Goal: Task Accomplishment & Management: Manage account settings

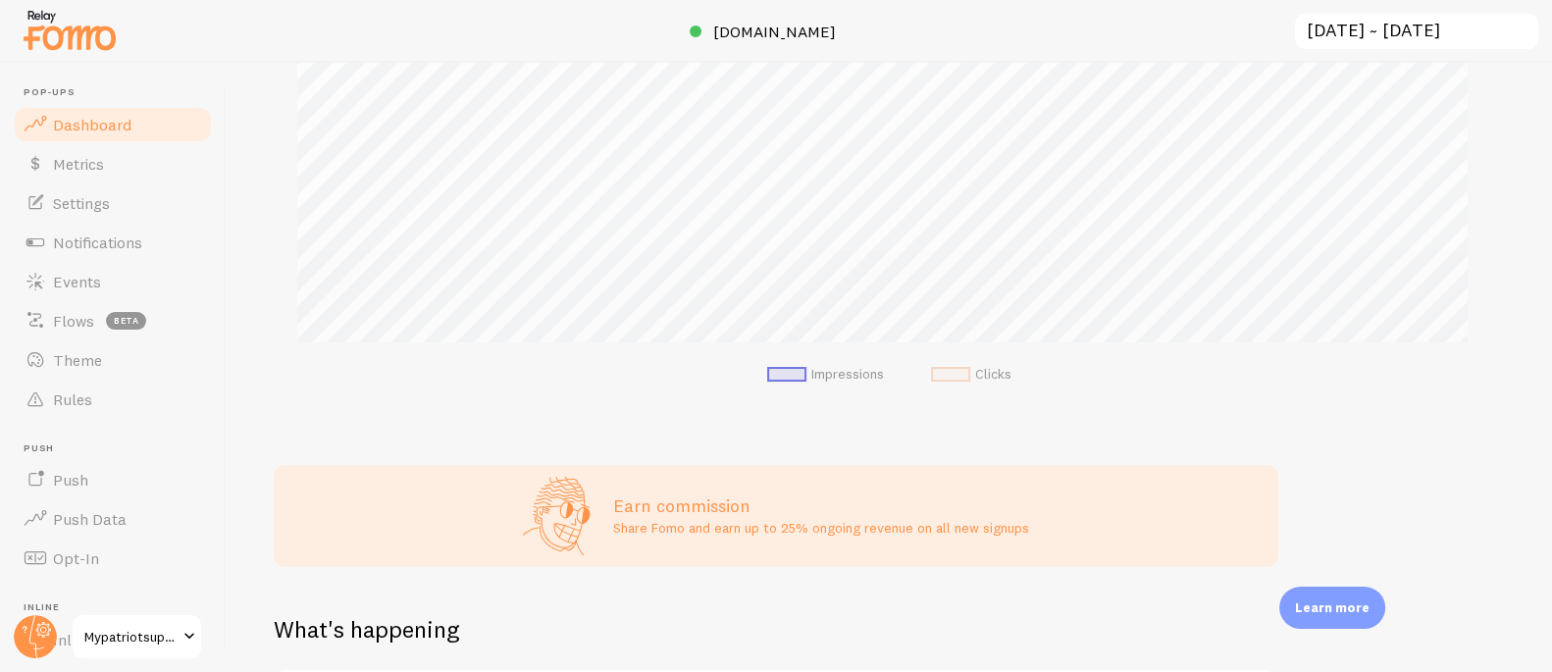
scroll to position [297, 0]
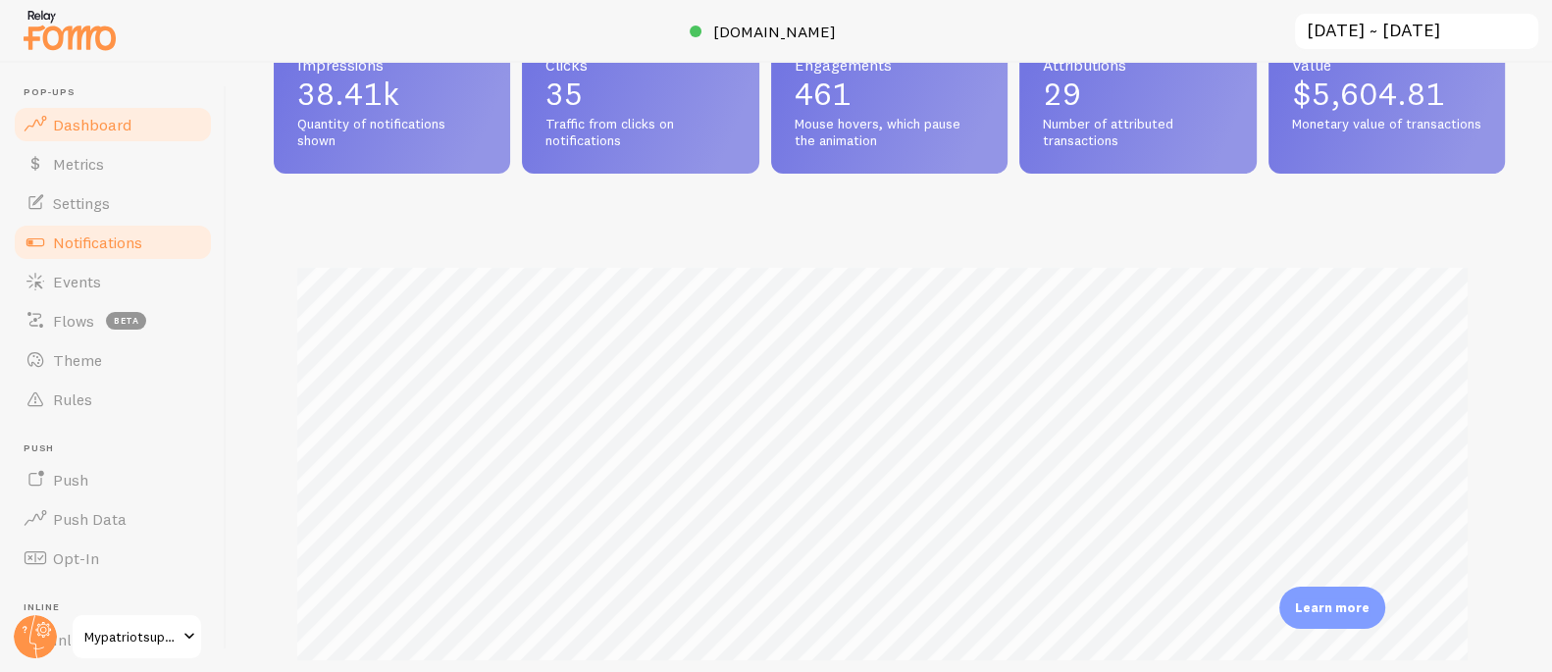
click at [119, 250] on span "Notifications" at bounding box center [97, 242] width 89 height 20
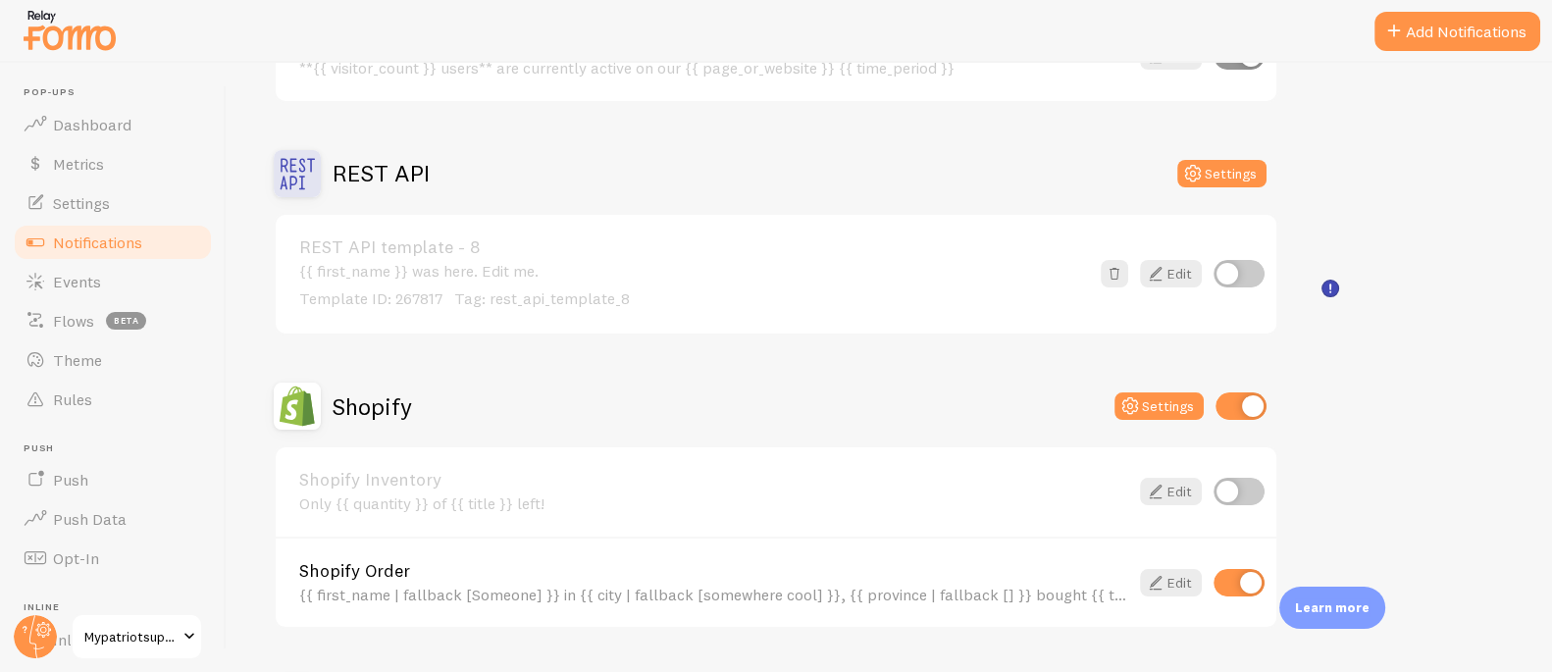
scroll to position [865, 0]
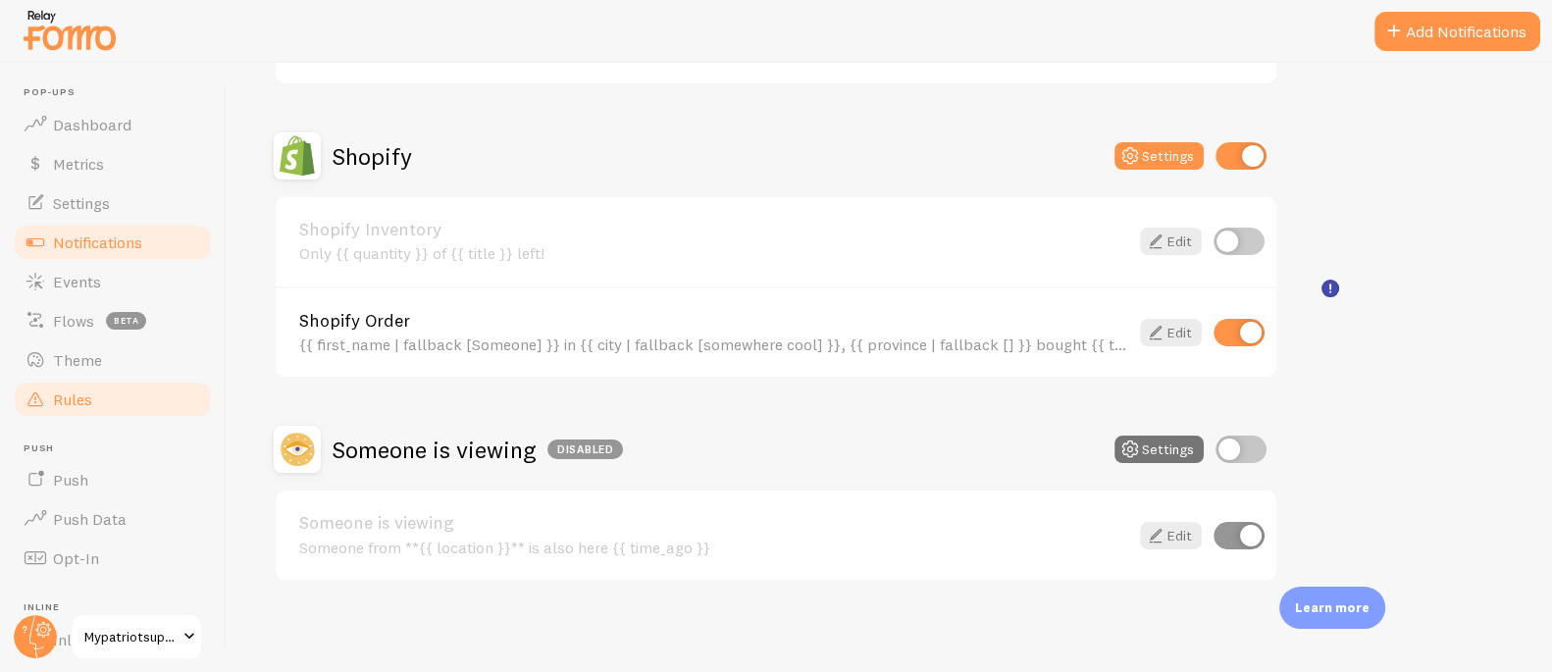
click at [75, 393] on span "Rules" at bounding box center [72, 399] width 39 height 20
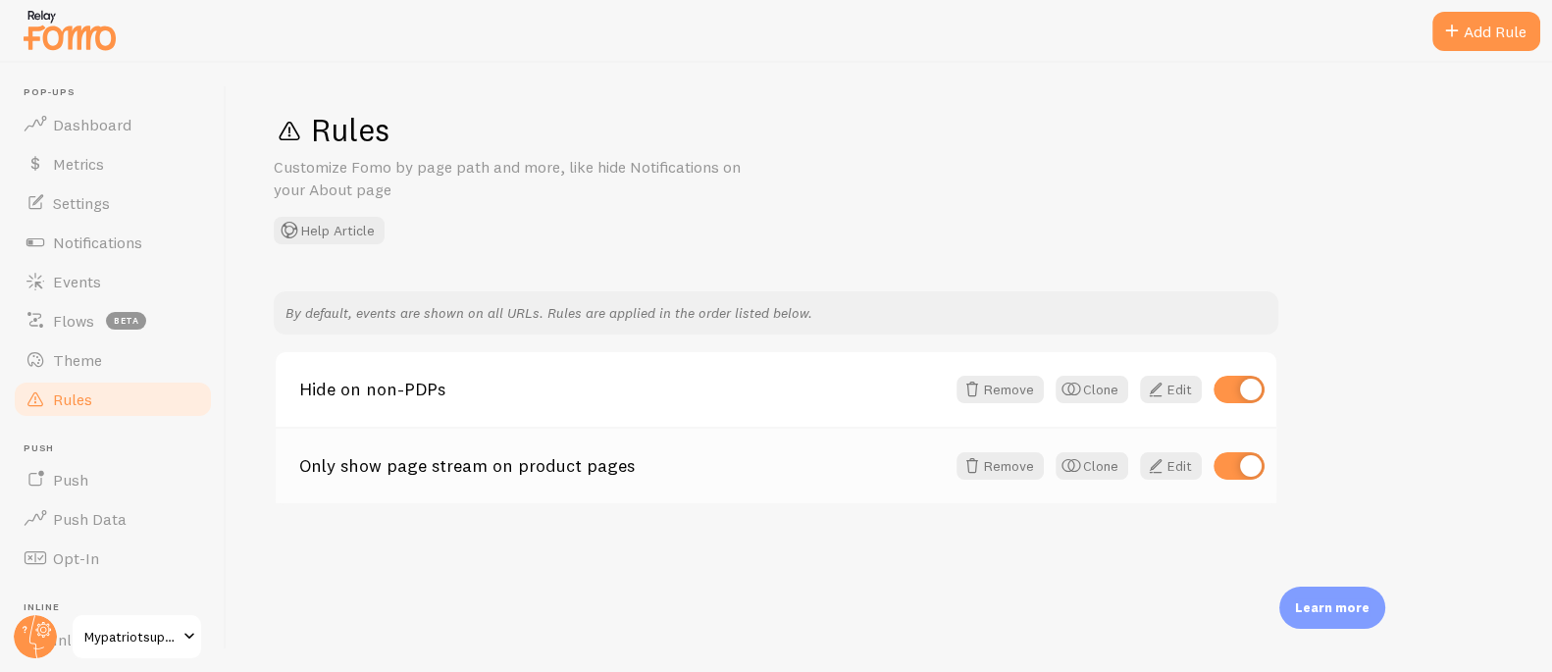
click at [517, 459] on link "Only show page stream on product pages" at bounding box center [621, 466] width 645 height 18
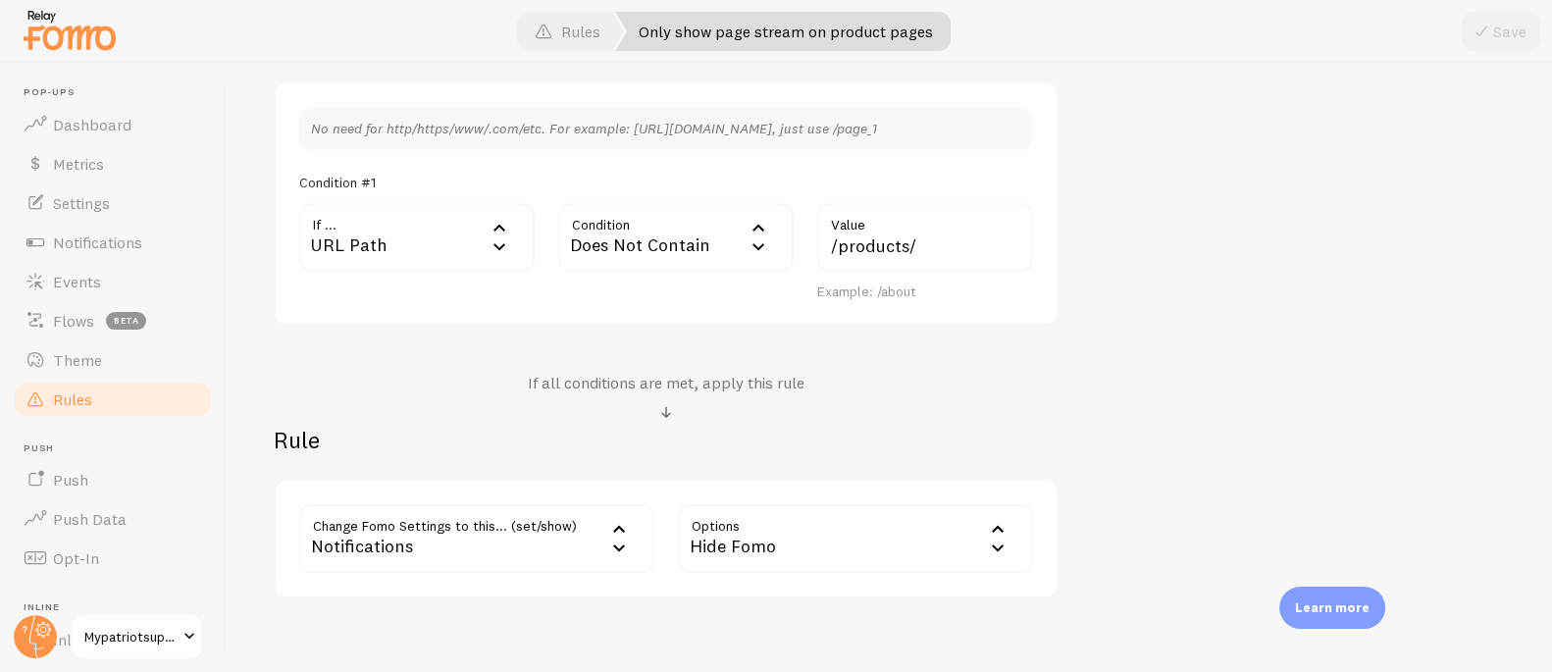
scroll to position [589, 0]
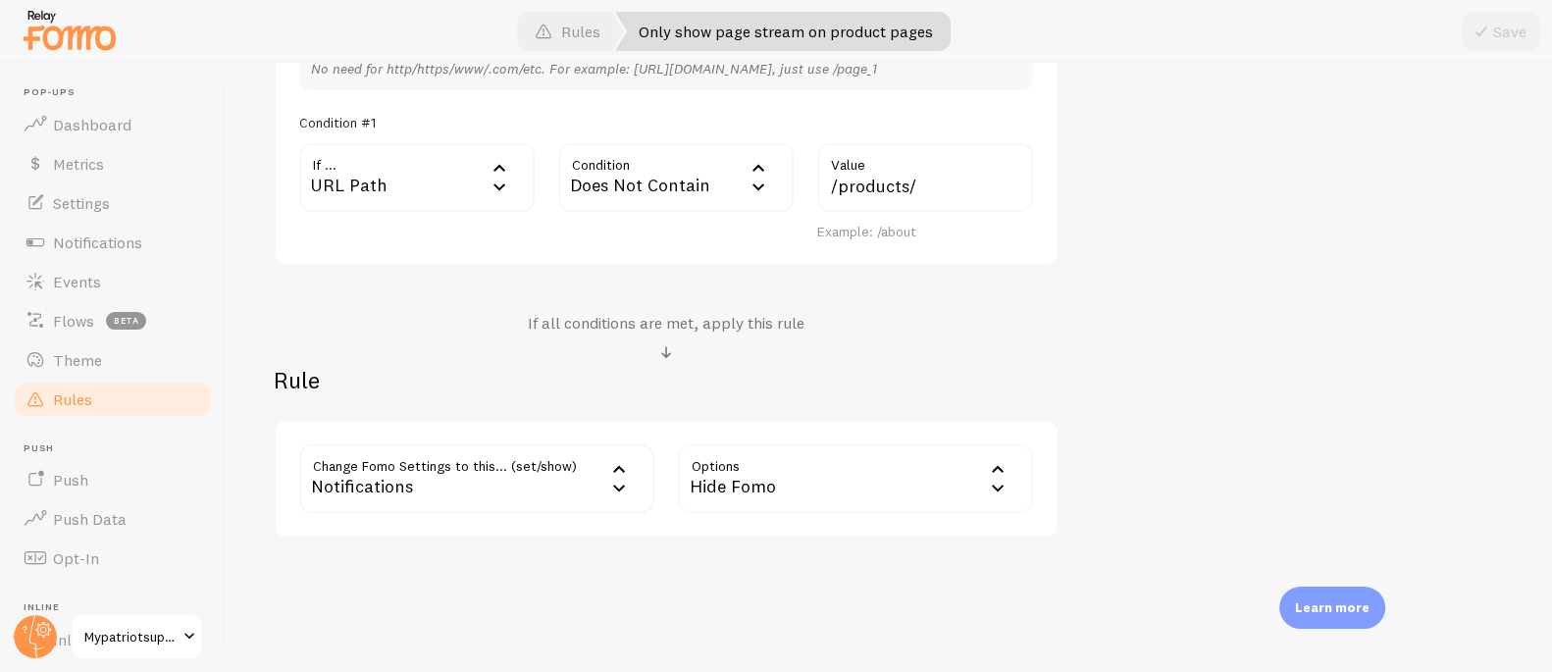
click at [717, 480] on div "Hide Fomo" at bounding box center [855, 478] width 355 height 69
click at [473, 475] on div "Notifications" at bounding box center [476, 478] width 355 height 69
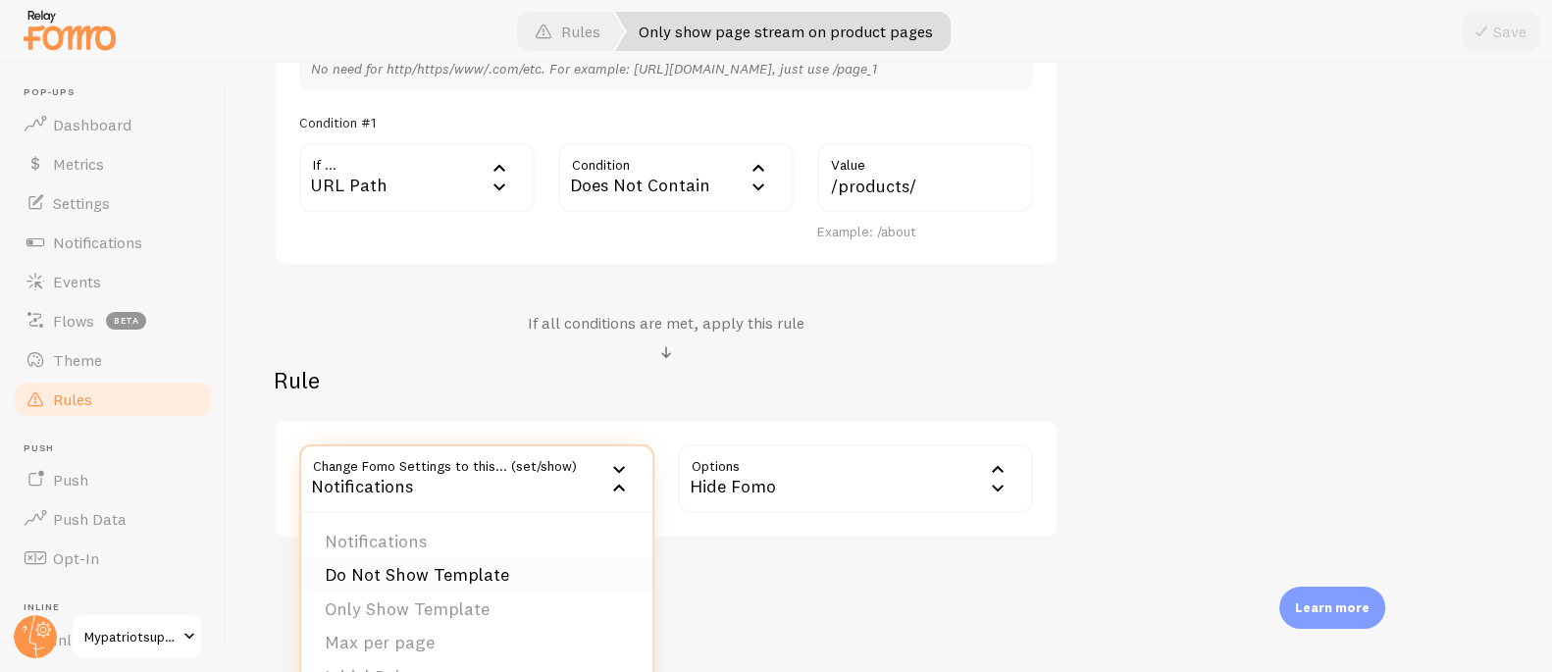
click at [491, 571] on li "Do Not Show Template" at bounding box center [476, 575] width 351 height 34
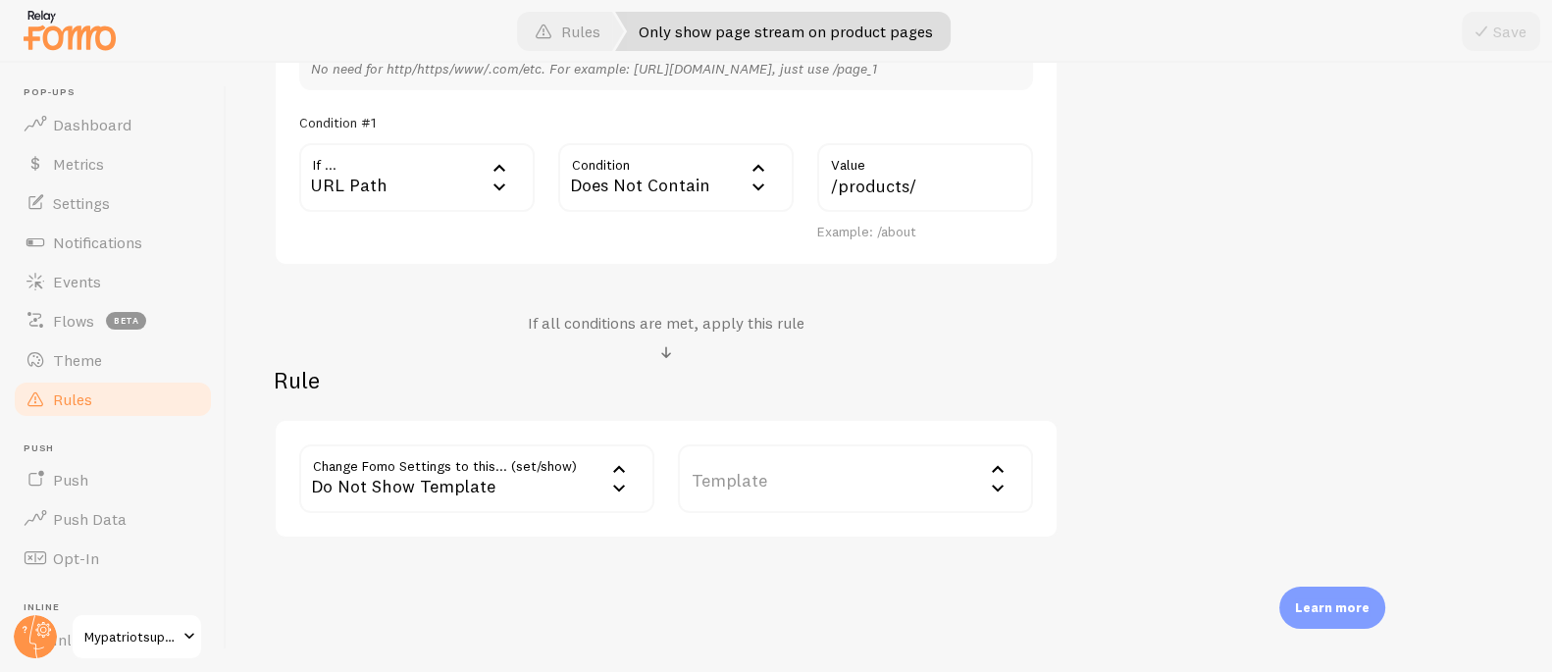
click at [741, 471] on label "Template" at bounding box center [855, 478] width 355 height 69
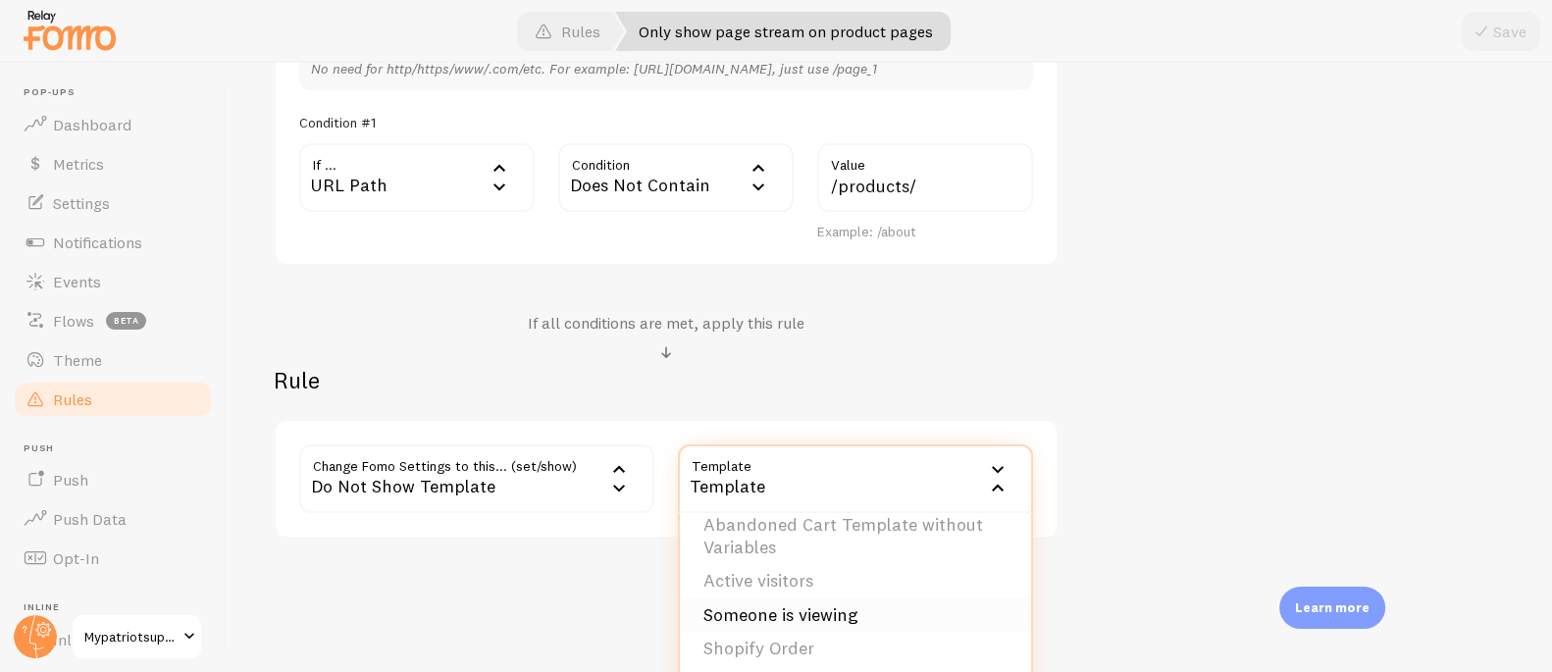
scroll to position [108, 0]
click at [785, 642] on li "Shopify Order" at bounding box center [855, 647] width 351 height 34
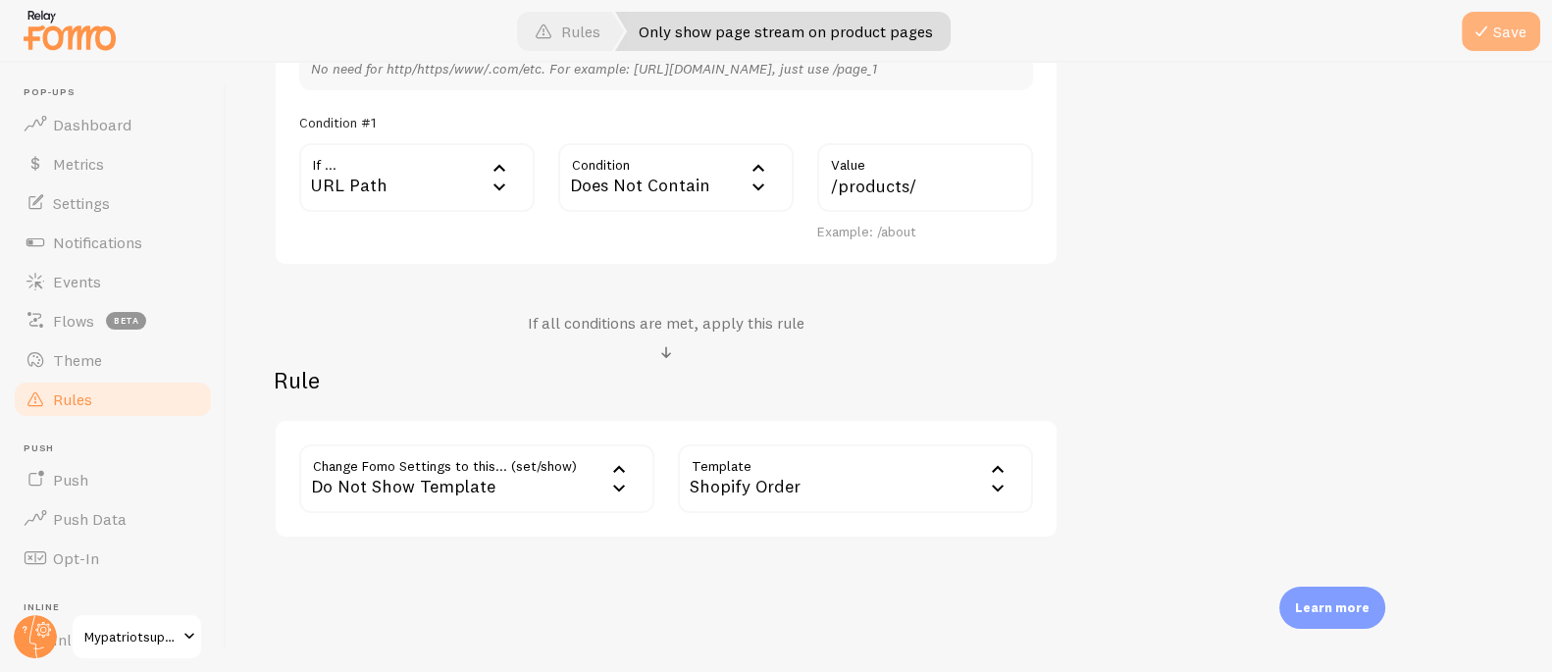
click at [1489, 30] on span at bounding box center [1481, 32] width 24 height 24
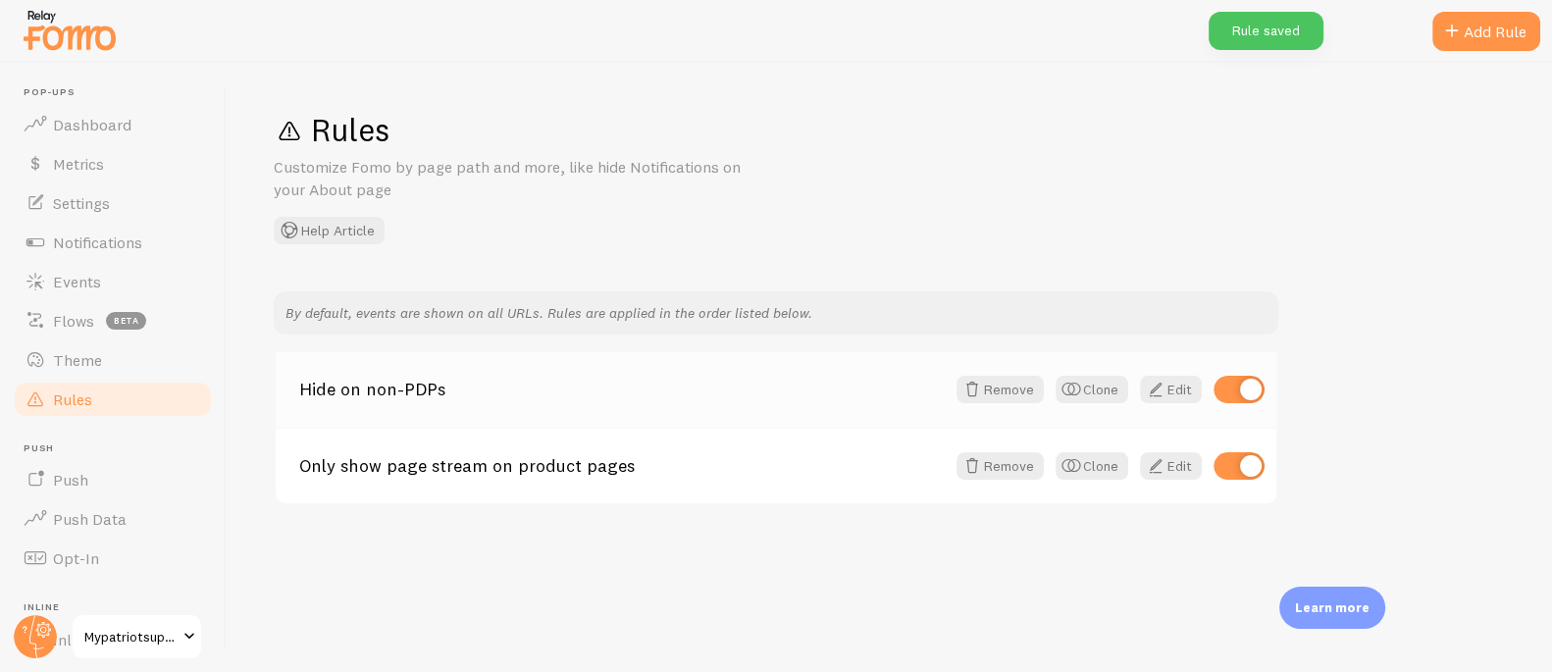
click at [408, 381] on link "Hide on non-PDPs" at bounding box center [621, 390] width 645 height 18
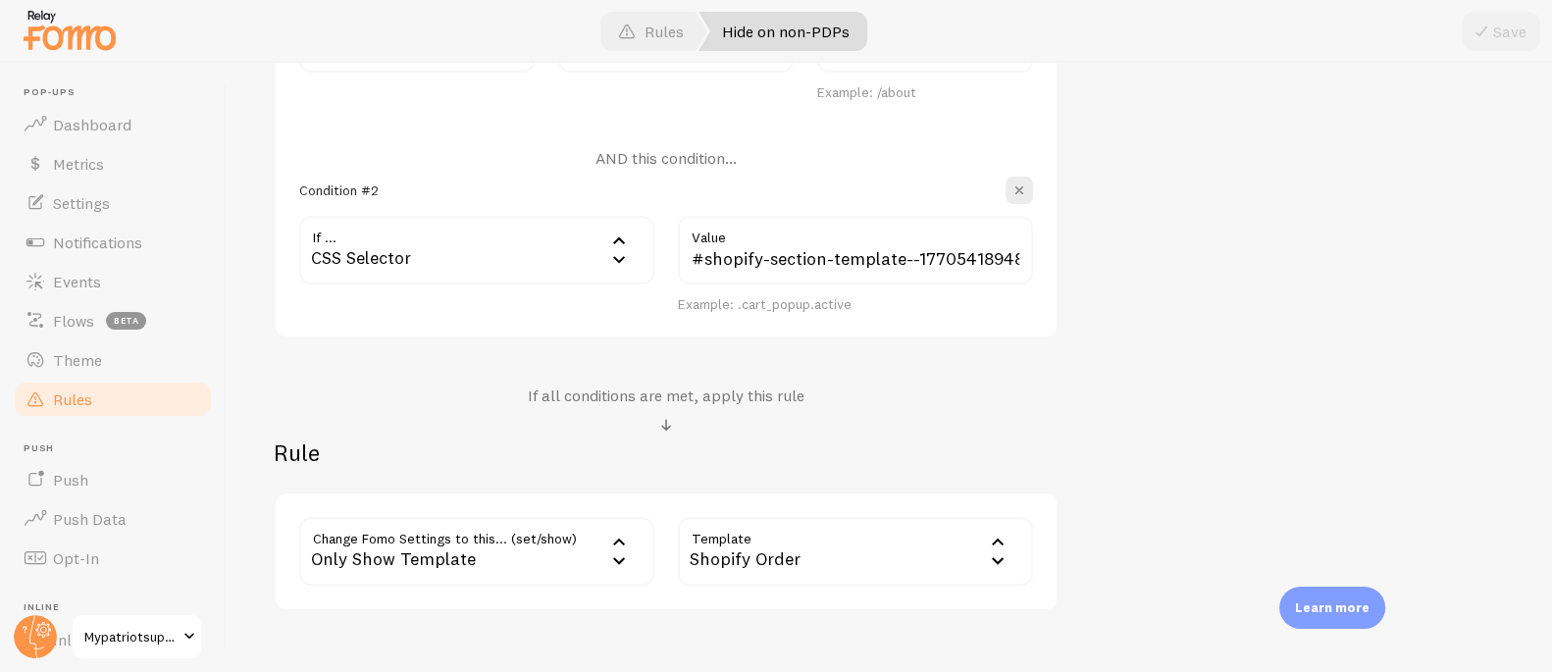
scroll to position [747, 0]
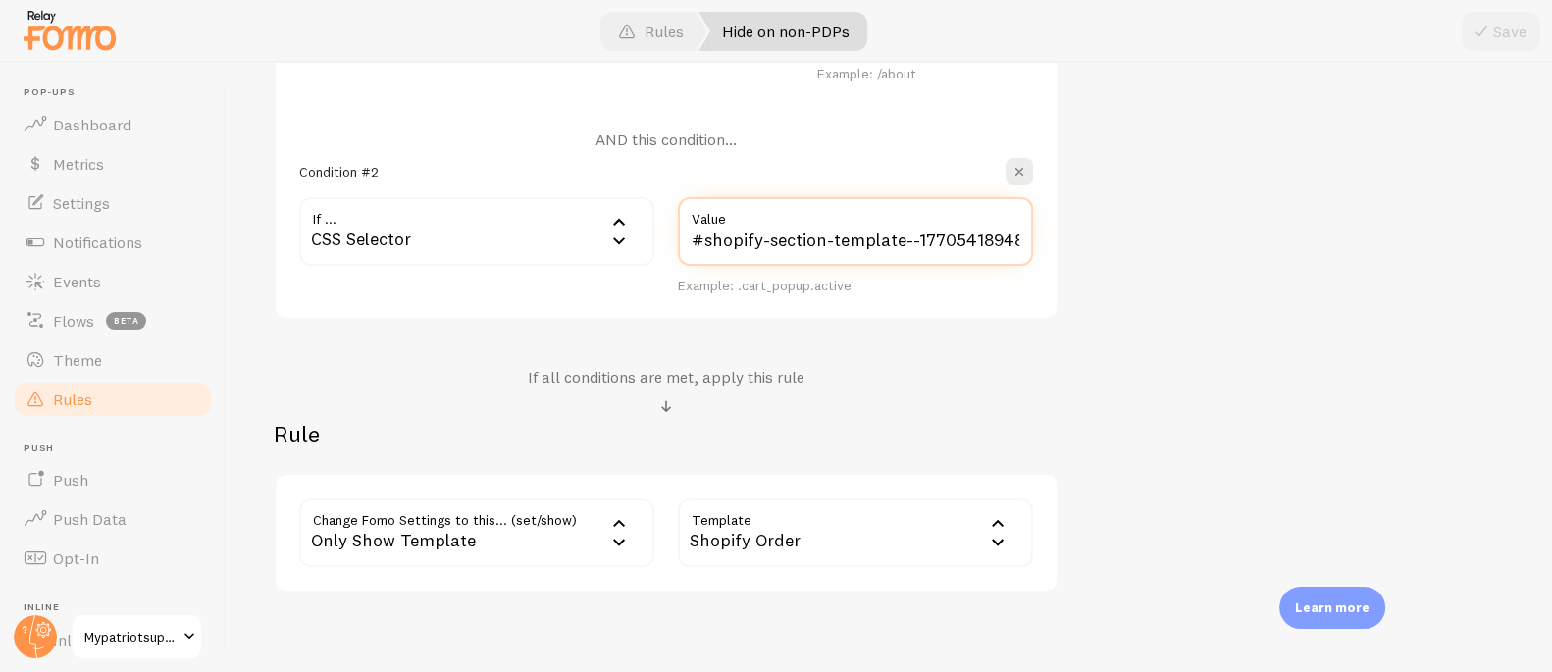
click at [848, 243] on input "#shopify-section-template--17705418948701__page > div.row.product__row.max-widt…" at bounding box center [855, 231] width 355 height 69
click at [818, 245] on input "#shopify-section-template--17705418948701__page > div.row.product__row.max-widt…" at bounding box center [855, 231] width 355 height 69
click at [817, 246] on input "#shopify-section-template--17705418948701__page > div.row.product__row.max-widt…" at bounding box center [855, 231] width 355 height 69
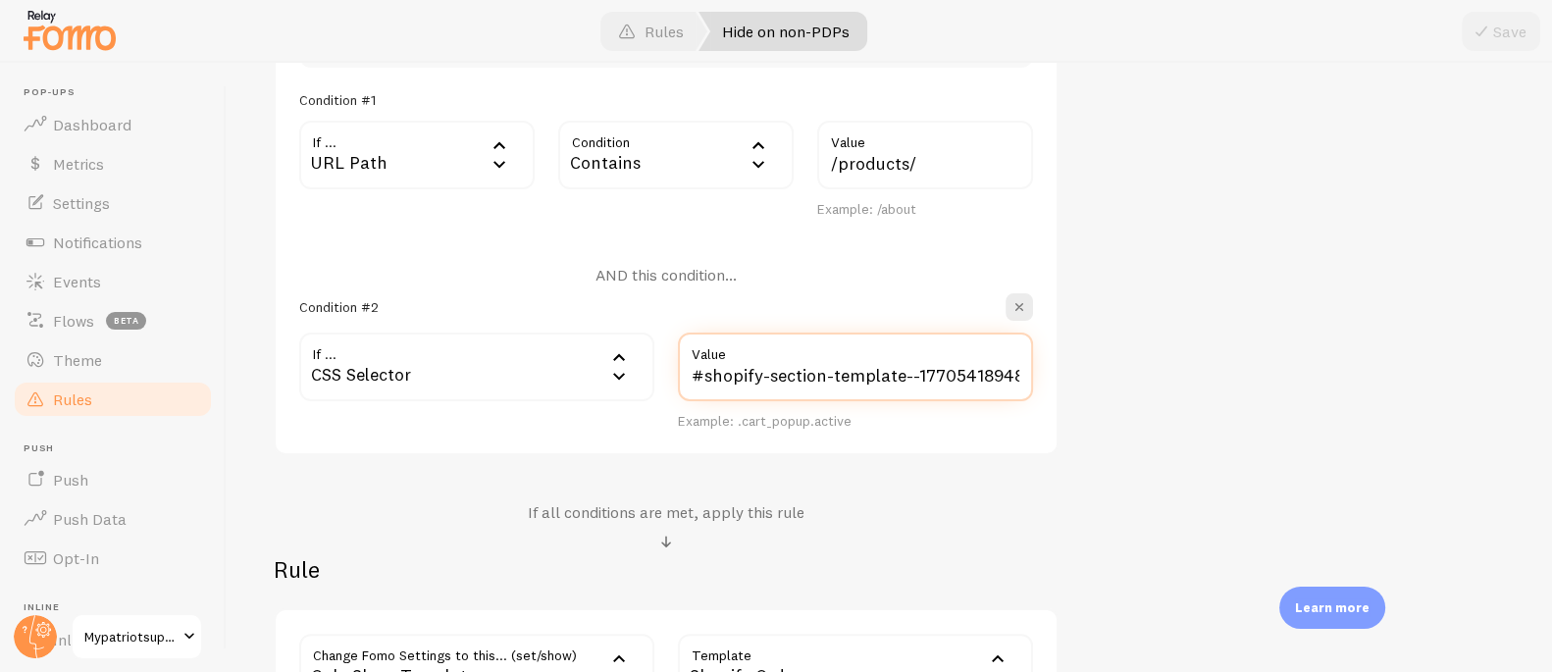
scroll to position [609, 0]
click at [585, 405] on div "If ... css_selector CSS Selector URL Path URL Parameter Home page Mobile Browse…" at bounding box center [476, 384] width 379 height 98
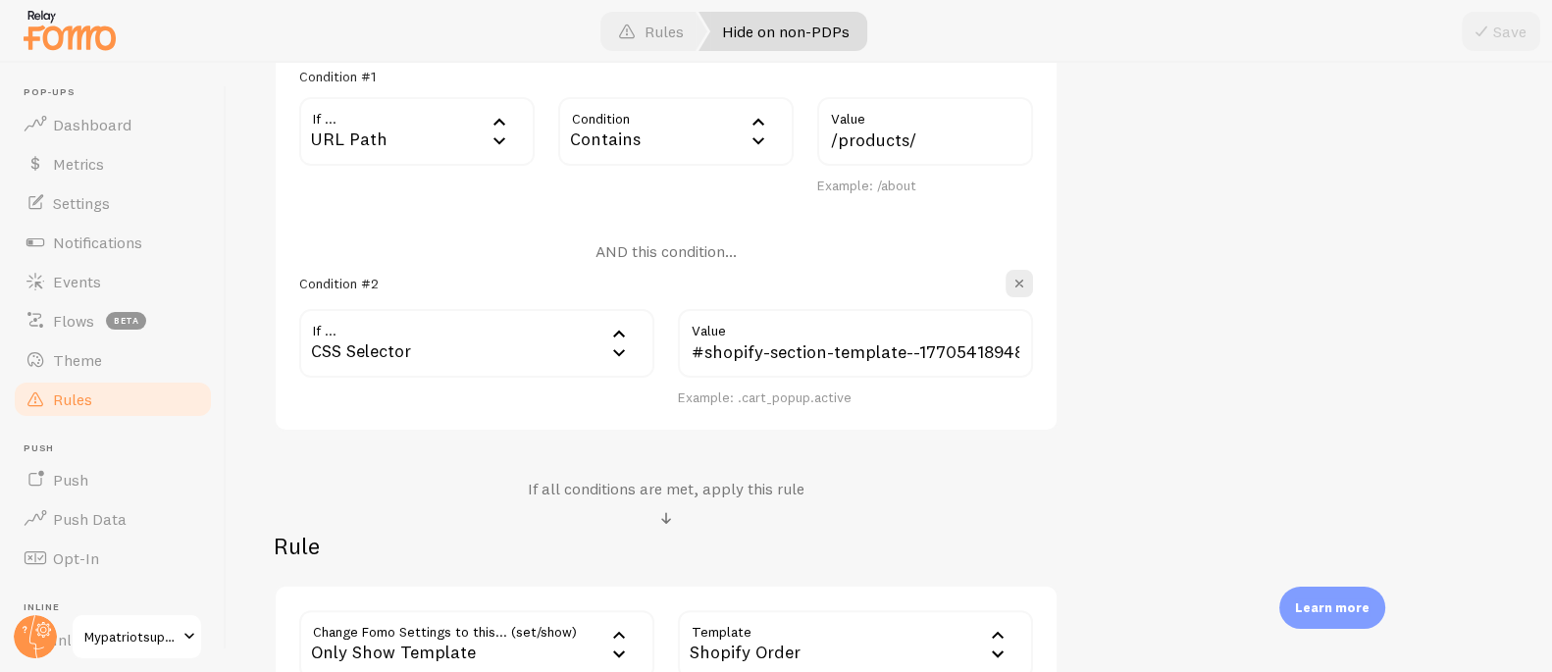
scroll to position [637, 0]
click at [822, 357] on input "#shopify-section-template--17705418948701__page > div.row.product__row.max-widt…" at bounding box center [855, 342] width 355 height 69
drag, startPoint x: 987, startPoint y: 349, endPoint x: 443, endPoint y: 344, distance: 543.4
click at [443, 344] on div "If ... css_selector CSS Selector URL Path URL Parameter Home page Mobile Browse…" at bounding box center [665, 357] width 757 height 98
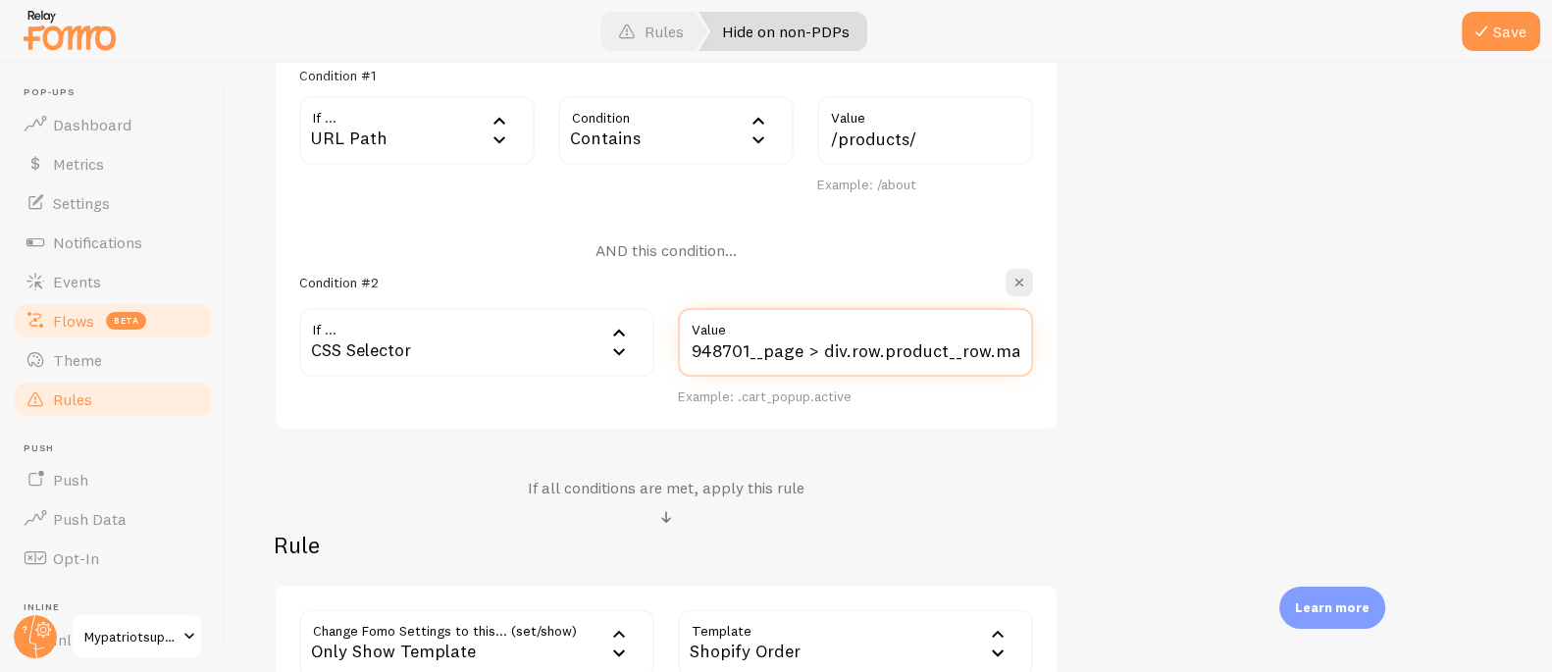
drag, startPoint x: 932, startPoint y: 349, endPoint x: 40, endPoint y: 303, distance: 892.7
click at [40, 303] on main "Pop-ups Dashboard Metrics Settings Notifications Events Flows beta Theme Rules …" at bounding box center [776, 367] width 1552 height 609
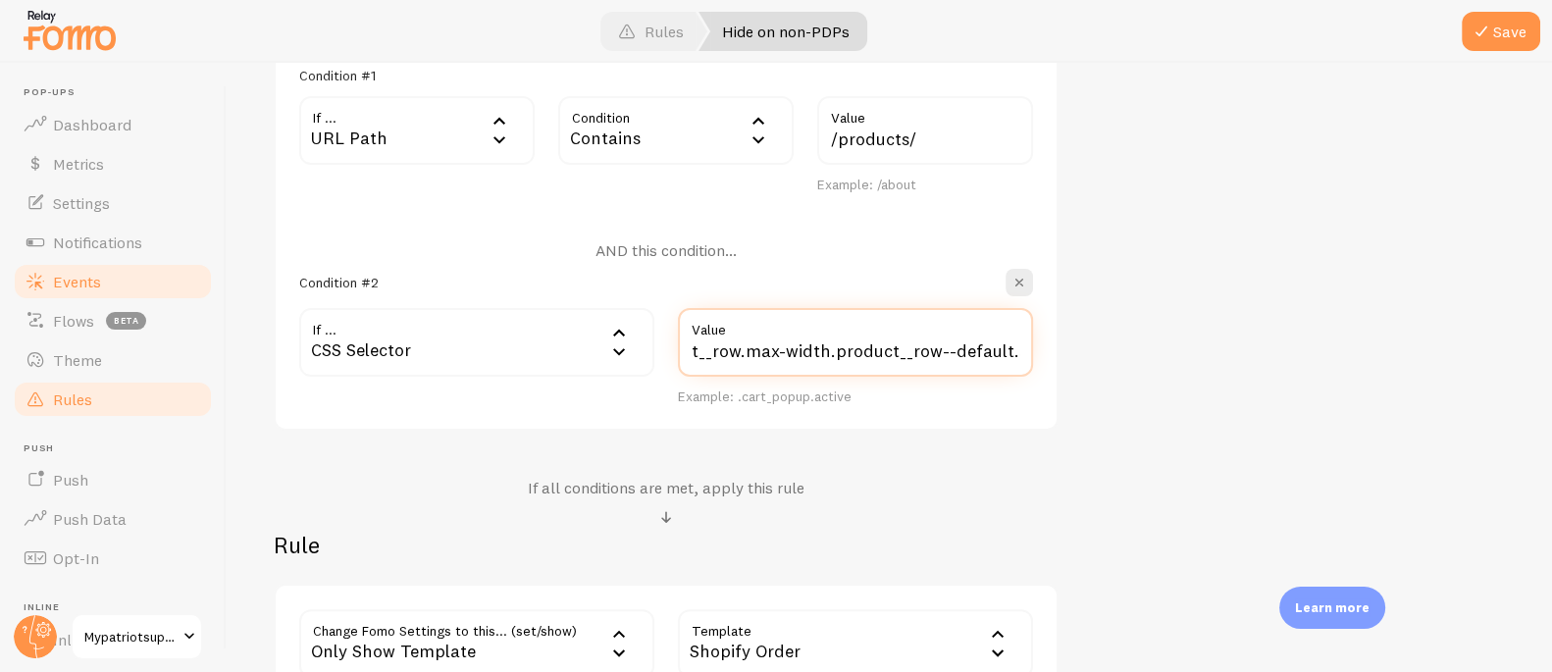
drag, startPoint x: 851, startPoint y: 357, endPoint x: 148, endPoint y: 289, distance: 706.5
click at [148, 289] on main "Pop-ups Dashboard Metrics Settings Notifications Events Flows beta Theme Rules …" at bounding box center [776, 367] width 1552 height 609
drag, startPoint x: 789, startPoint y: 348, endPoint x: 546, endPoint y: 289, distance: 249.3
click at [549, 331] on div "If ... css_selector CSS Selector URL Path URL Parameter Home page Mobile Browse…" at bounding box center [665, 357] width 757 height 98
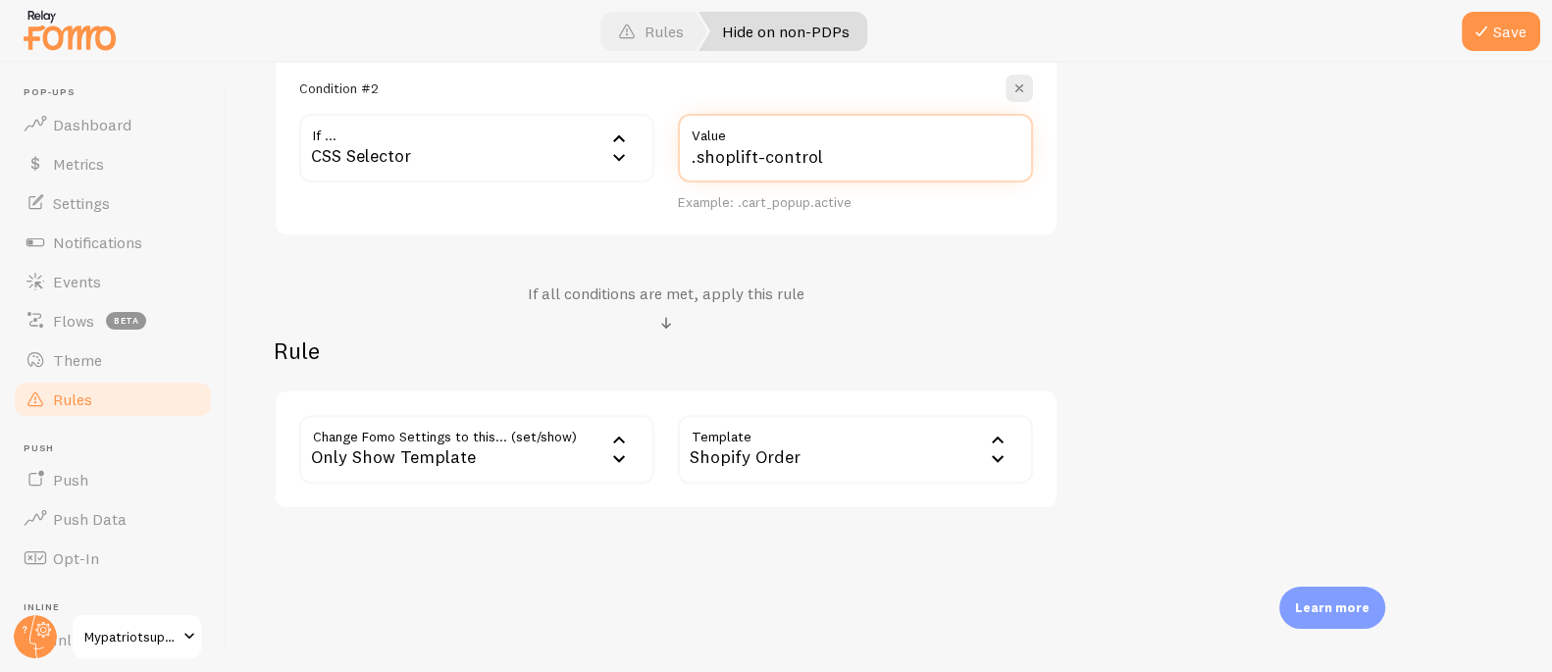
scroll to position [838, 0]
type input ".shoplift-control"
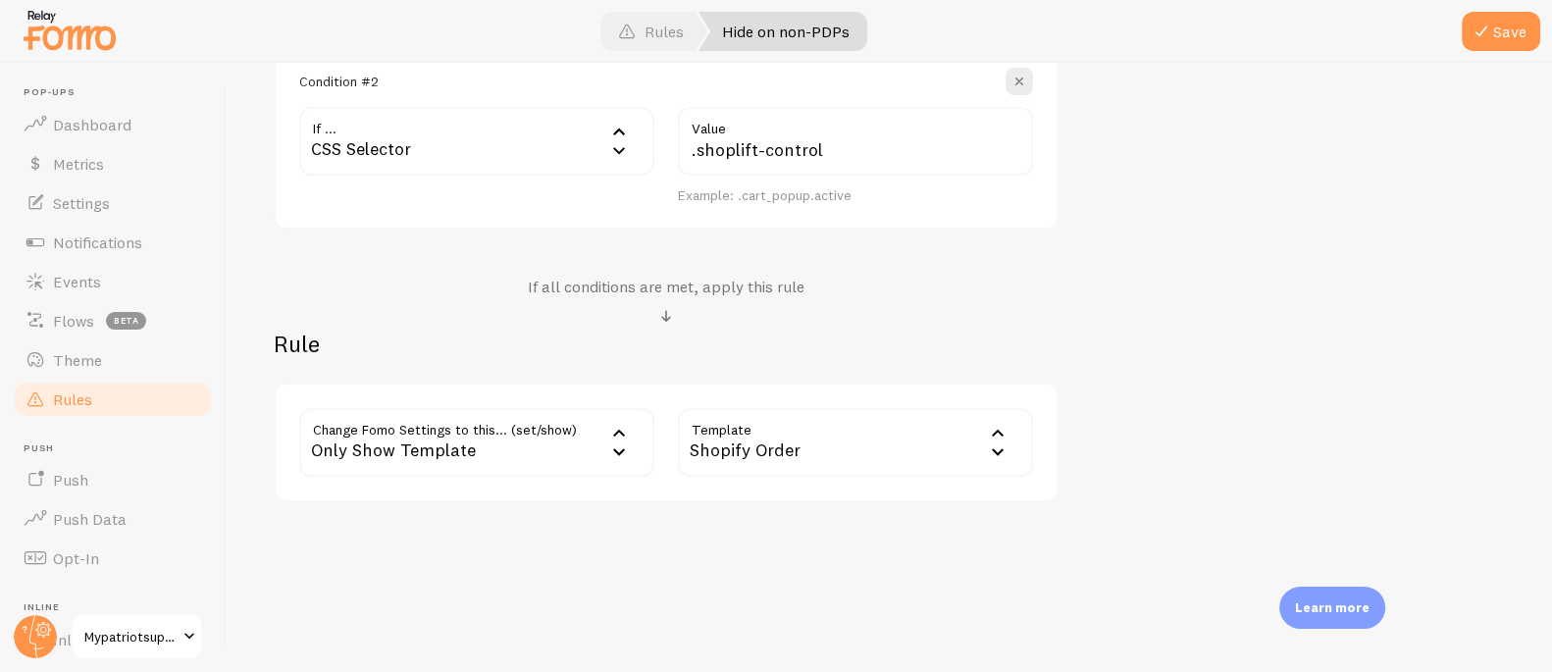
click at [490, 427] on div "Only Show Template" at bounding box center [476, 442] width 355 height 69
click at [429, 501] on li "Notifications" at bounding box center [476, 505] width 351 height 34
click at [819, 436] on label "Options" at bounding box center [855, 442] width 355 height 69
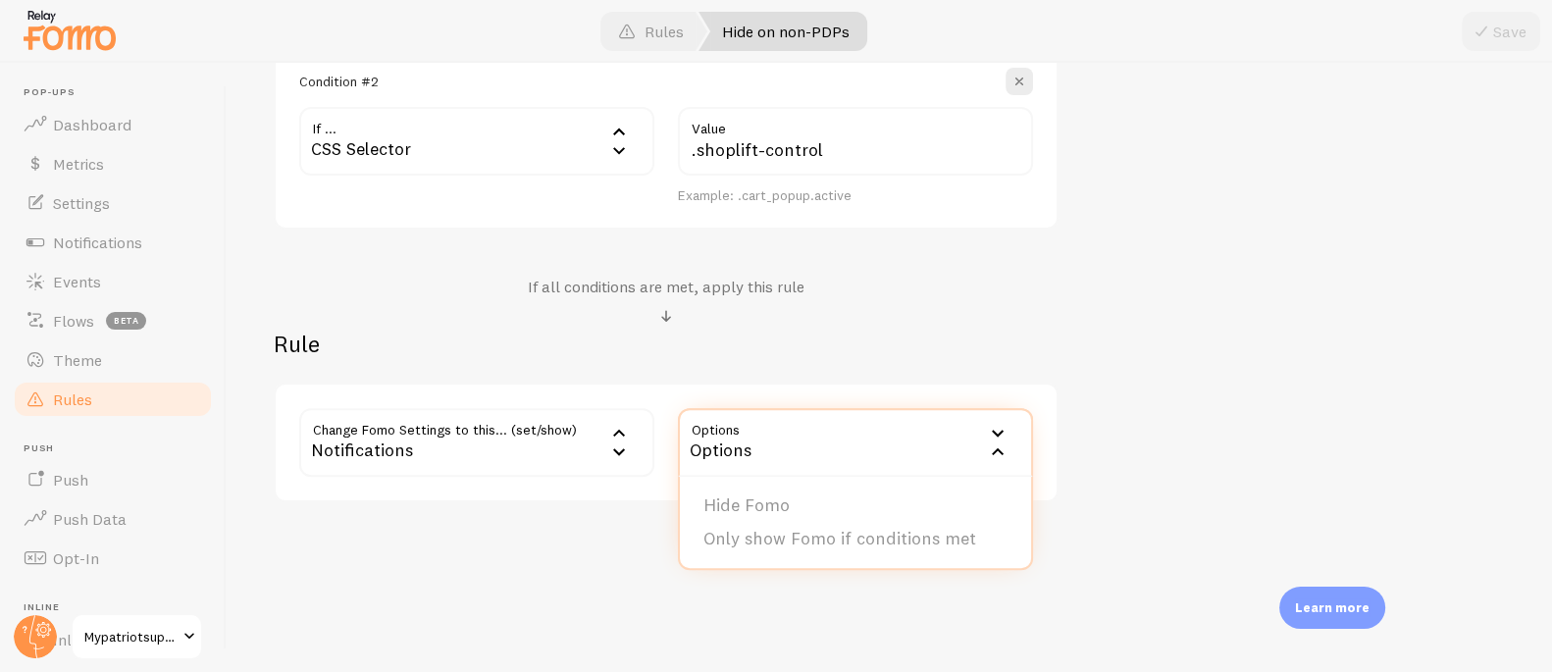
click at [799, 498] on li "Hide Fomo" at bounding box center [855, 505] width 351 height 34
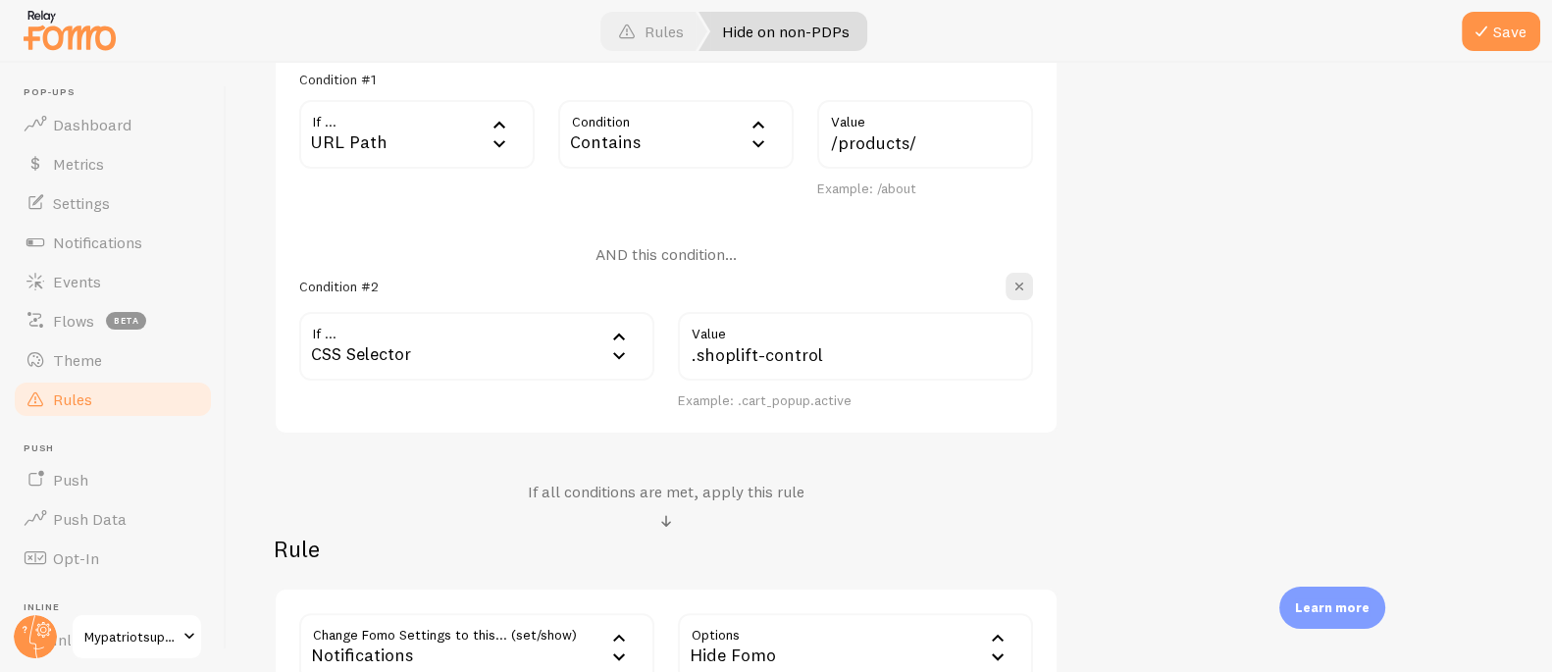
scroll to position [584, 0]
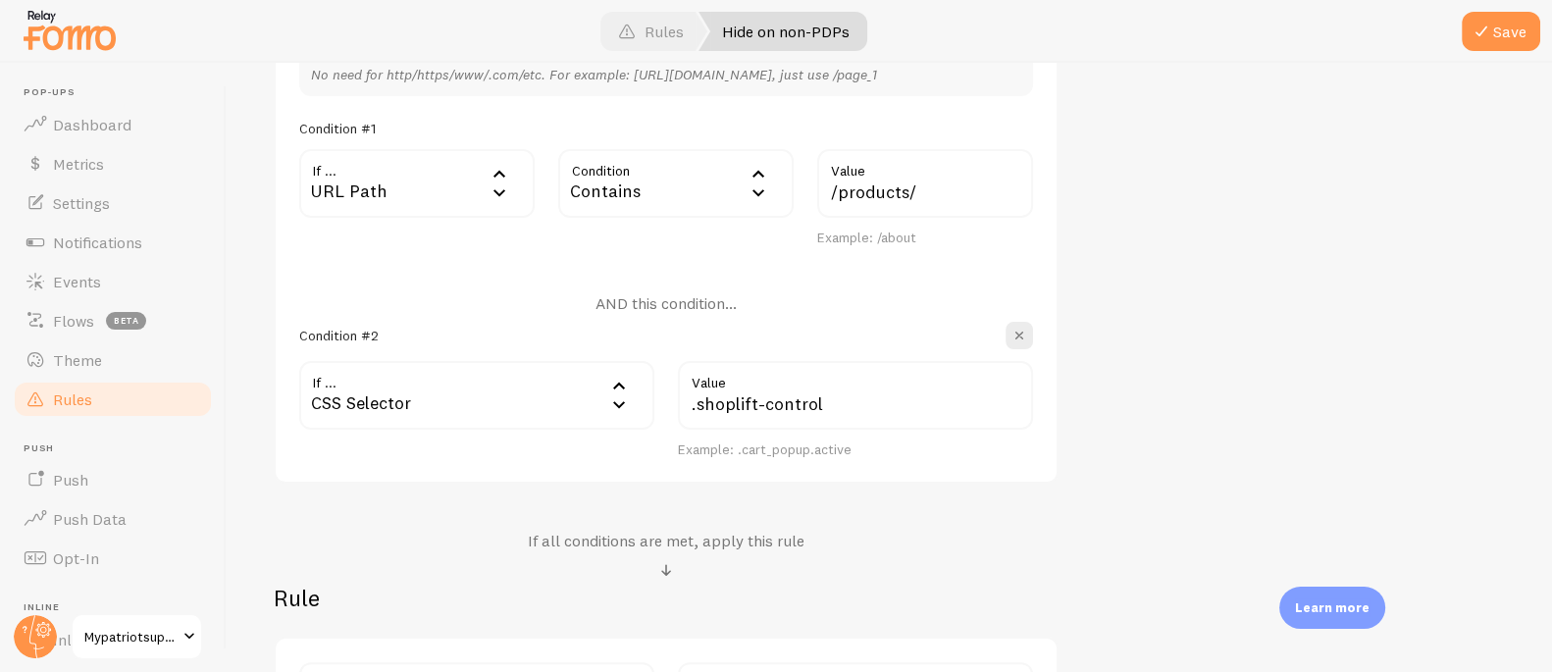
click at [391, 187] on div "URL Path" at bounding box center [416, 183] width 235 height 69
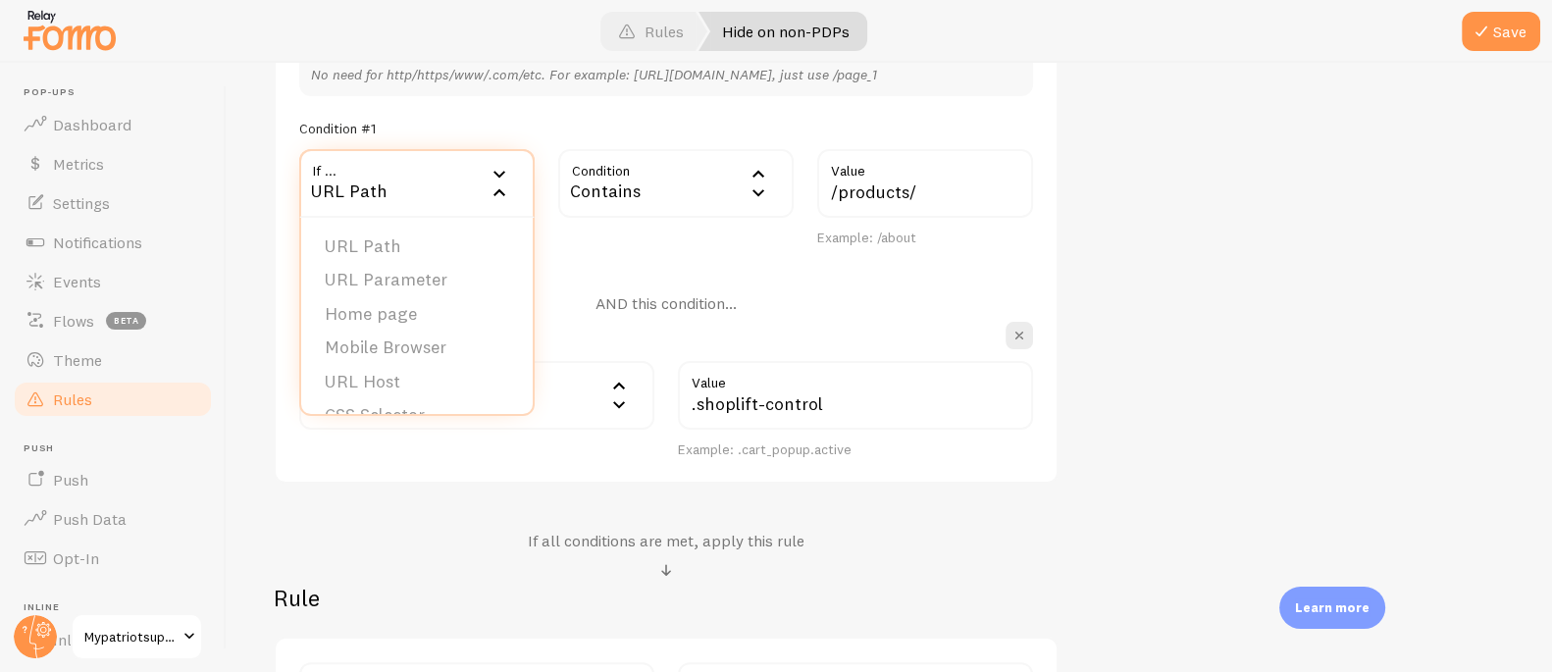
click at [893, 268] on div "No need for http/https/www/.com/etc. For example: [URL][DOMAIN_NAME], just use …" at bounding box center [666, 255] width 785 height 457
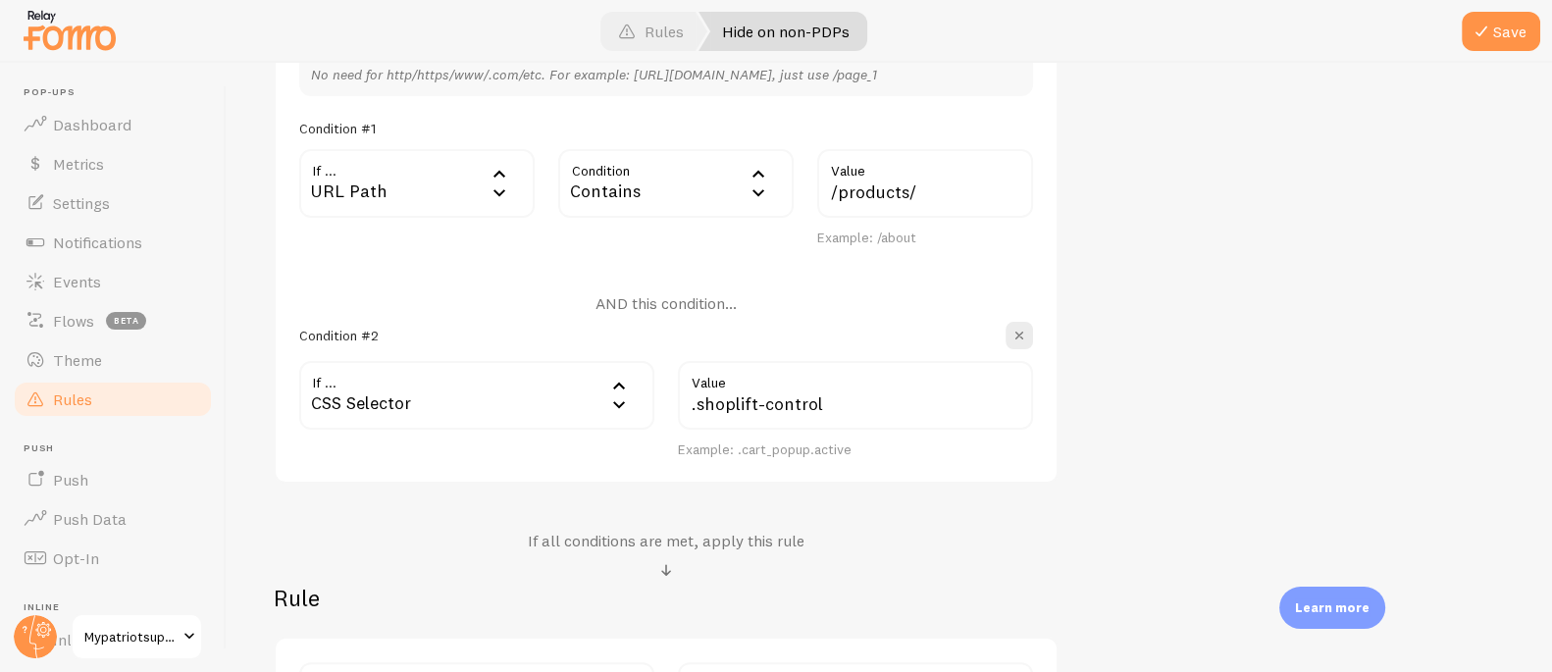
click at [433, 185] on div "URL Path" at bounding box center [416, 183] width 235 height 69
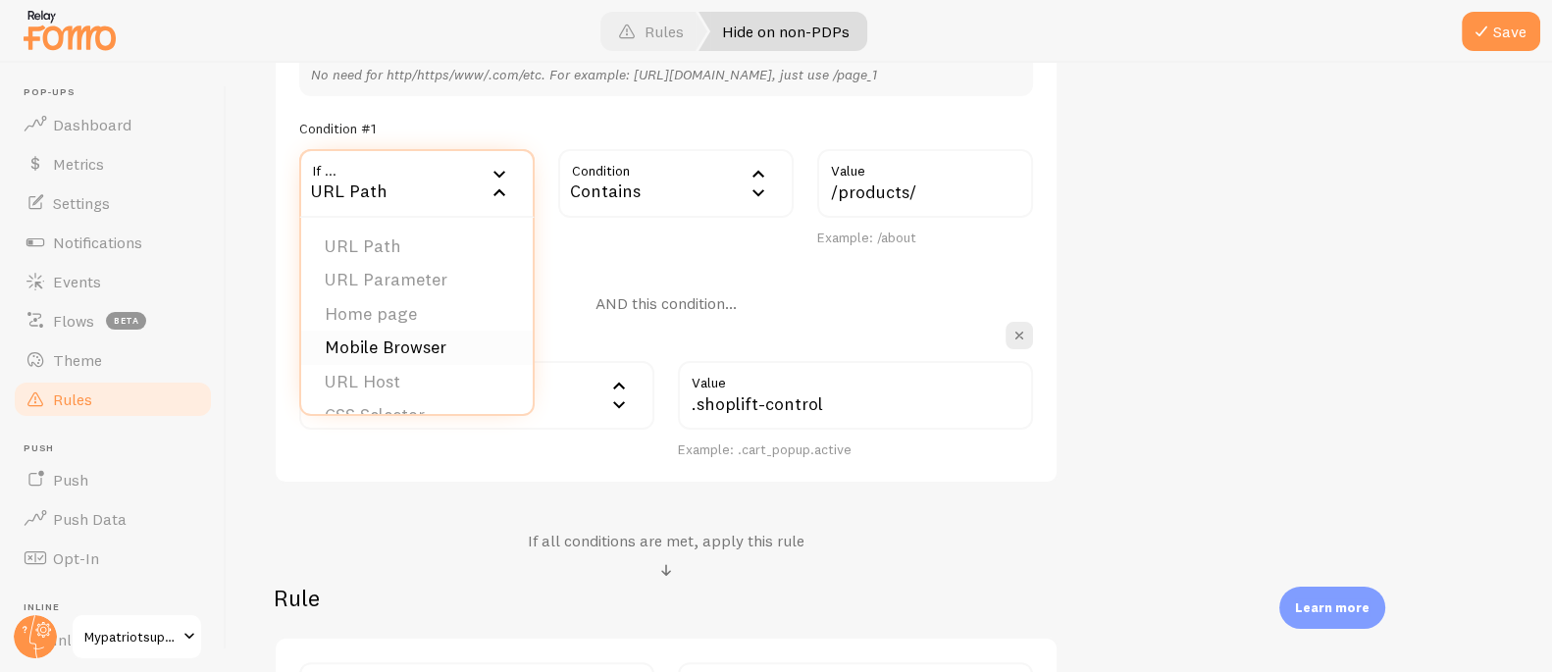
click at [445, 341] on li "Mobile Browser" at bounding box center [416, 348] width 231 height 34
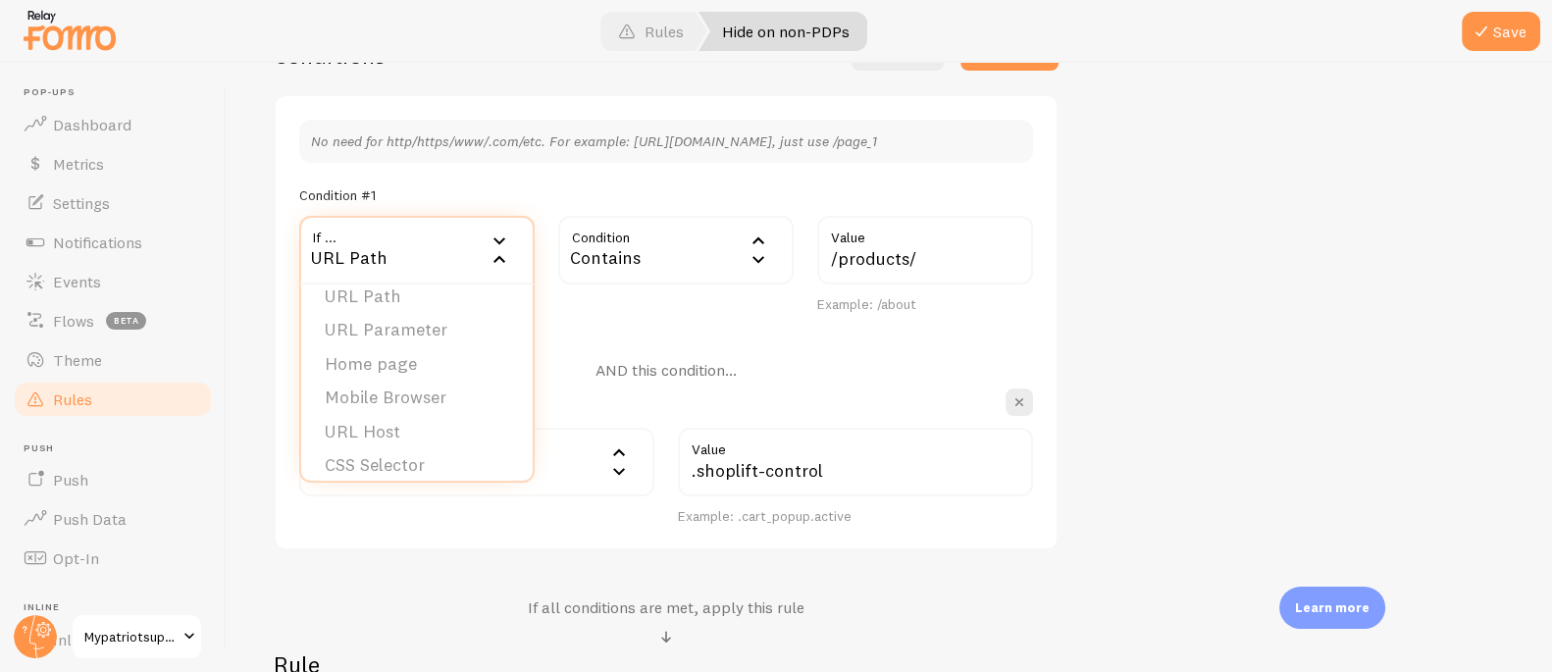
scroll to position [29, 0]
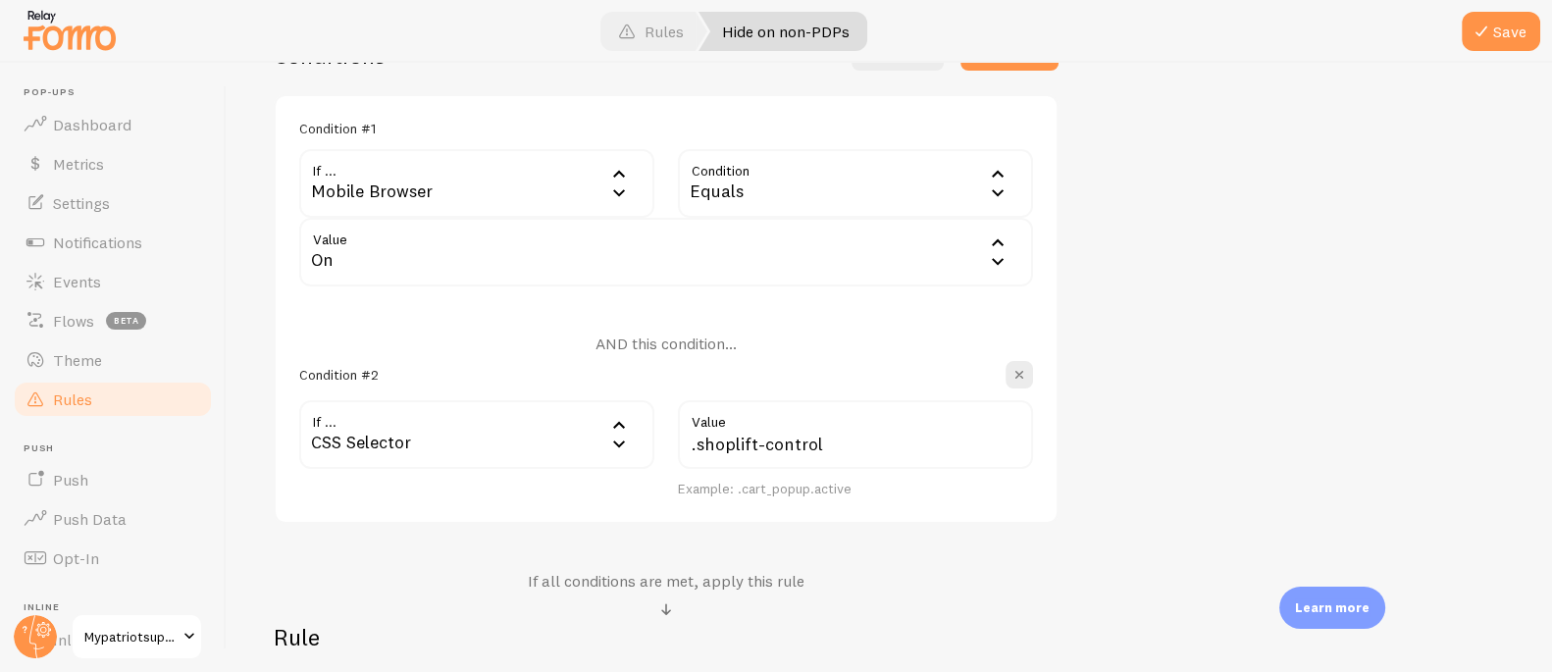
click at [412, 180] on div "Mobile Browser" at bounding box center [476, 183] width 355 height 69
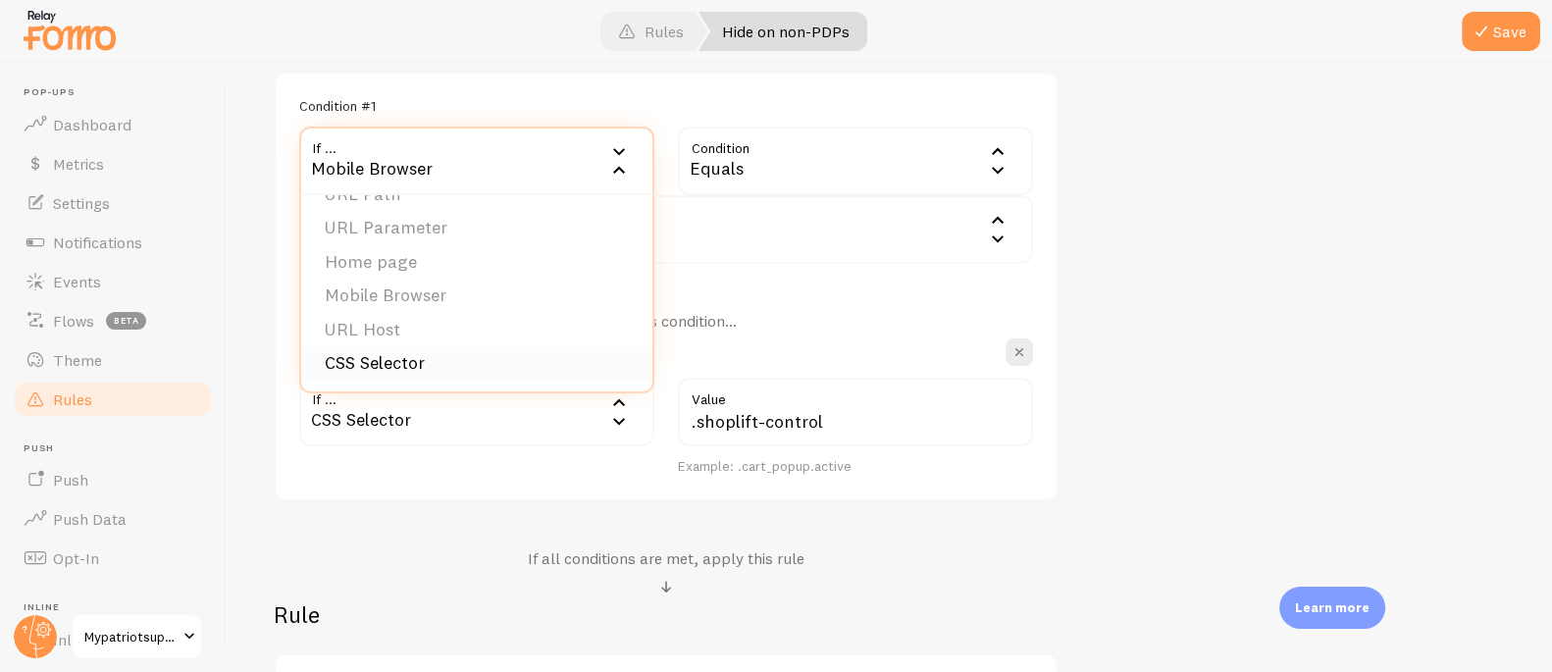
scroll to position [539, 0]
drag, startPoint x: 437, startPoint y: 360, endPoint x: 488, endPoint y: 332, distance: 57.9
click at [437, 360] on li "CSS Selector" at bounding box center [476, 363] width 351 height 34
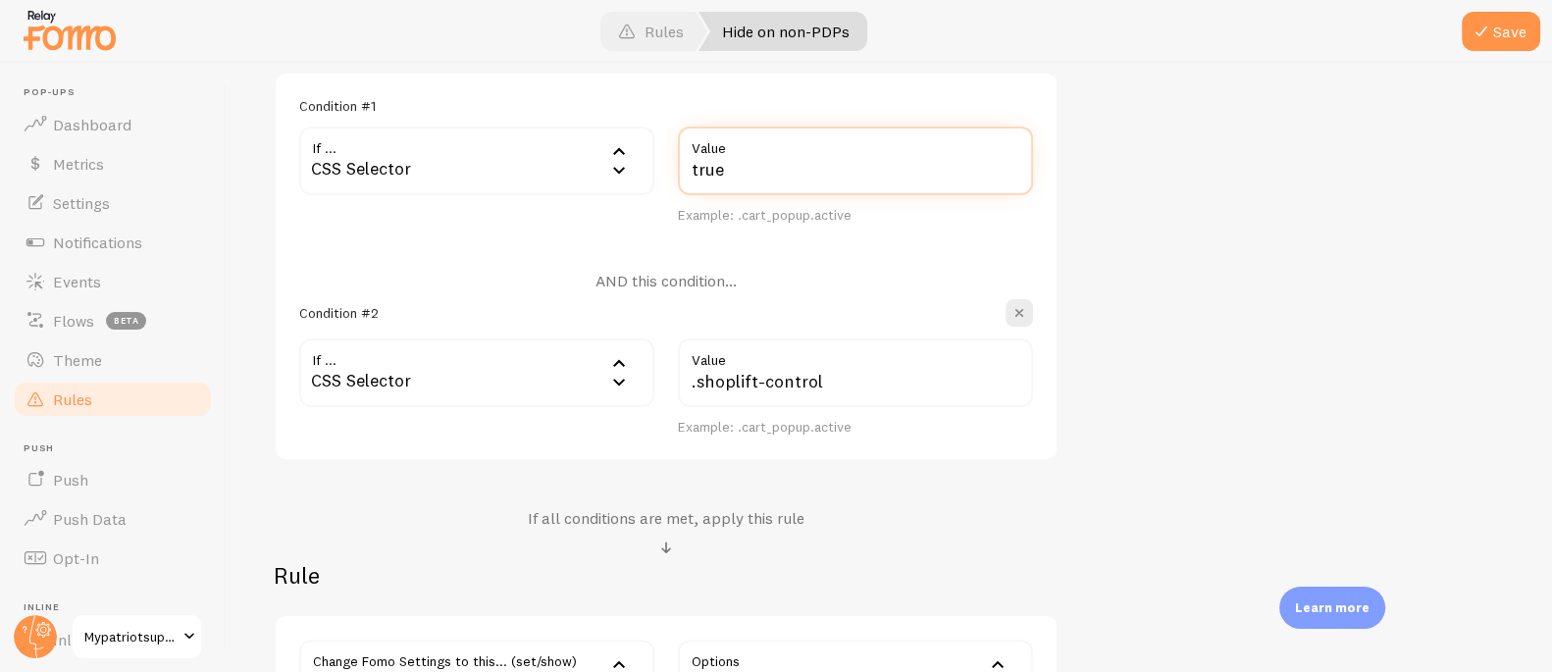
click at [761, 169] on input "true" at bounding box center [855, 161] width 355 height 69
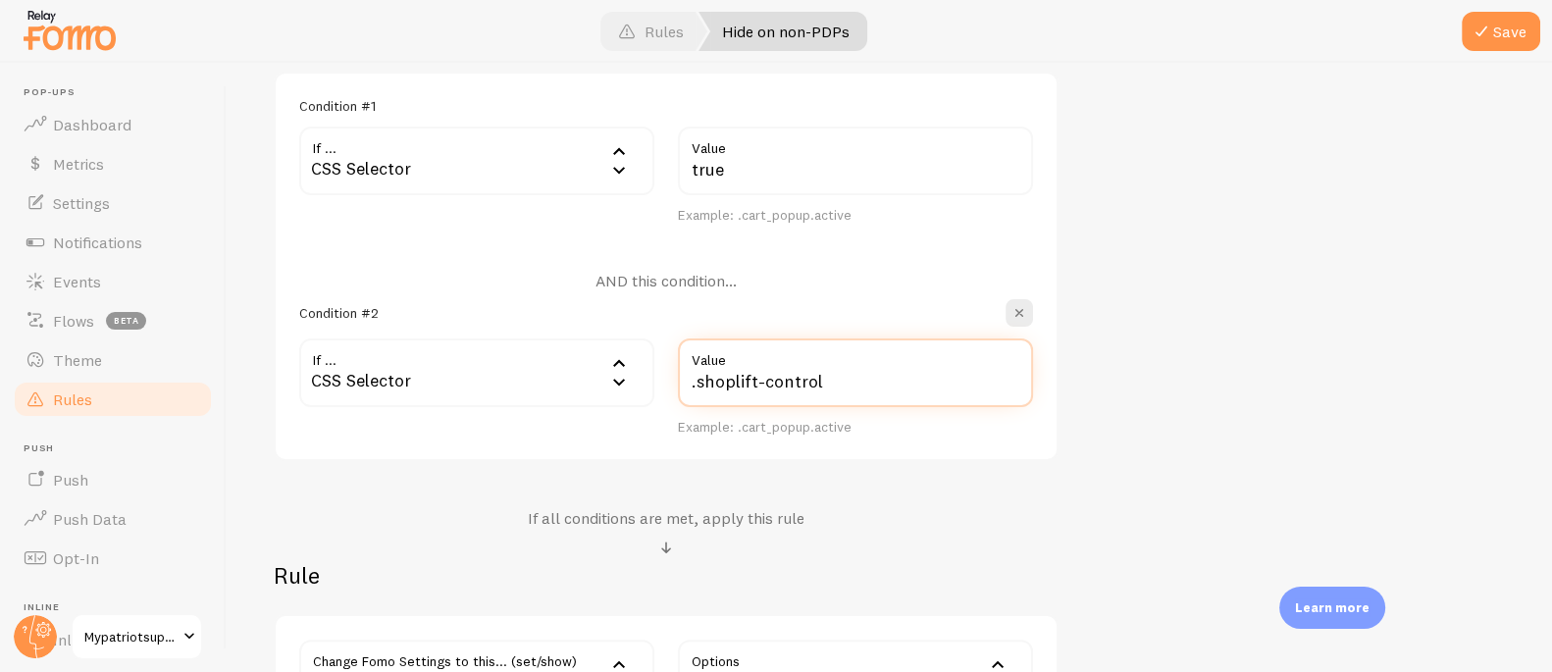
click at [760, 376] on input ".shoplift-control" at bounding box center [855, 372] width 355 height 69
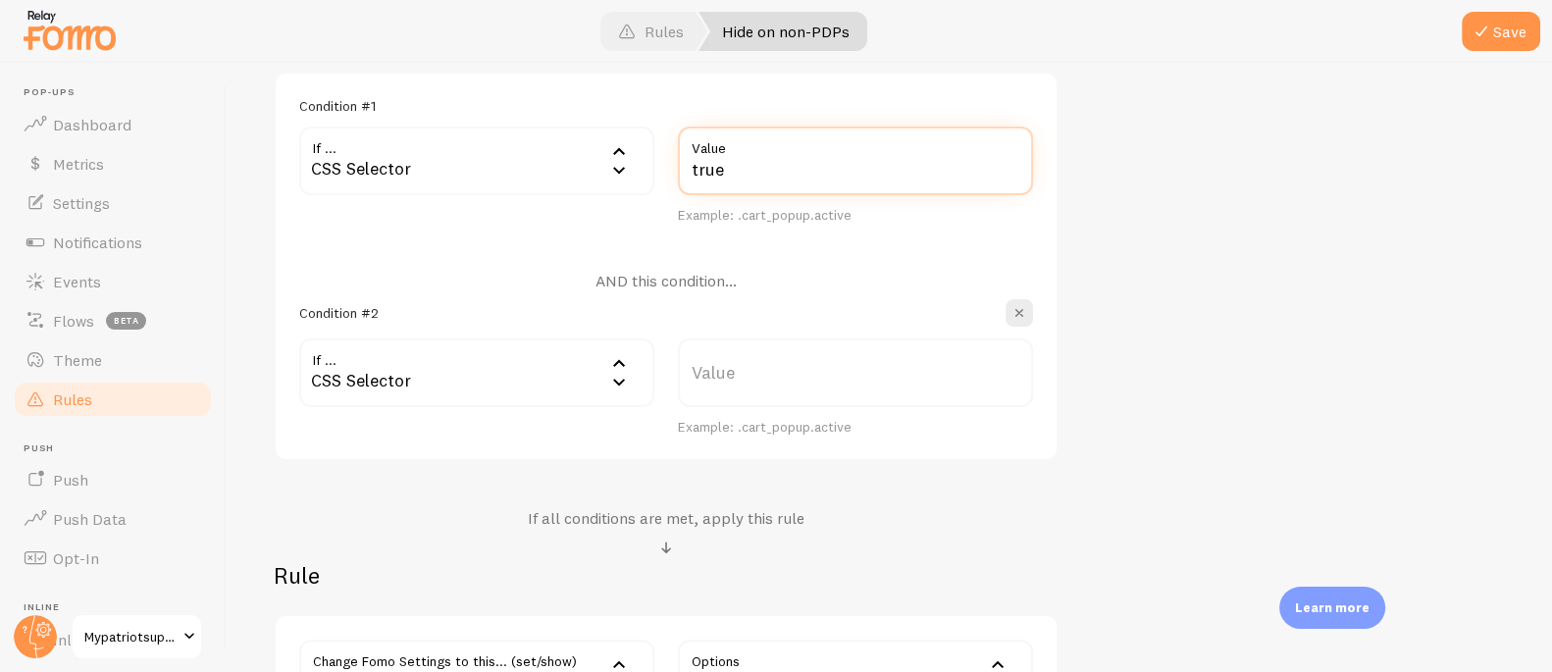
click at [783, 171] on input "true" at bounding box center [855, 161] width 355 height 69
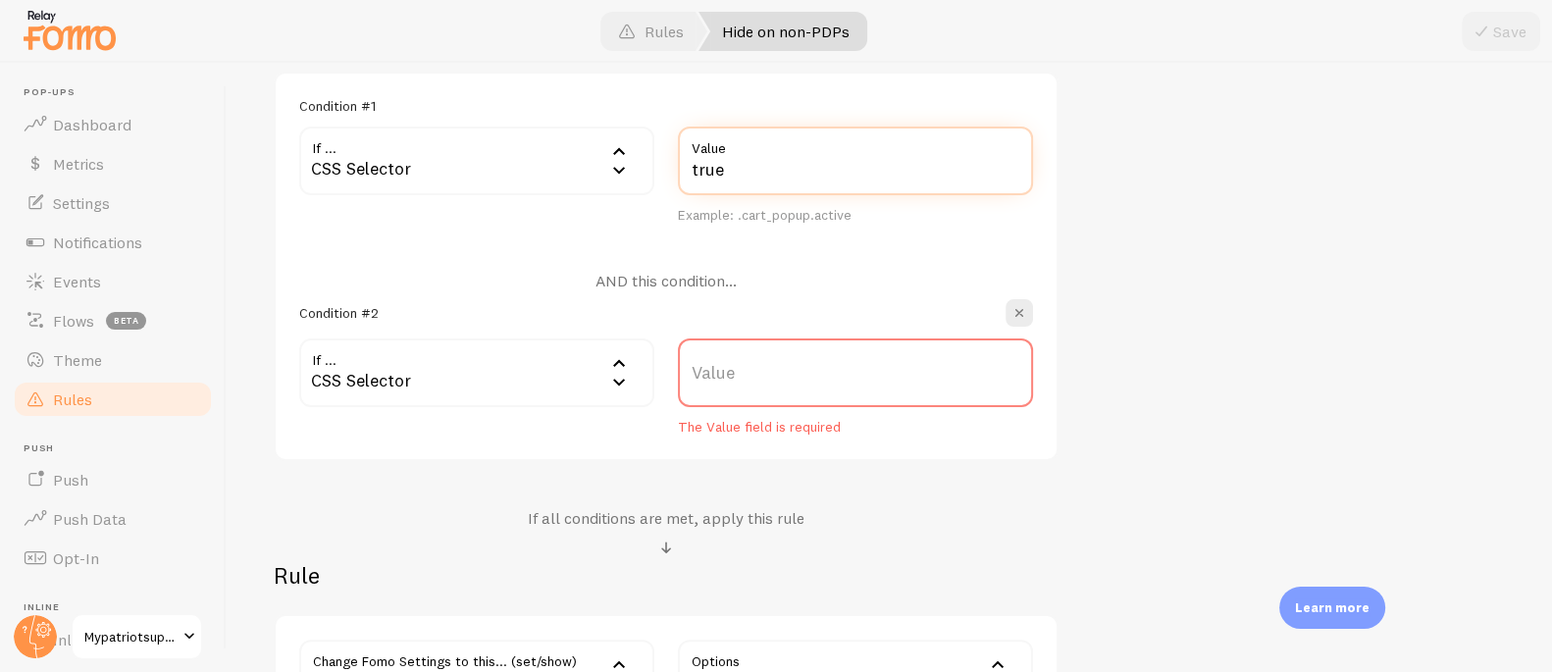
click at [783, 171] on input "true" at bounding box center [855, 161] width 355 height 69
paste input ".shoplift-control"
type input ".shoplift-control"
click at [1018, 309] on span "button" at bounding box center [1019, 313] width 20 height 20
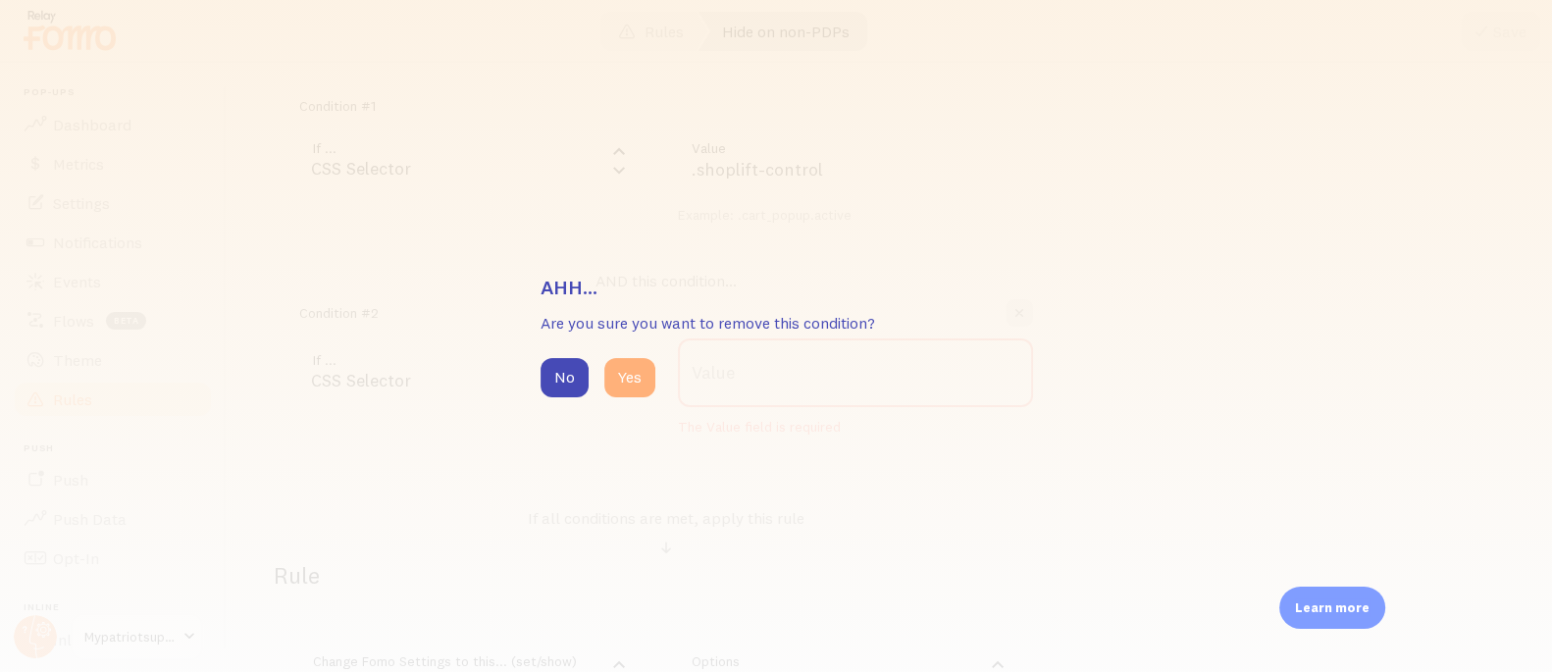
click at [644, 379] on button "Yes" at bounding box center [629, 377] width 51 height 39
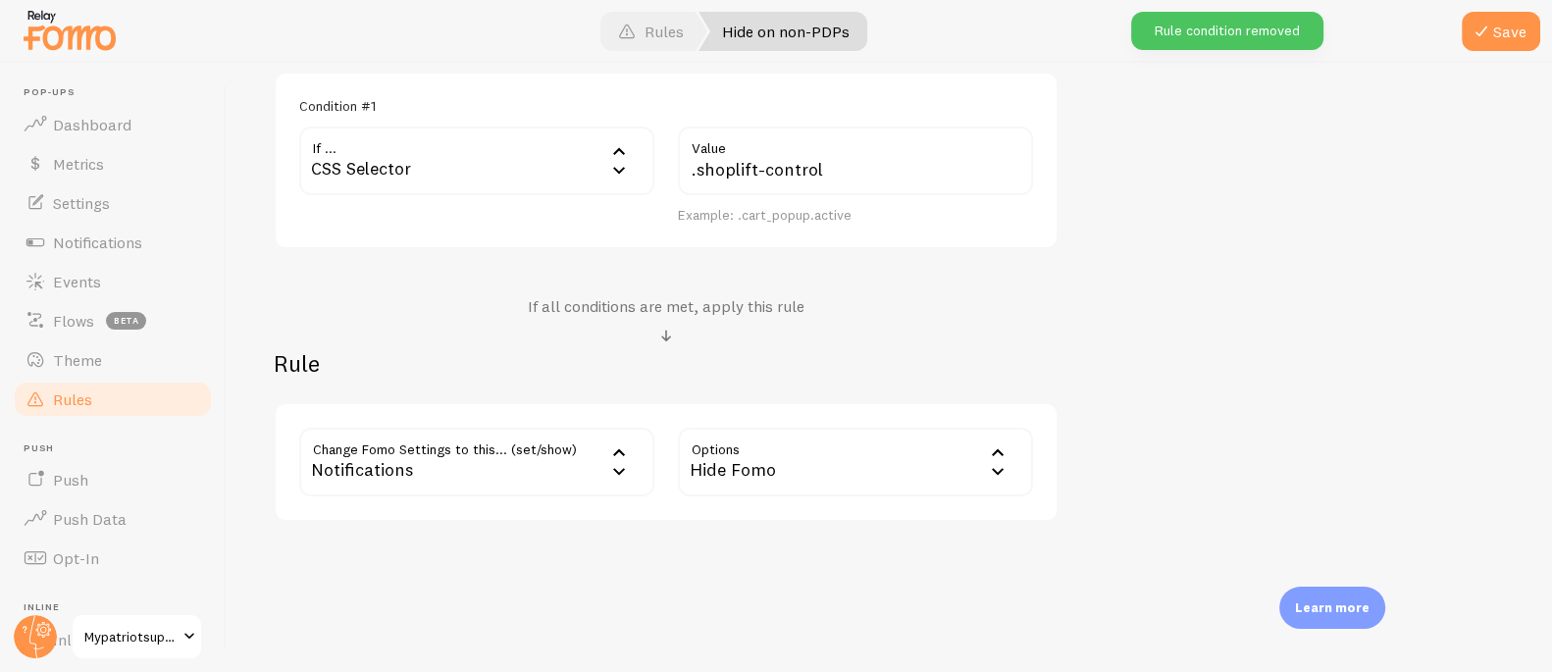
click at [844, 369] on h2 "Rule" at bounding box center [666, 363] width 785 height 30
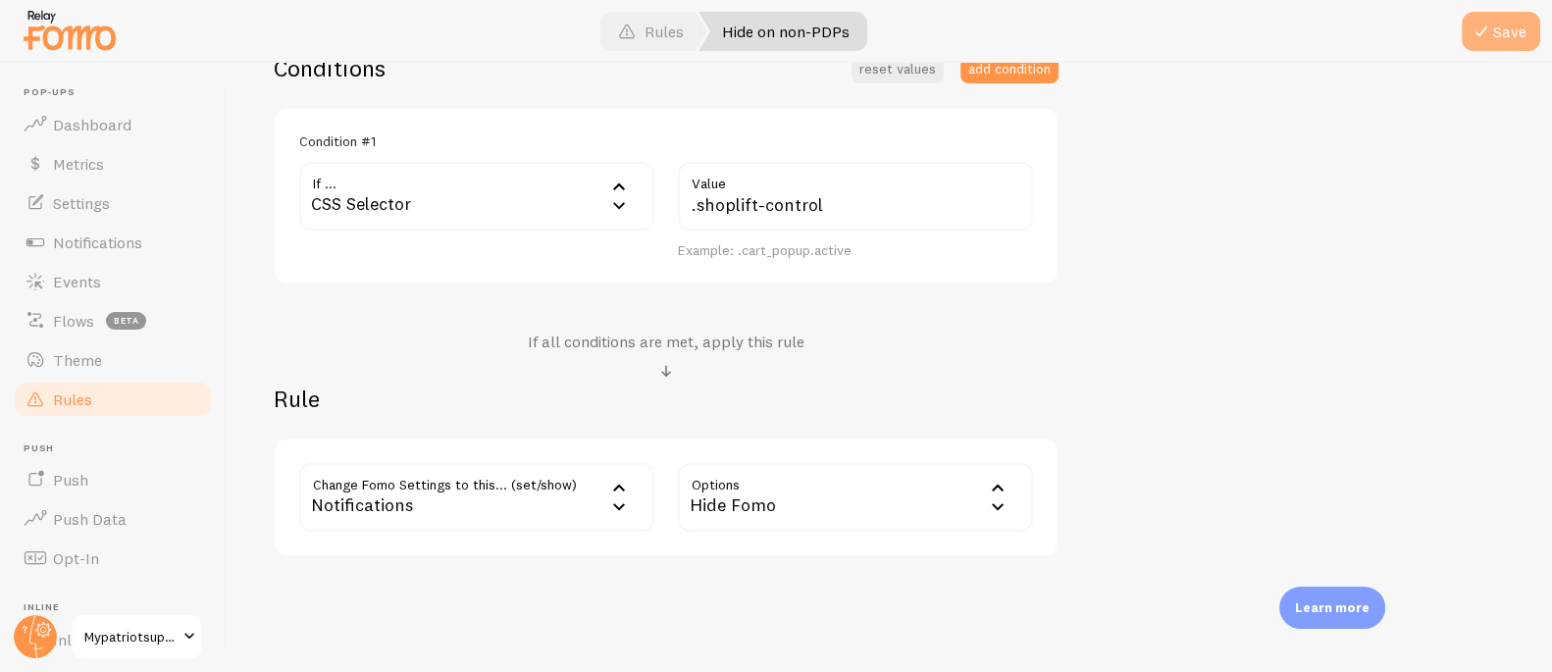
click at [1513, 35] on button "Save" at bounding box center [1500, 31] width 78 height 39
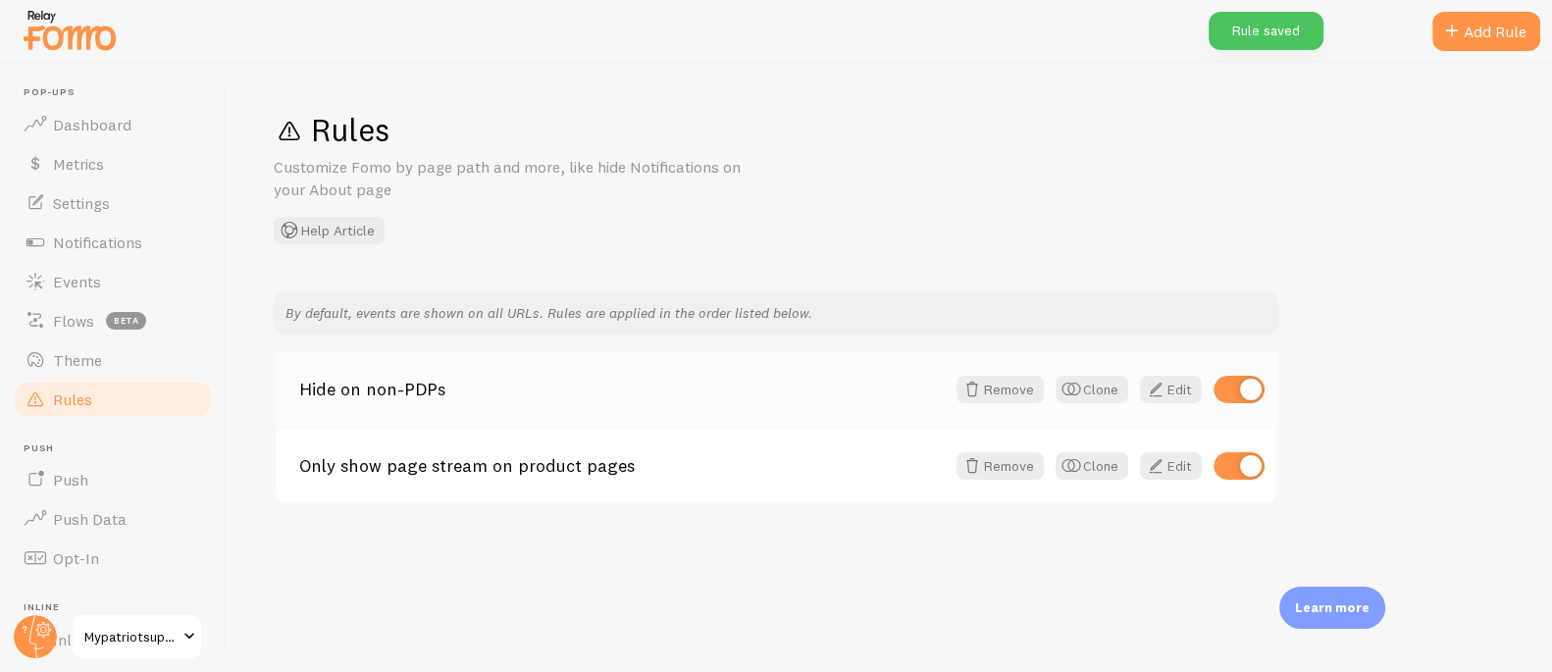
click at [410, 385] on link "Hide on non-PDPs" at bounding box center [621, 390] width 645 height 18
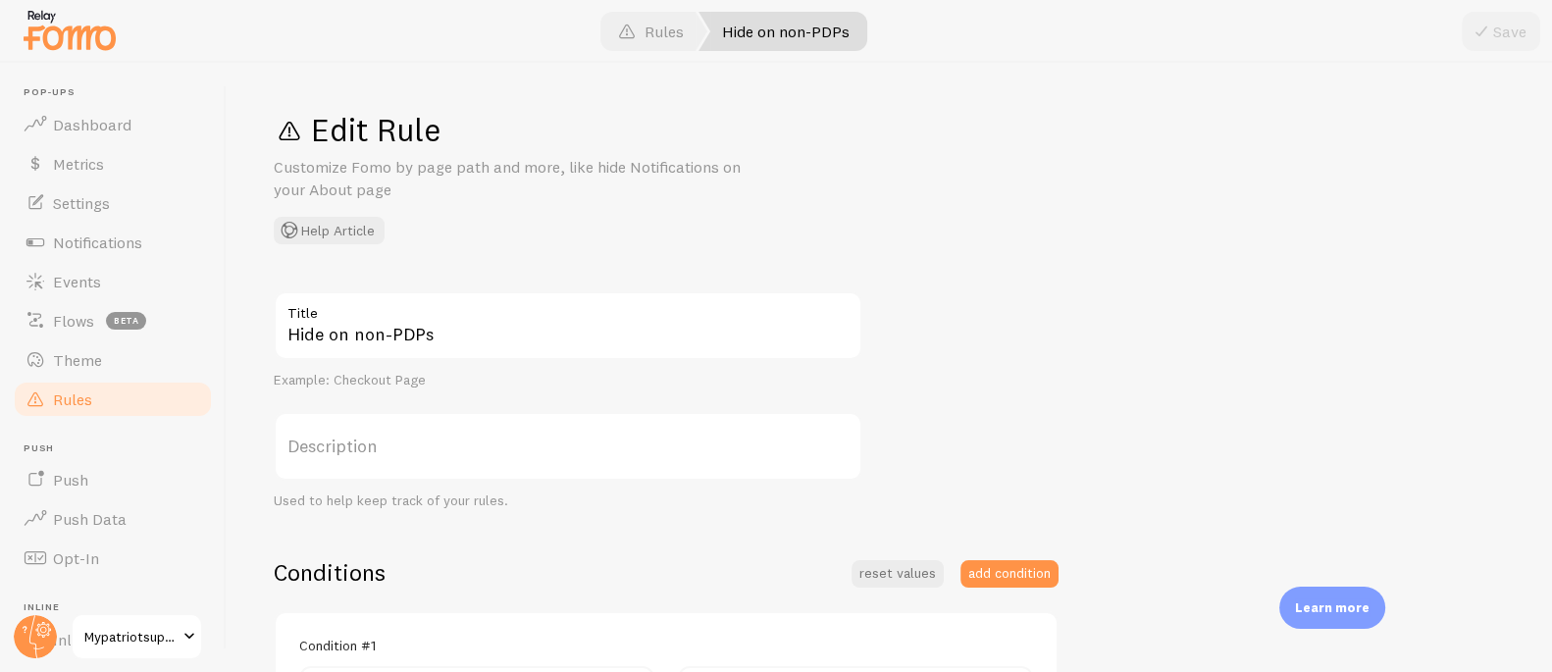
click at [362, 321] on label "Title" at bounding box center [568, 307] width 588 height 33
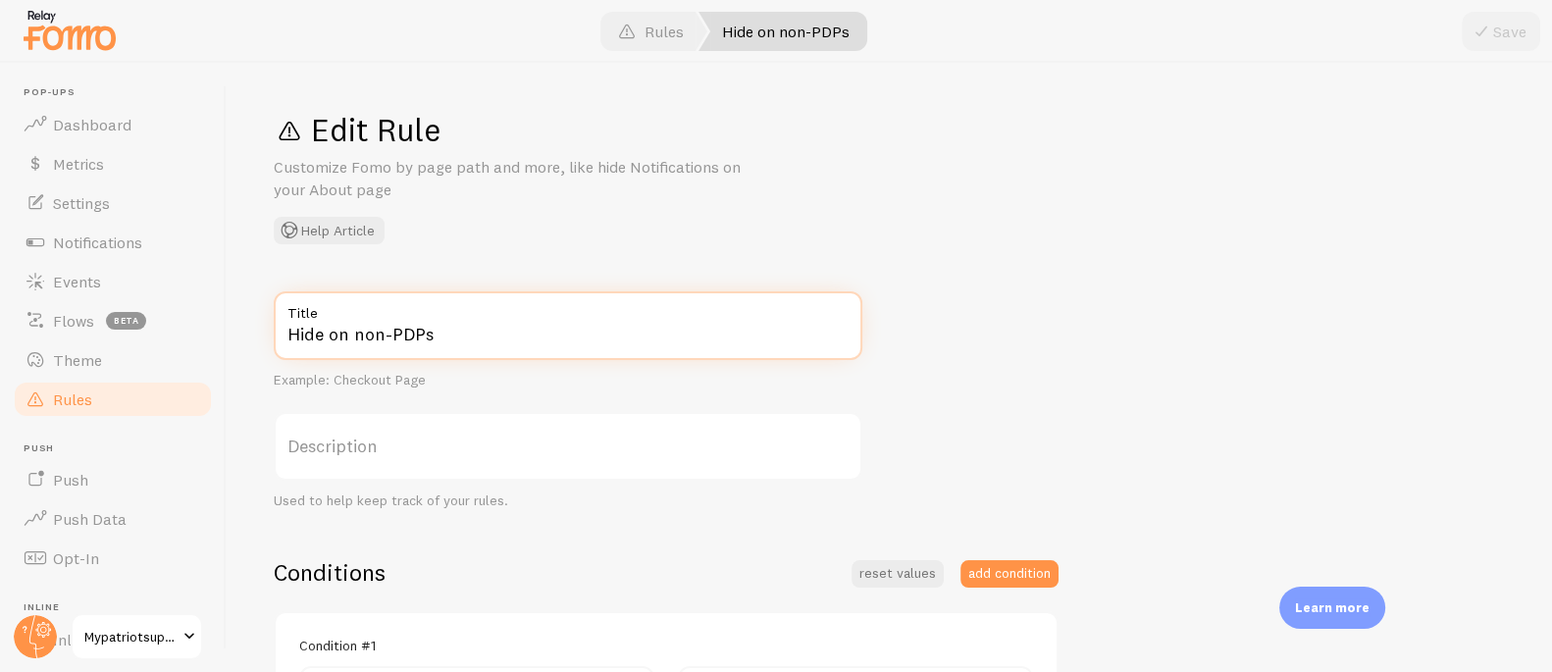
click at [362, 321] on input "Hide on non-PDPs" at bounding box center [568, 325] width 588 height 69
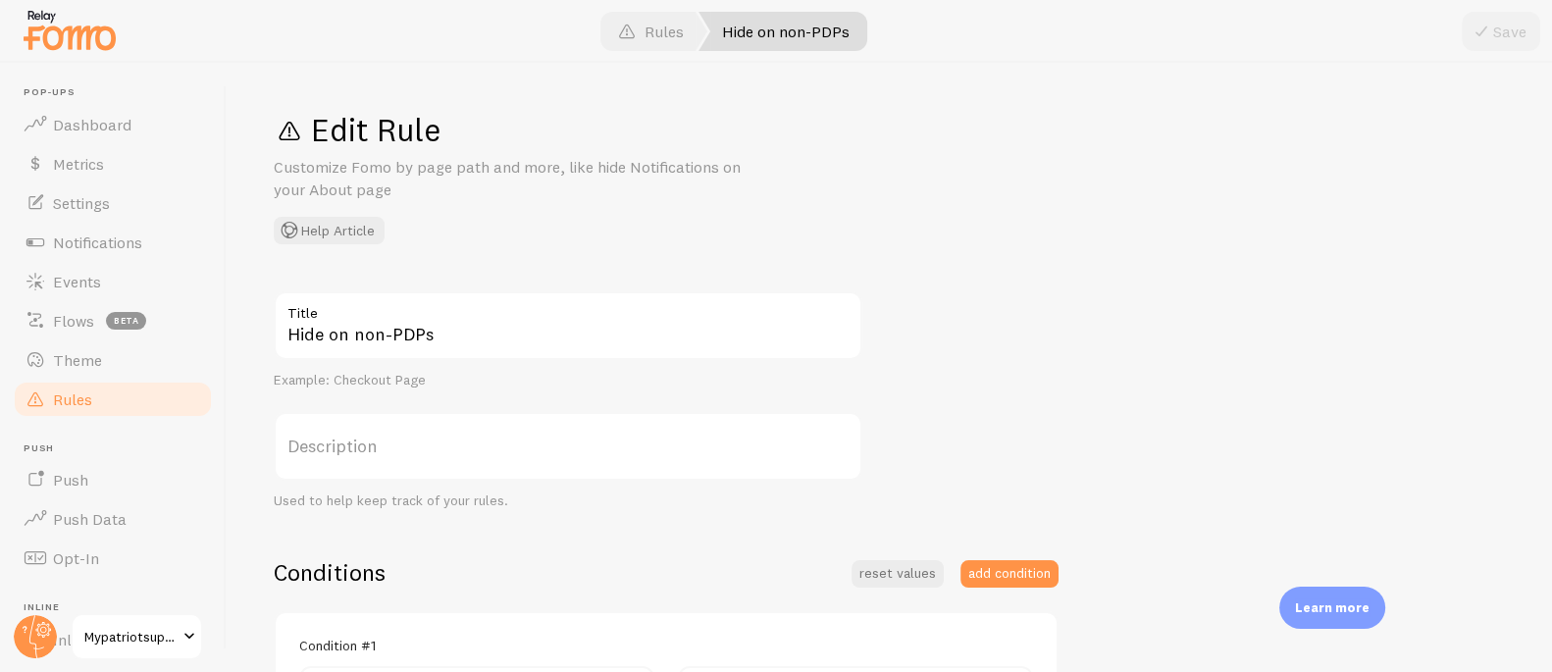
click at [362, 321] on label "Title" at bounding box center [568, 307] width 588 height 33
click at [362, 321] on input "Hide on non-PDPs" at bounding box center [568, 325] width 588 height 69
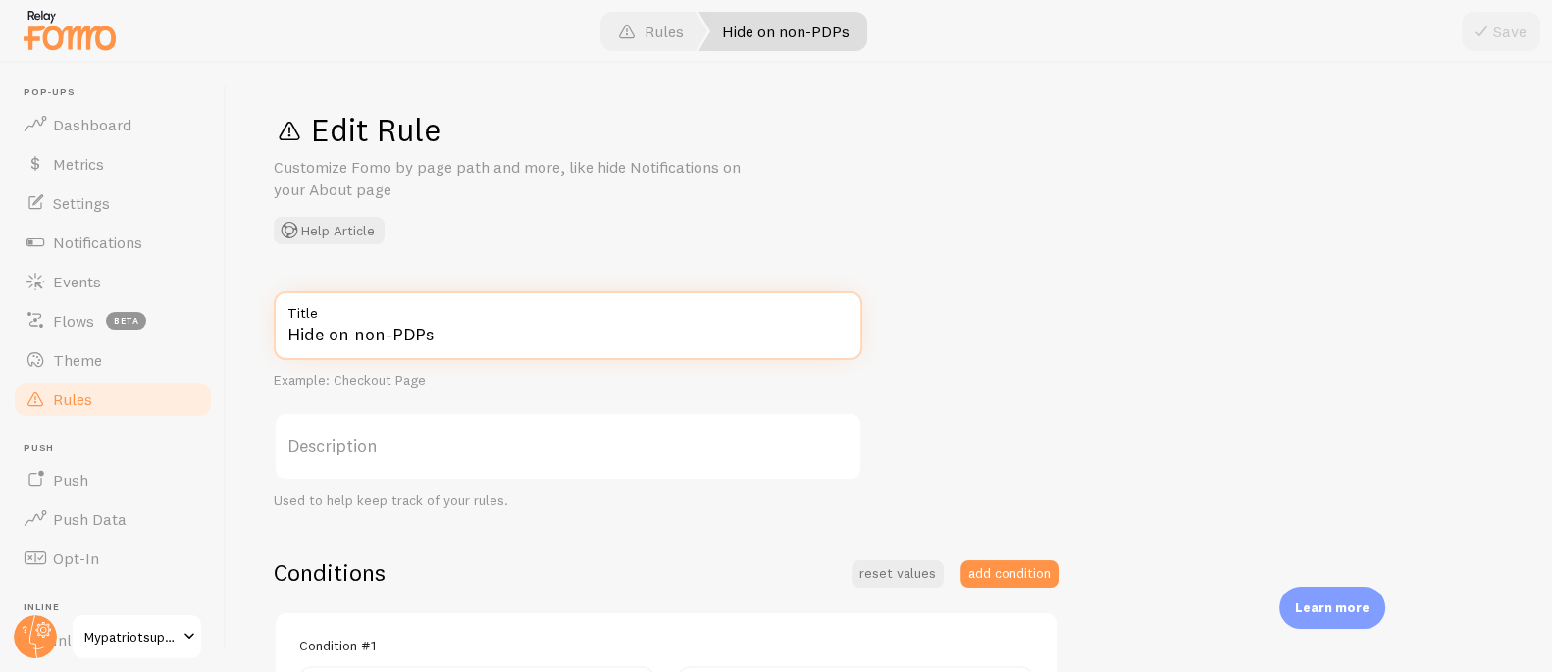
click at [366, 330] on input "Hide on non-PDPs" at bounding box center [568, 325] width 588 height 69
click at [367, 329] on input "Hide on non-PDPs" at bounding box center [568, 325] width 588 height 69
type input "Shoplift-control Hide Fomo"
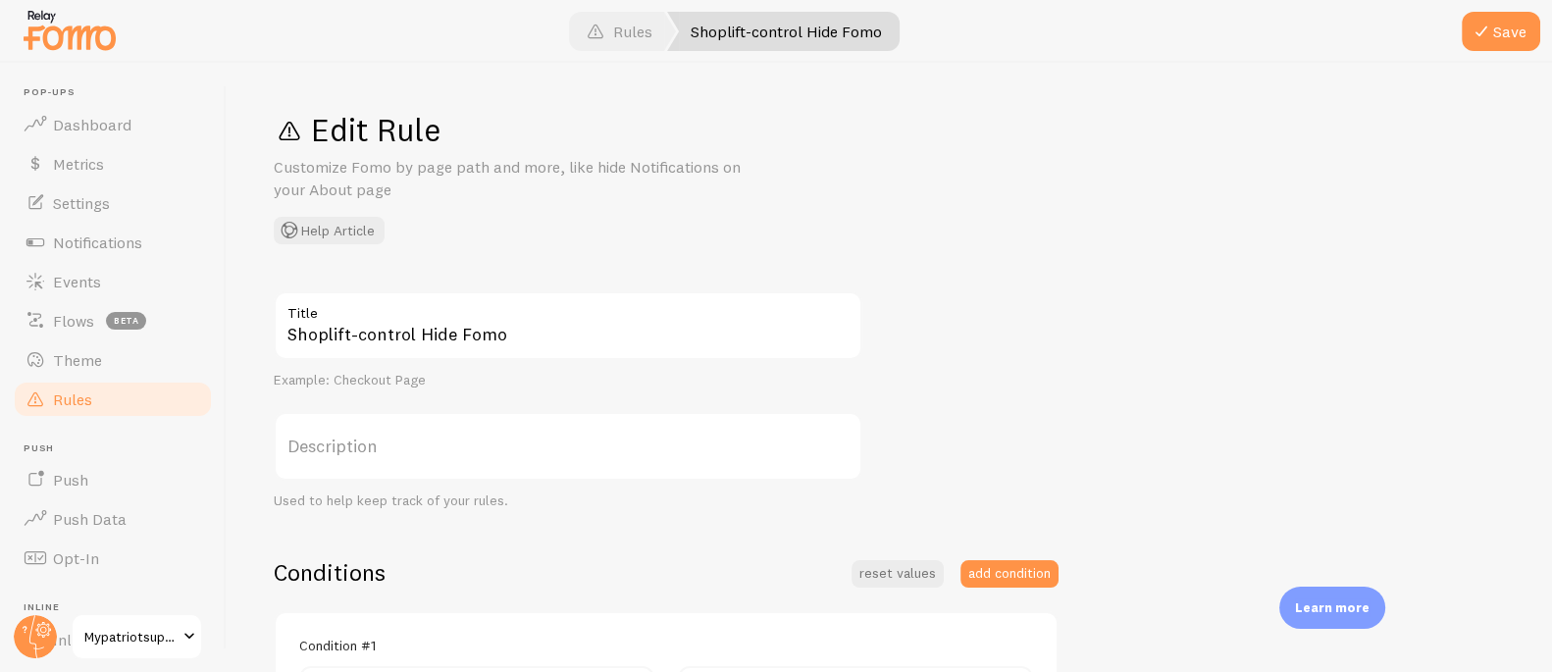
click at [1101, 331] on div "Shoplift-control Hide Fomo Title Example: Checkout Page Description Used to hel…" at bounding box center [889, 676] width 1231 height 770
click at [1521, 30] on button "Save" at bounding box center [1500, 31] width 78 height 39
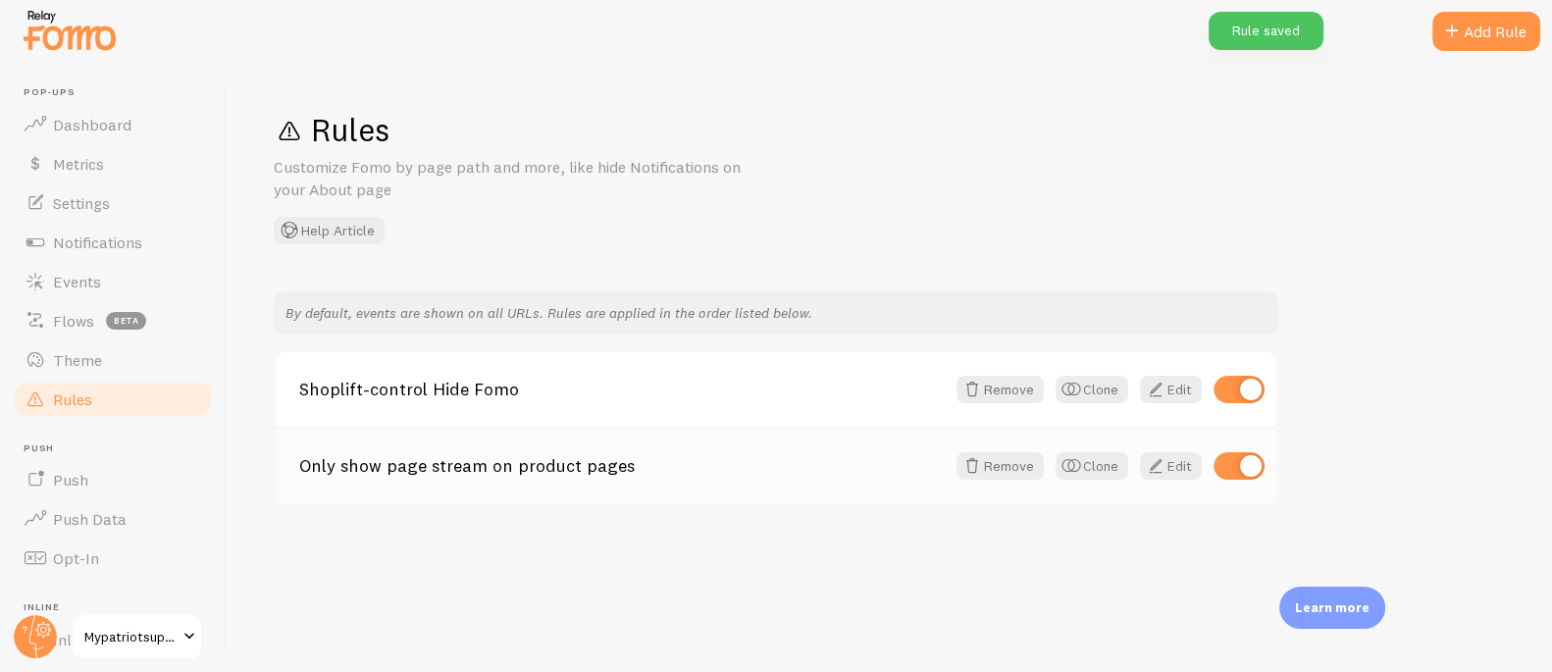
click at [521, 468] on link "Only show page stream on product pages" at bounding box center [621, 466] width 645 height 18
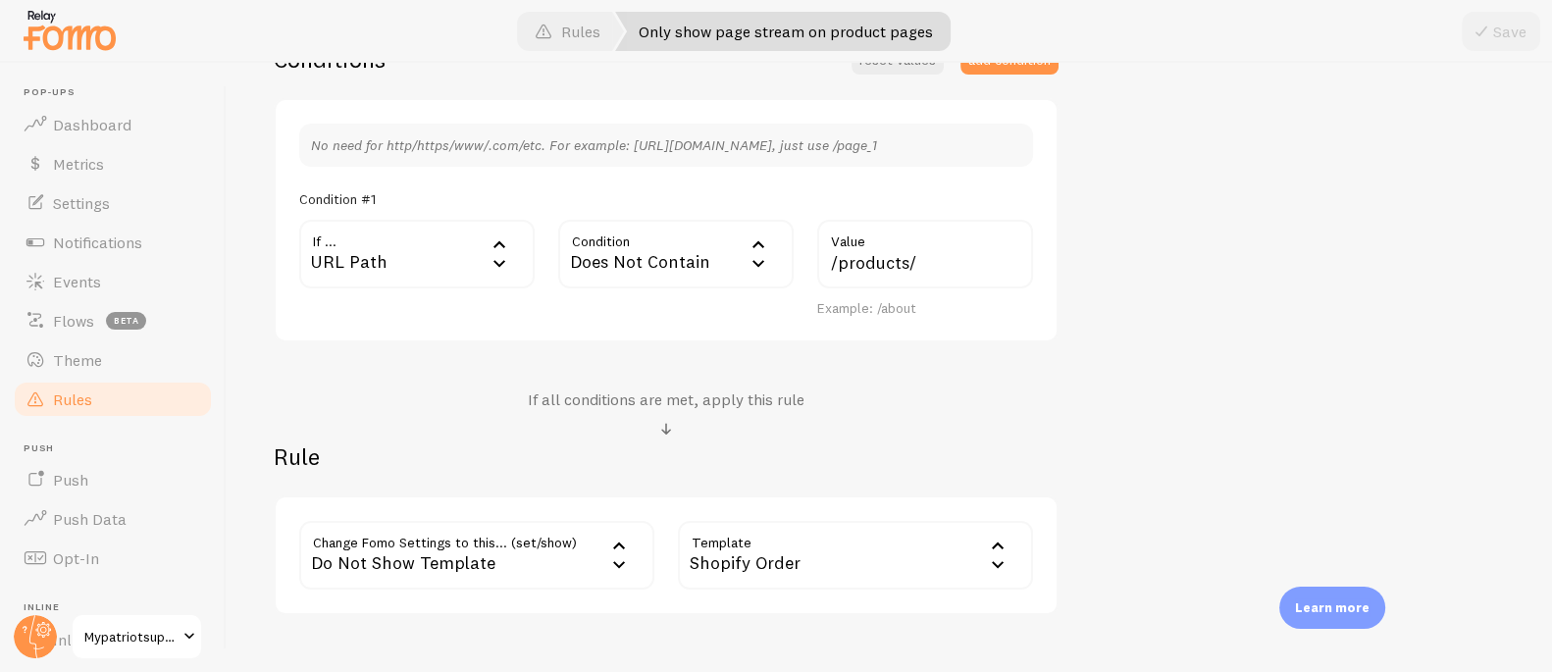
scroll to position [546, 0]
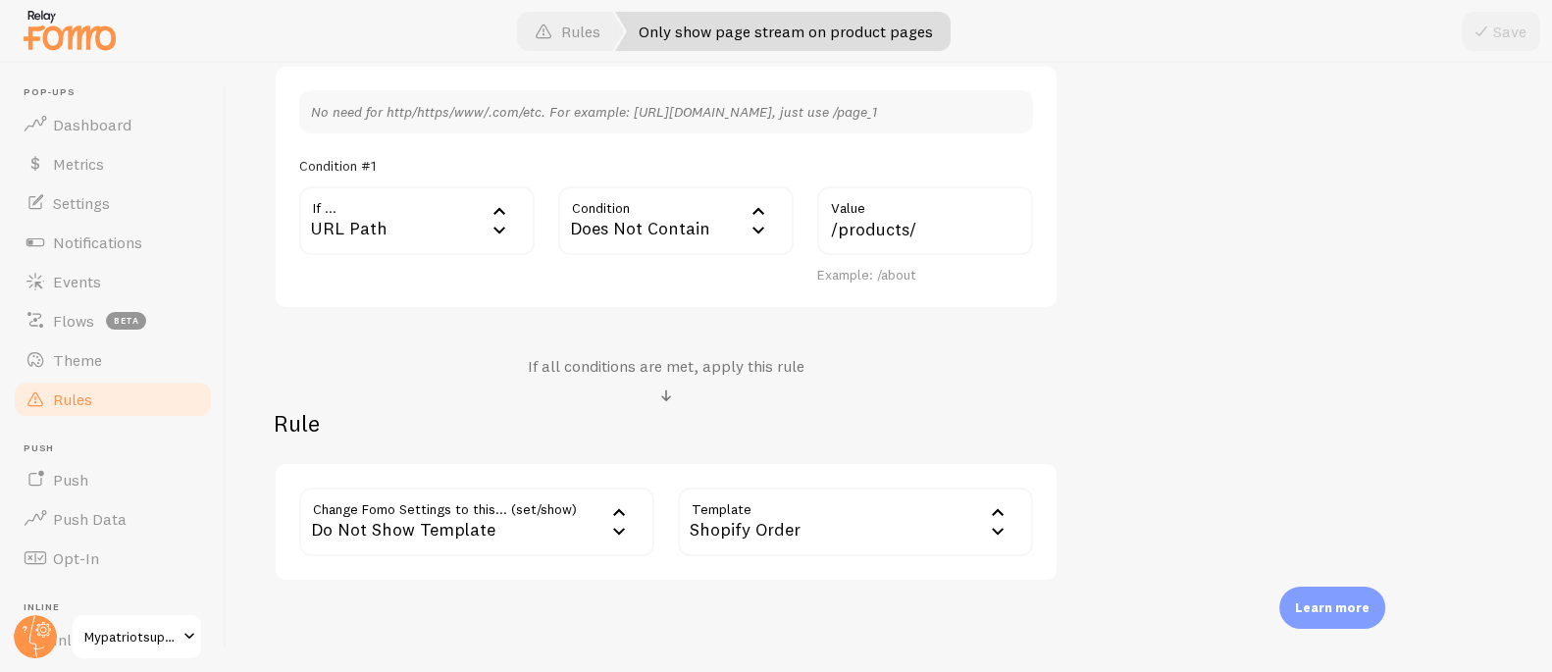
click at [629, 221] on div "Does Not Contain" at bounding box center [675, 220] width 235 height 69
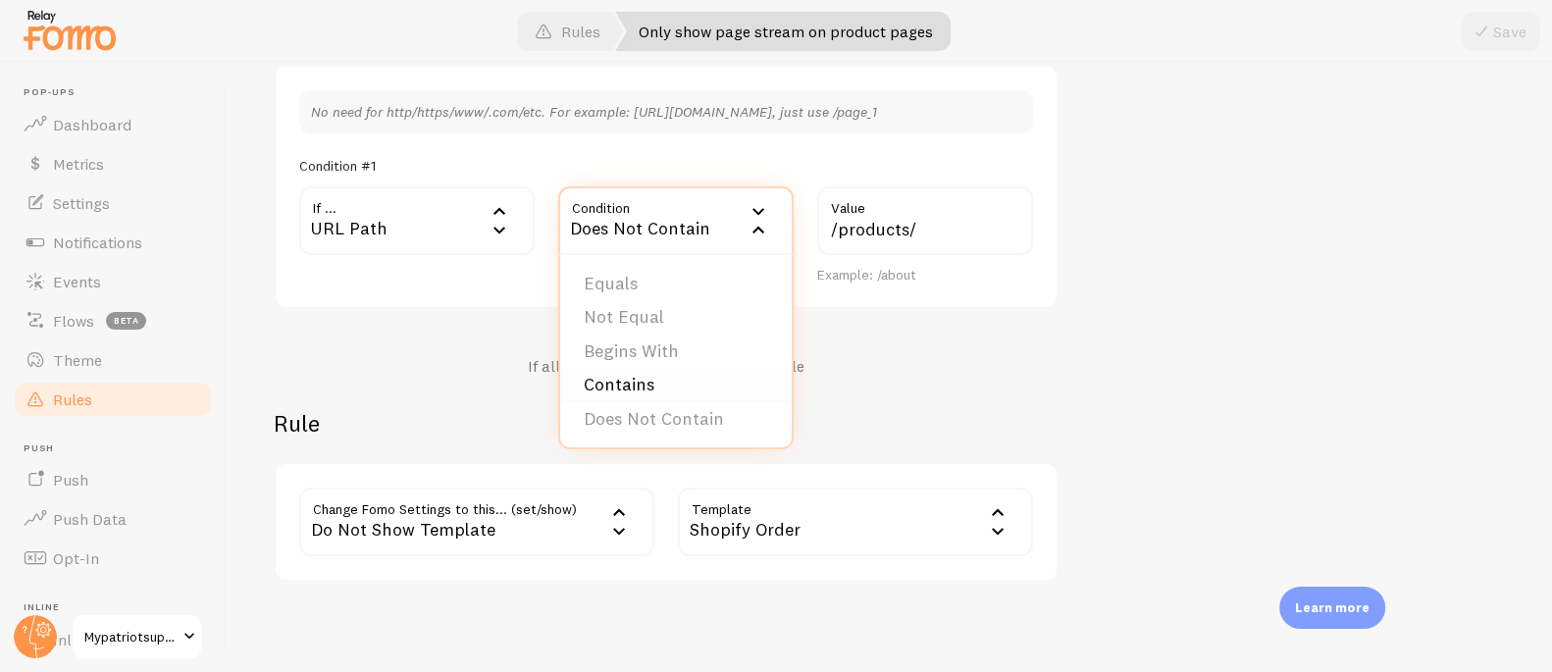
click at [644, 379] on li "Contains" at bounding box center [675, 385] width 231 height 34
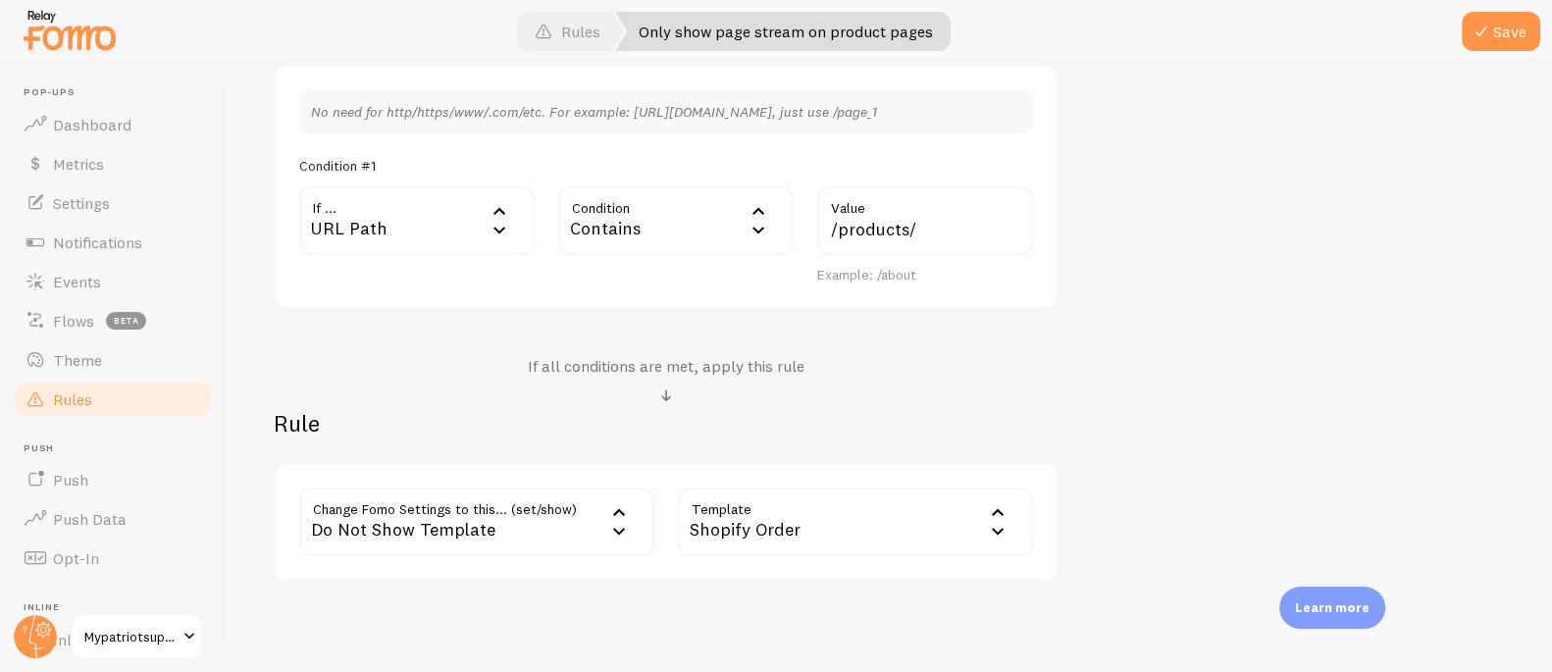
click at [506, 508] on div "Do Not Show Template" at bounding box center [476, 521] width 355 height 69
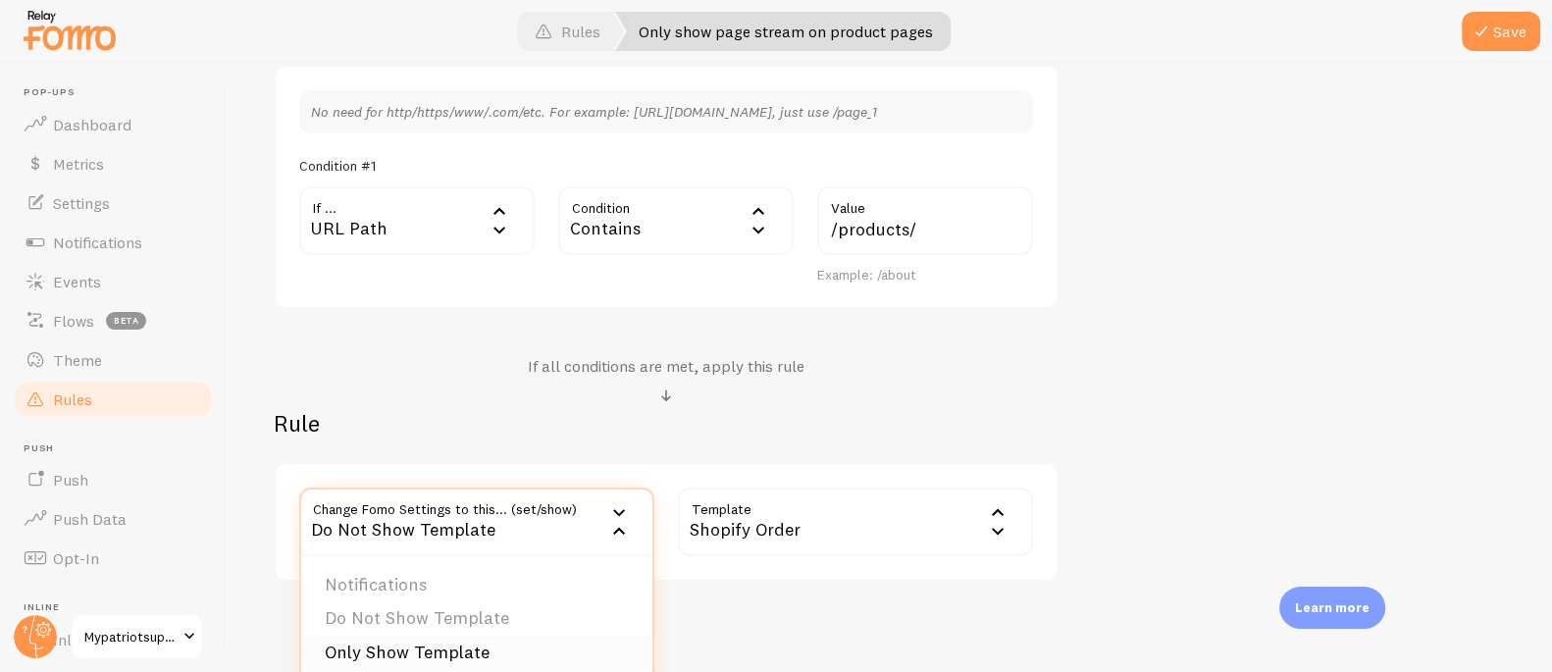
click at [490, 646] on li "Only Show Template" at bounding box center [476, 653] width 351 height 34
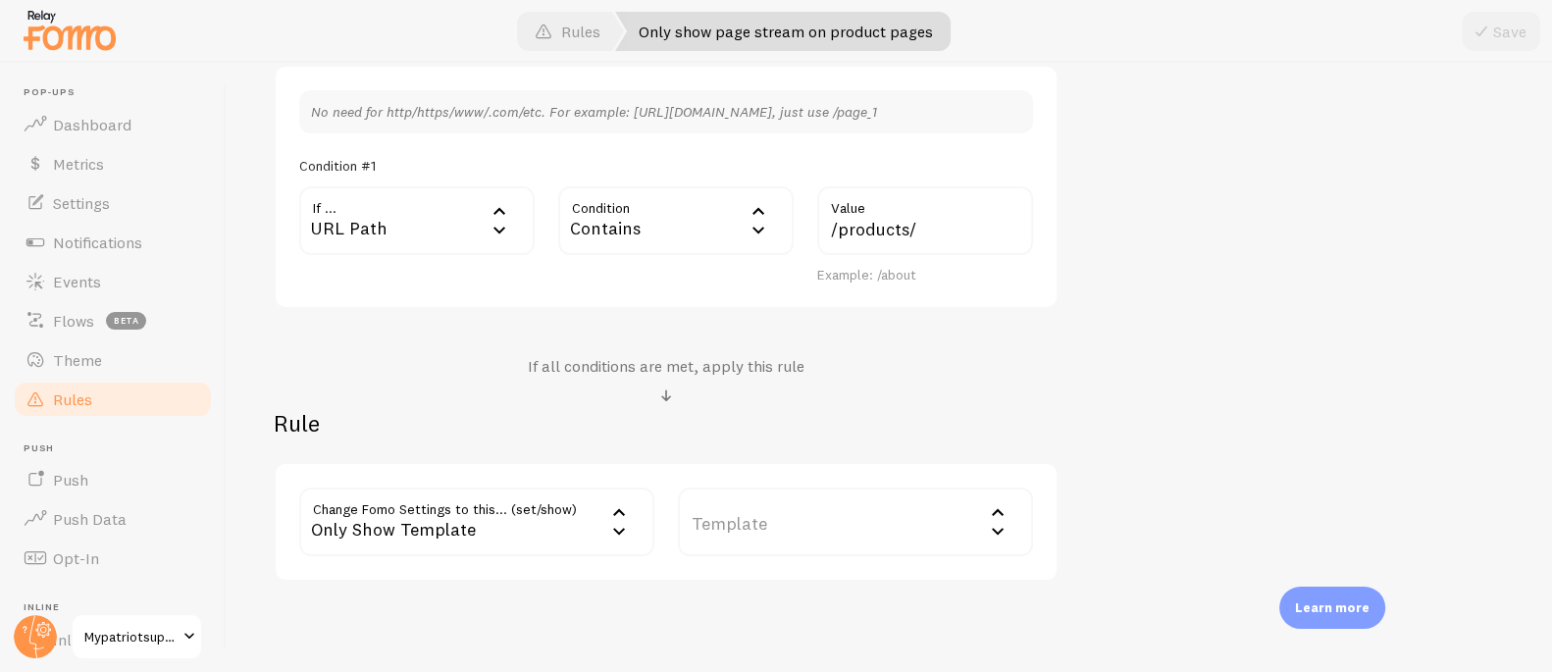
click at [779, 506] on label "Template" at bounding box center [855, 521] width 355 height 69
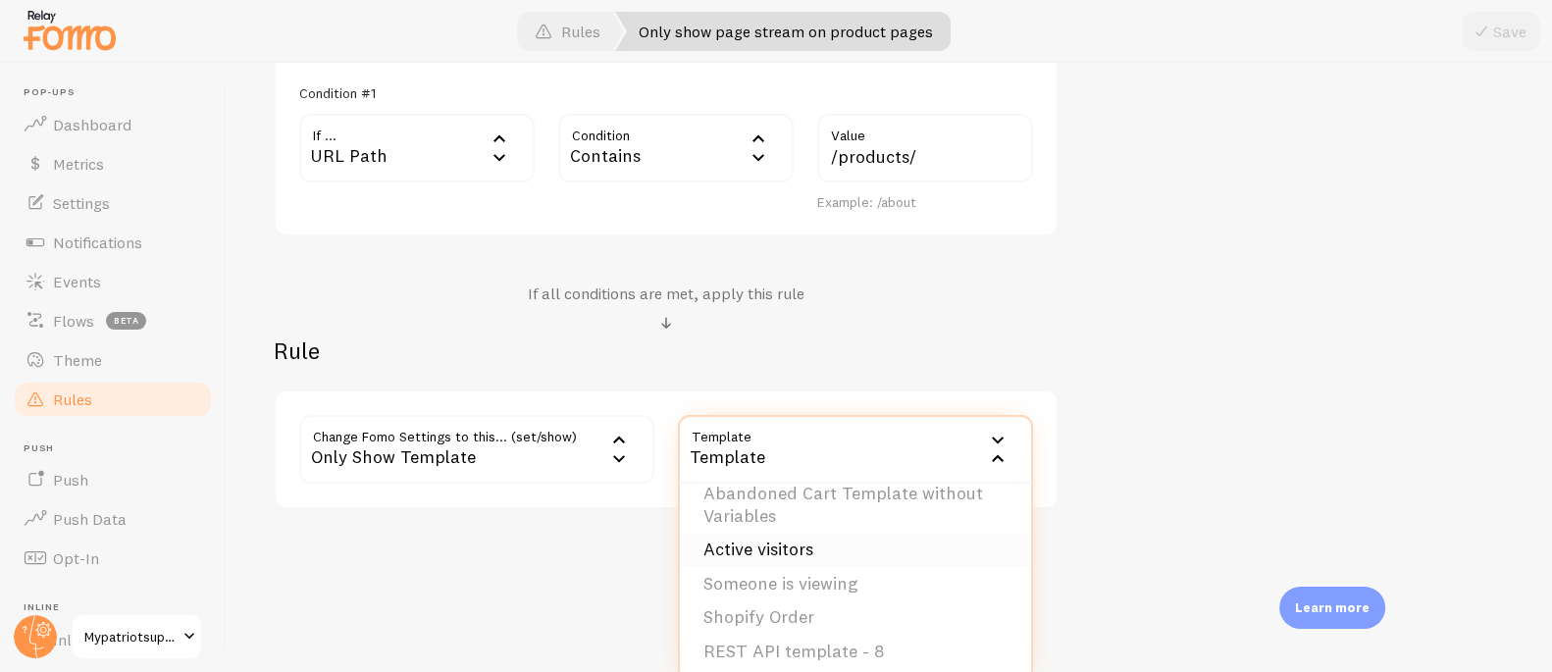
scroll to position [627, 0]
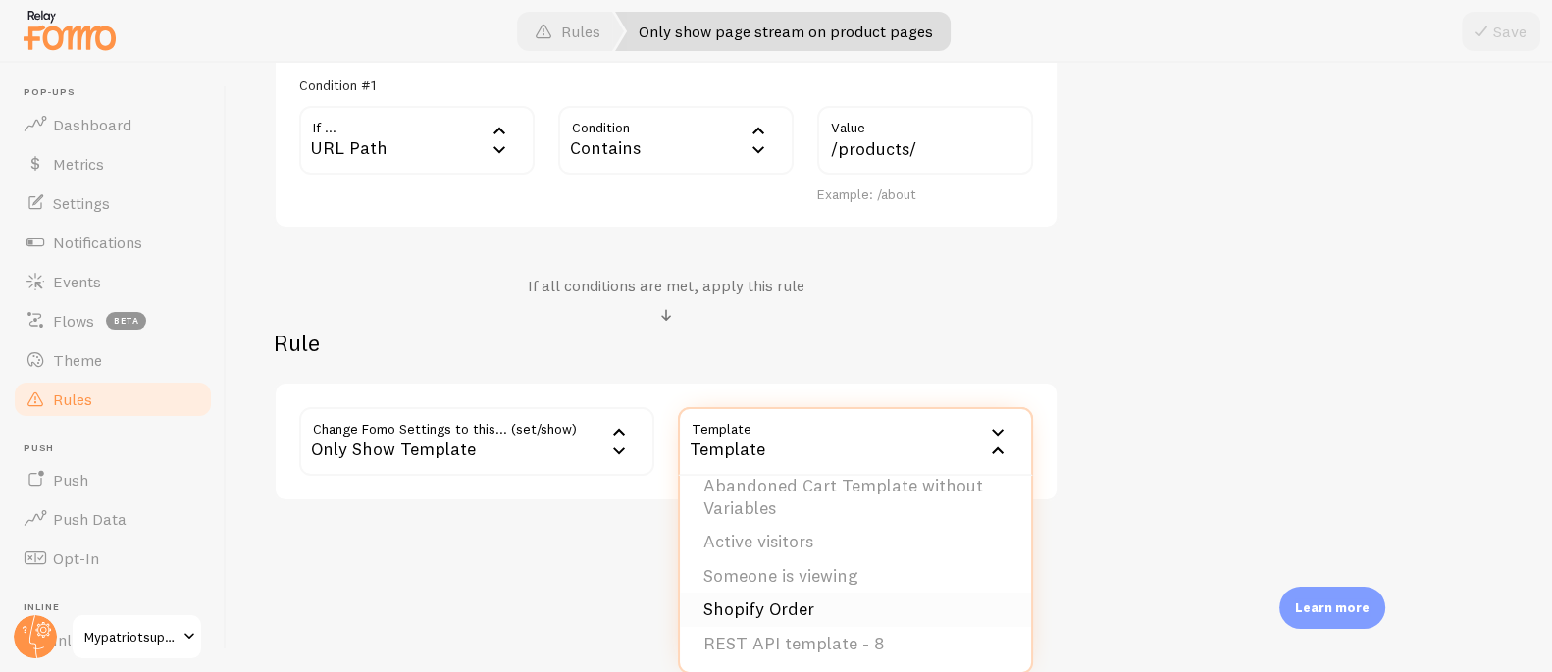
click at [797, 608] on li "Shopify Order" at bounding box center [855, 609] width 351 height 34
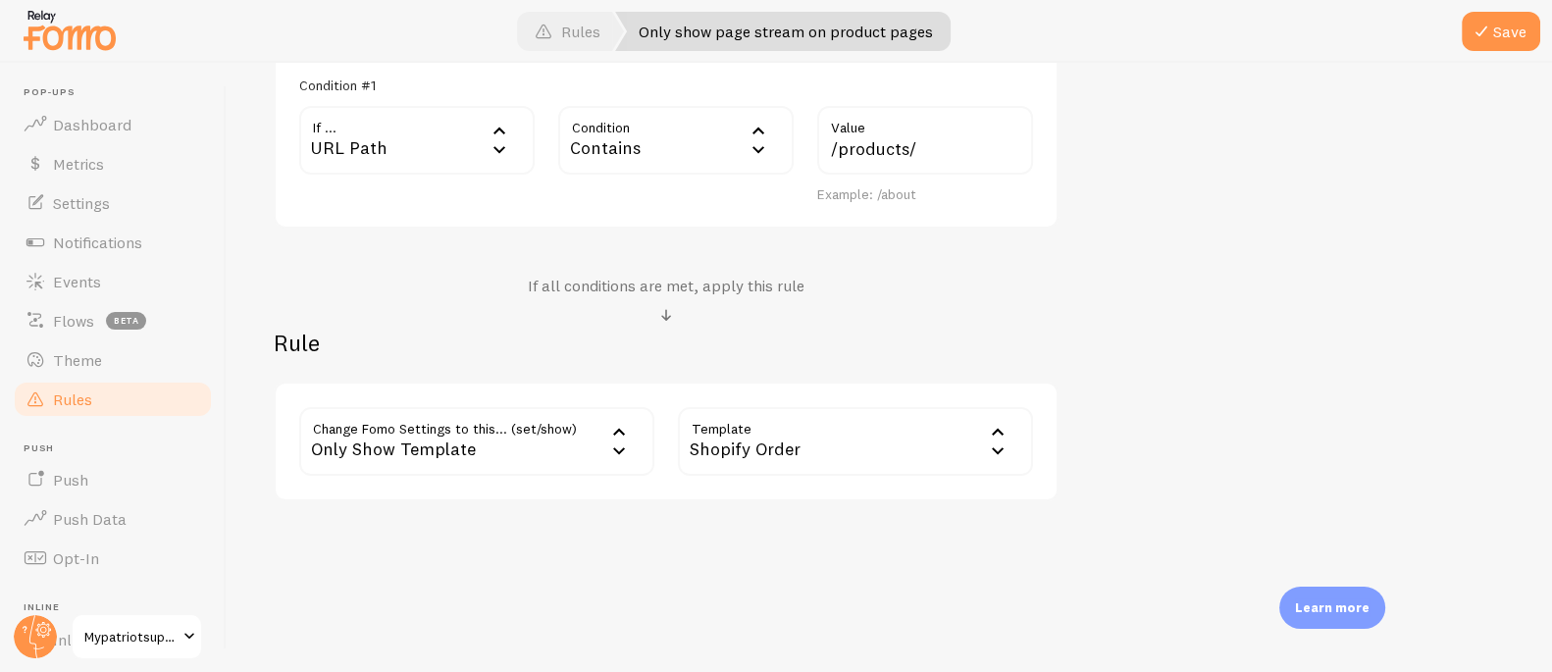
click at [894, 338] on h2 "Rule" at bounding box center [666, 343] width 785 height 30
click at [1500, 36] on button "Save" at bounding box center [1500, 31] width 78 height 39
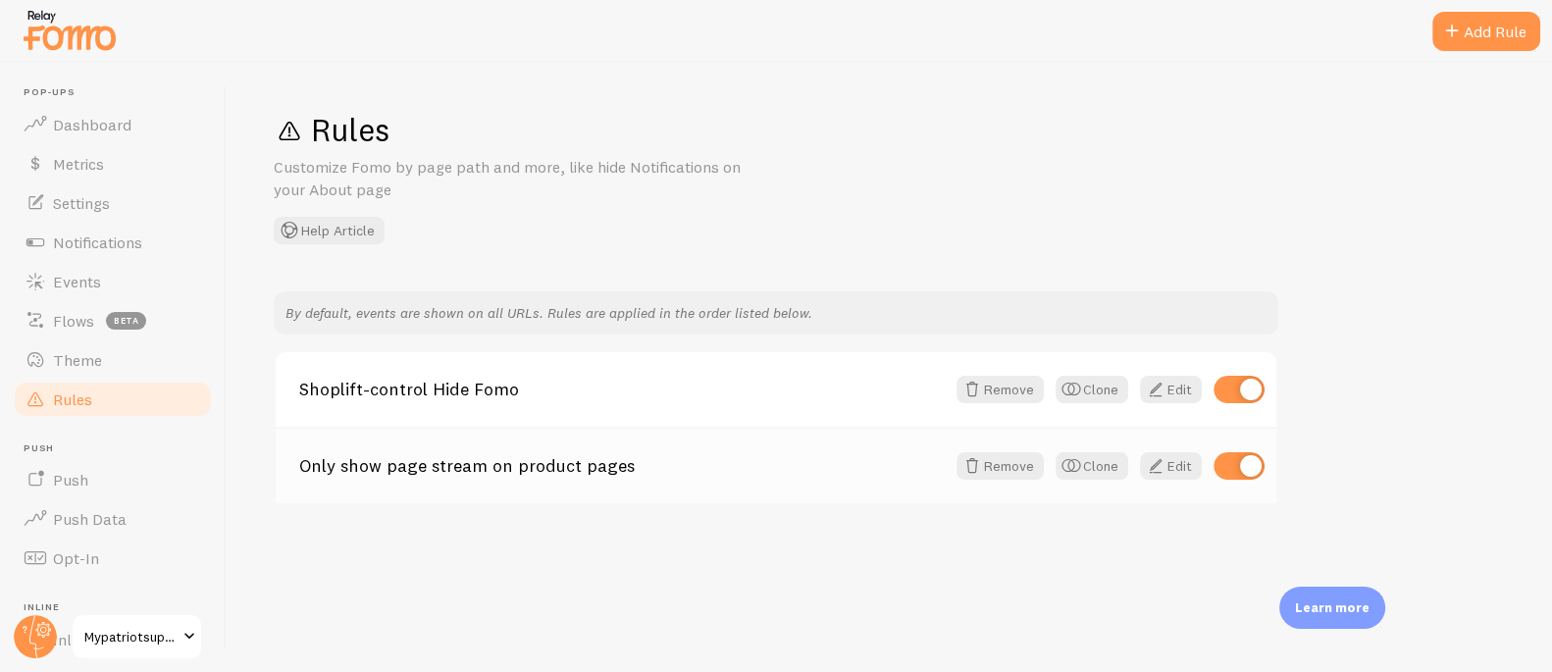
click at [505, 469] on link "Only show page stream on product pages" at bounding box center [621, 466] width 645 height 18
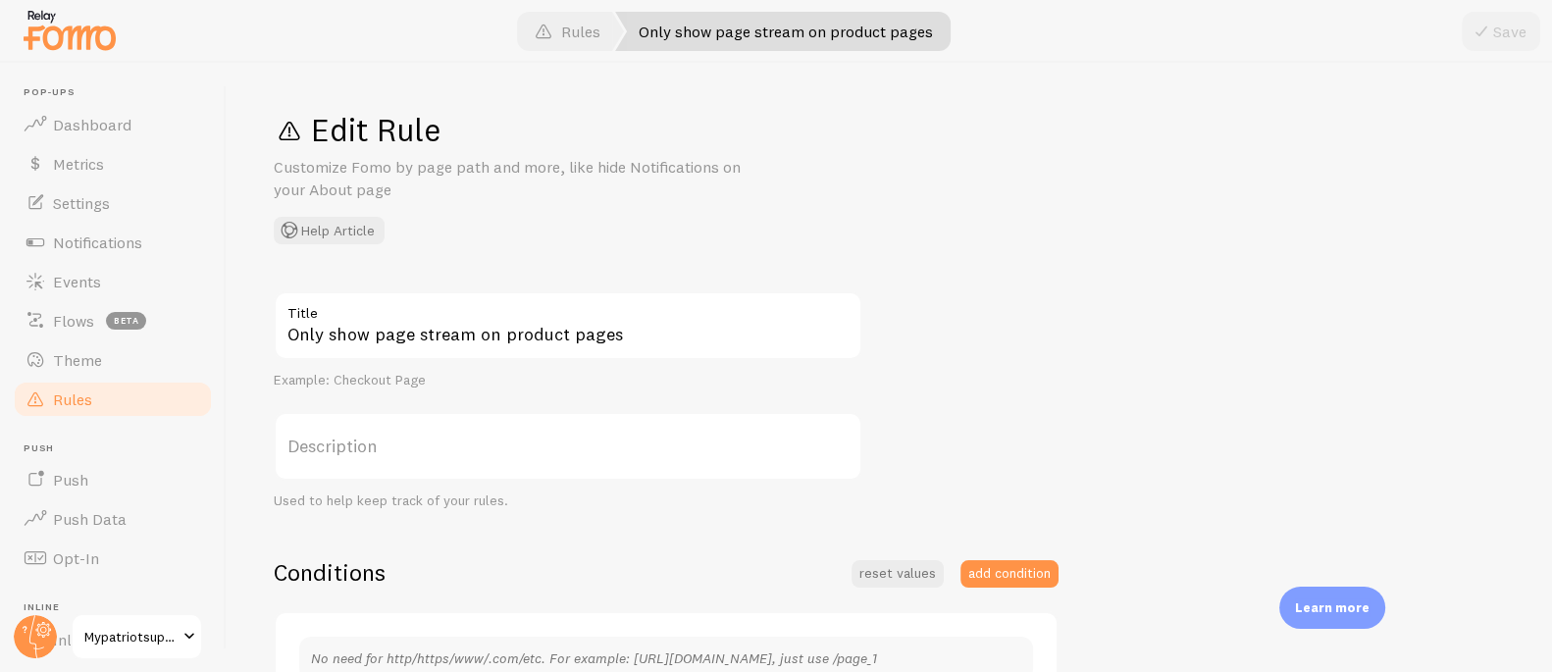
click at [92, 395] on link "Rules" at bounding box center [113, 399] width 202 height 39
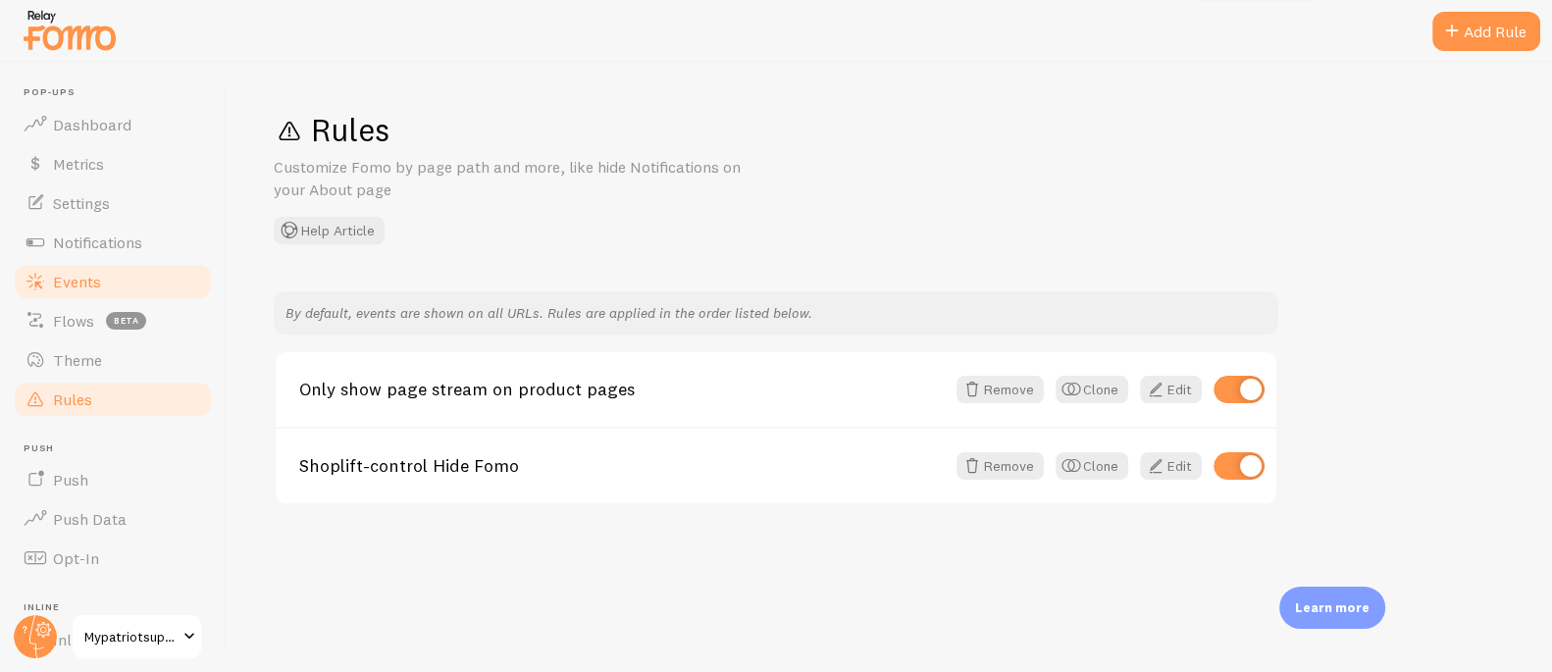
click at [93, 274] on span "Events" at bounding box center [77, 282] width 48 height 20
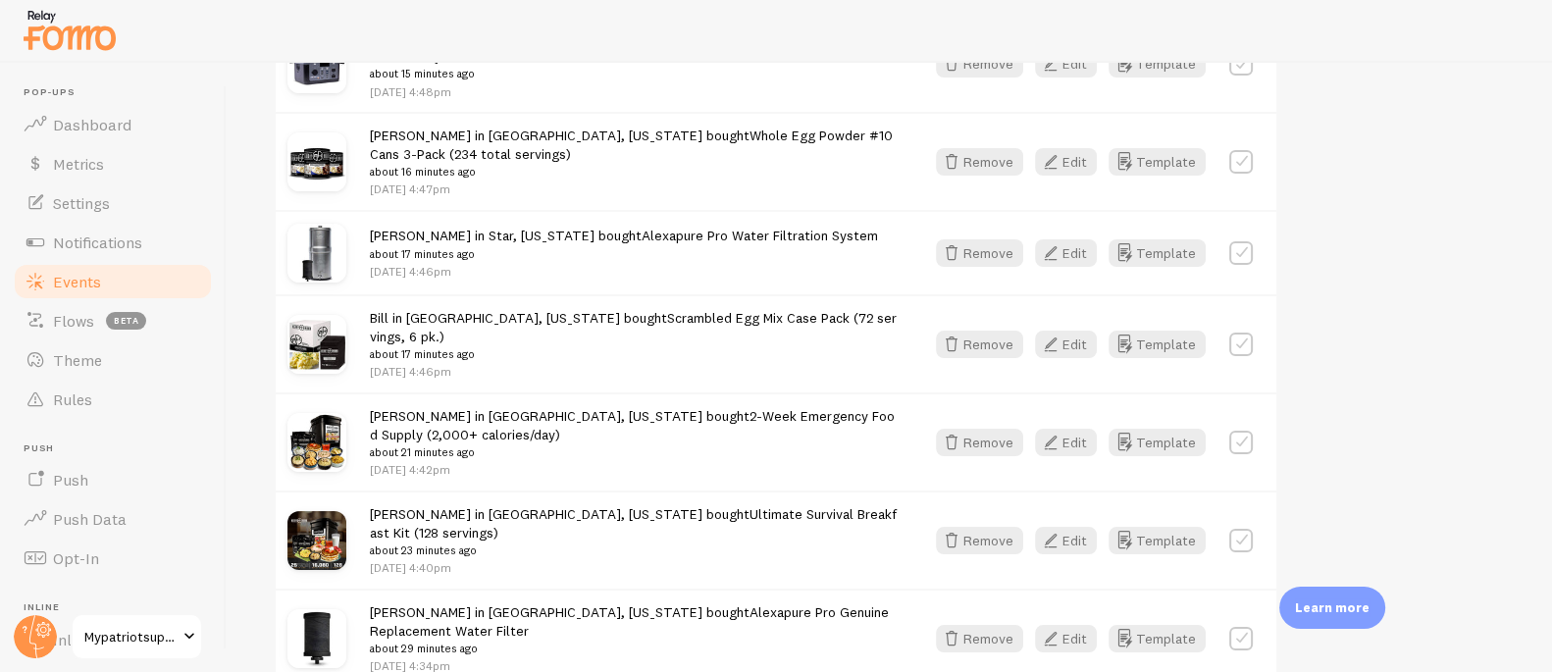
scroll to position [790, 0]
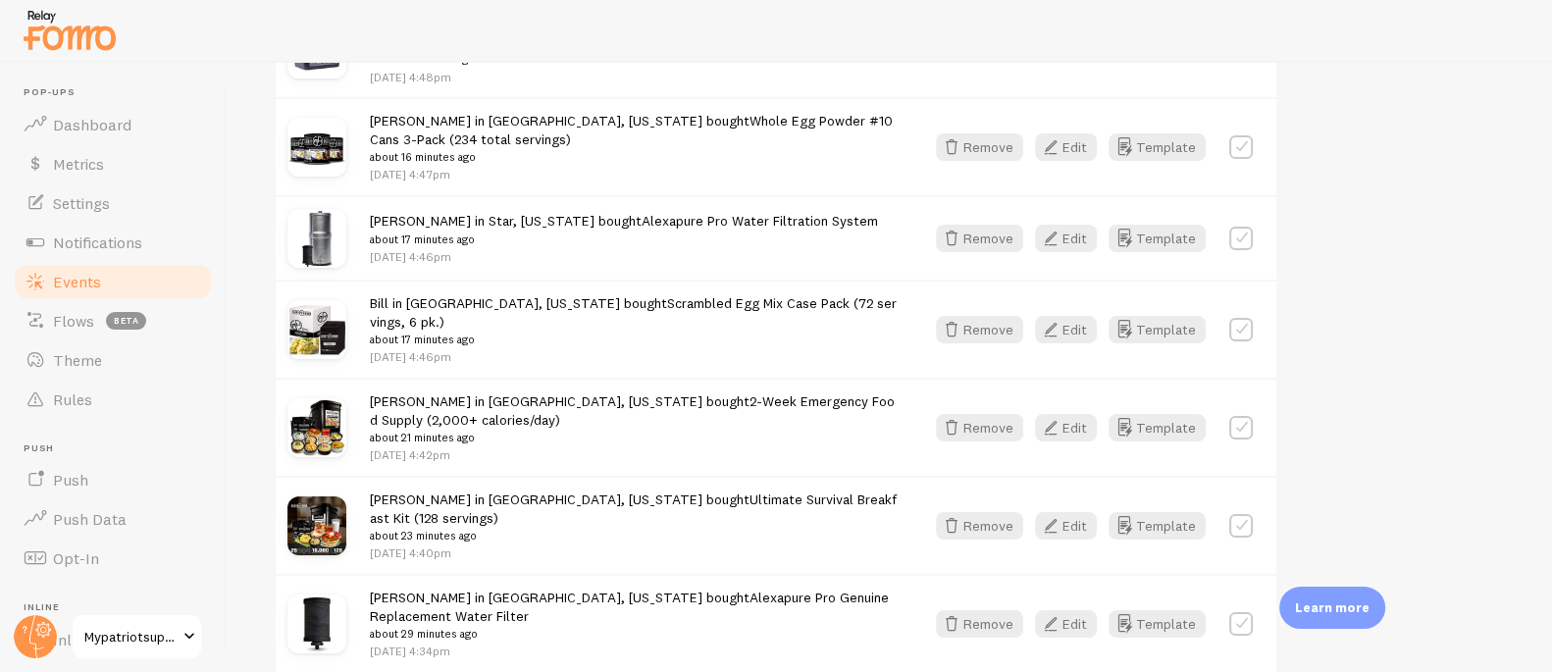
click at [738, 490] on link "Ultimate Survival Breakfast Kit (128 servings)" at bounding box center [633, 508] width 527 height 36
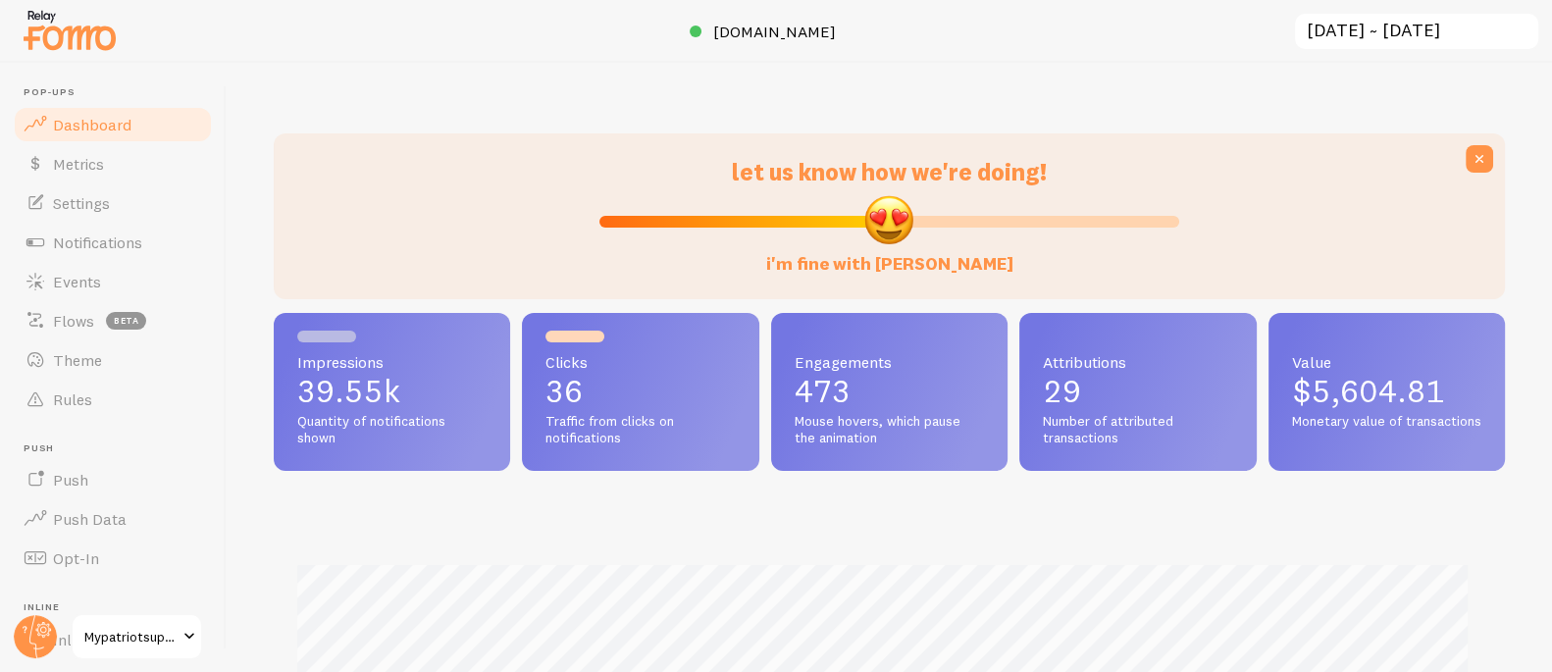
scroll to position [515, 1217]
click at [70, 411] on link "Rules" at bounding box center [113, 399] width 202 height 39
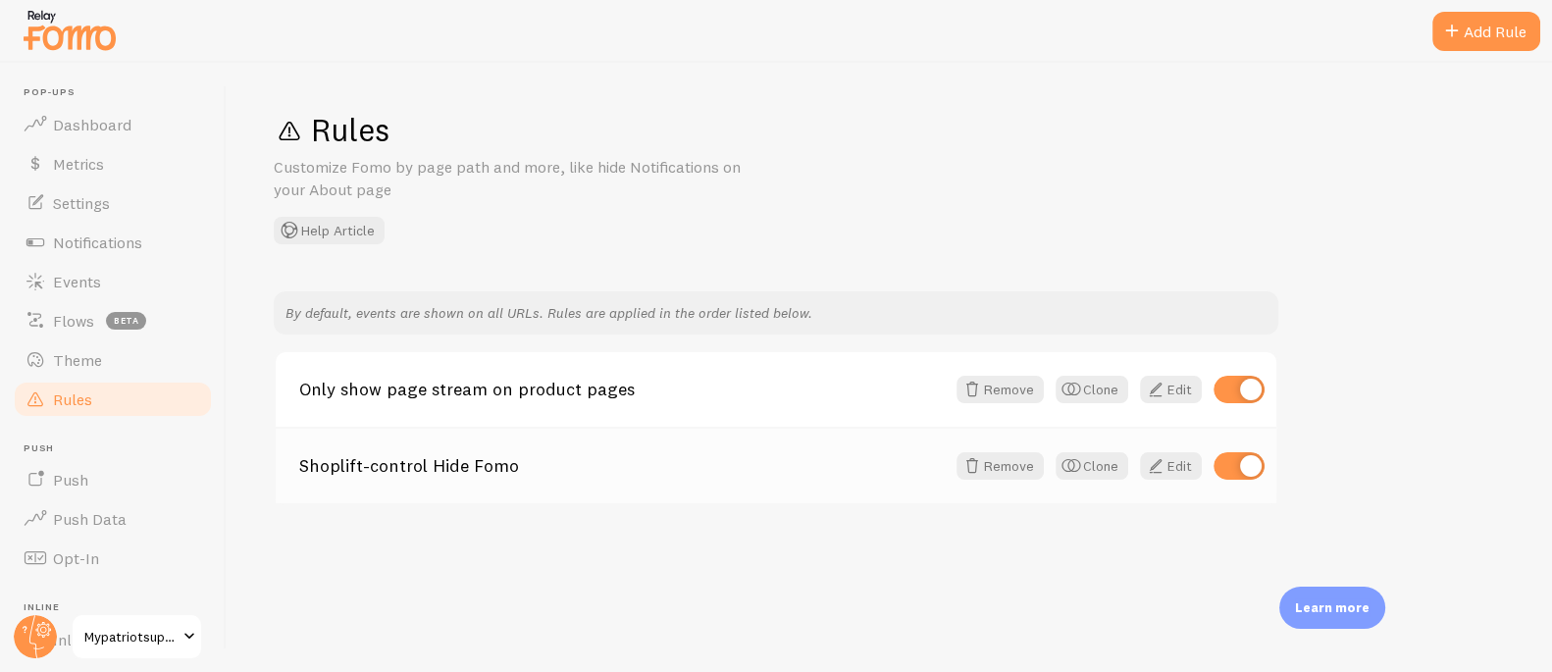
click at [433, 472] on link "Shoplift-control Hide Fomo" at bounding box center [621, 466] width 645 height 18
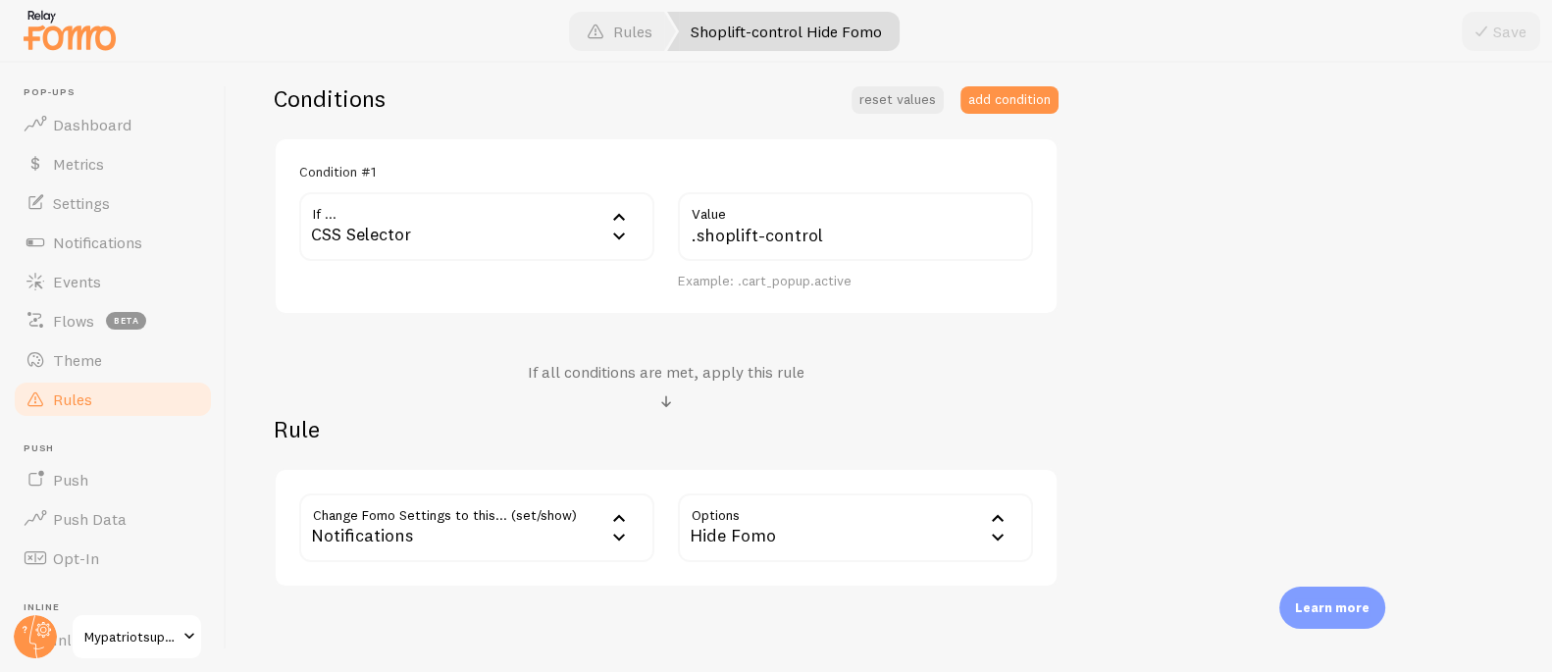
scroll to position [505, 0]
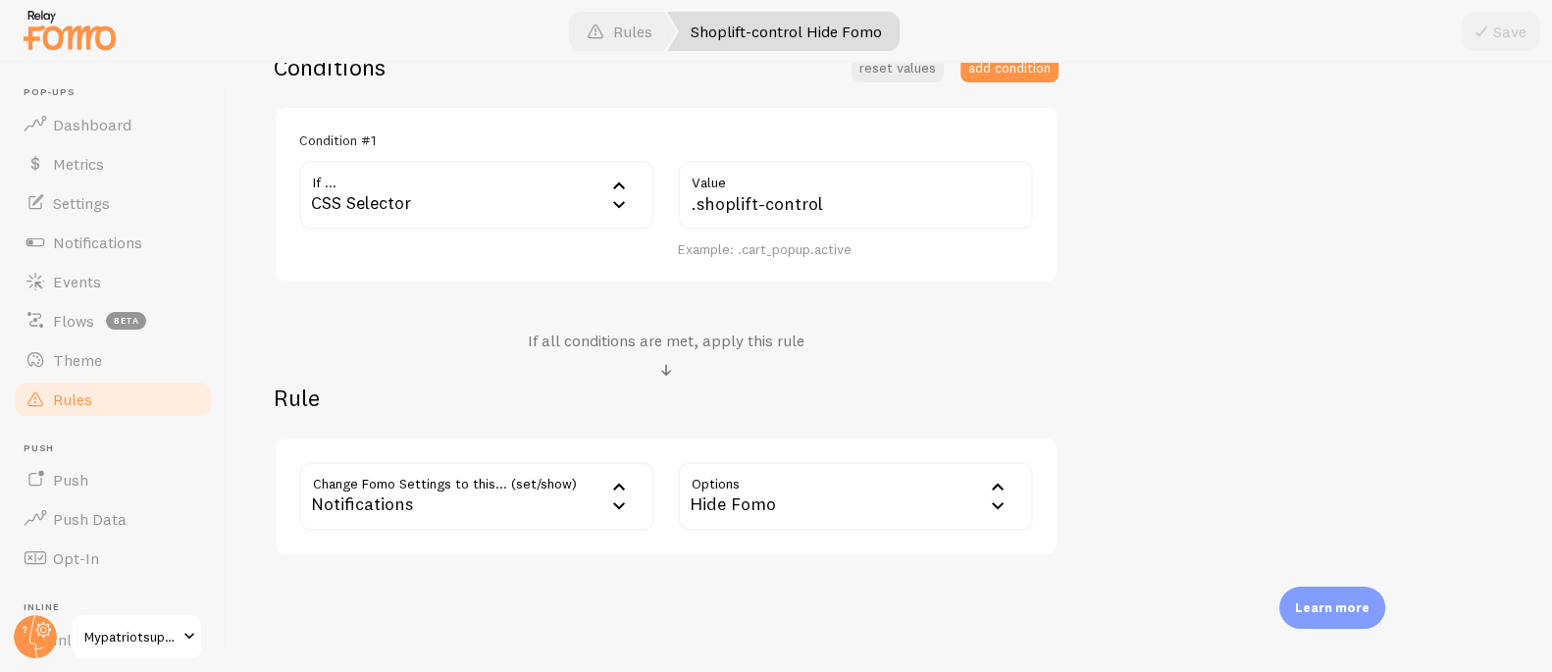
click at [697, 488] on div "Hide Fomo" at bounding box center [855, 496] width 355 height 69
click at [458, 497] on div "Notifications" at bounding box center [476, 496] width 355 height 69
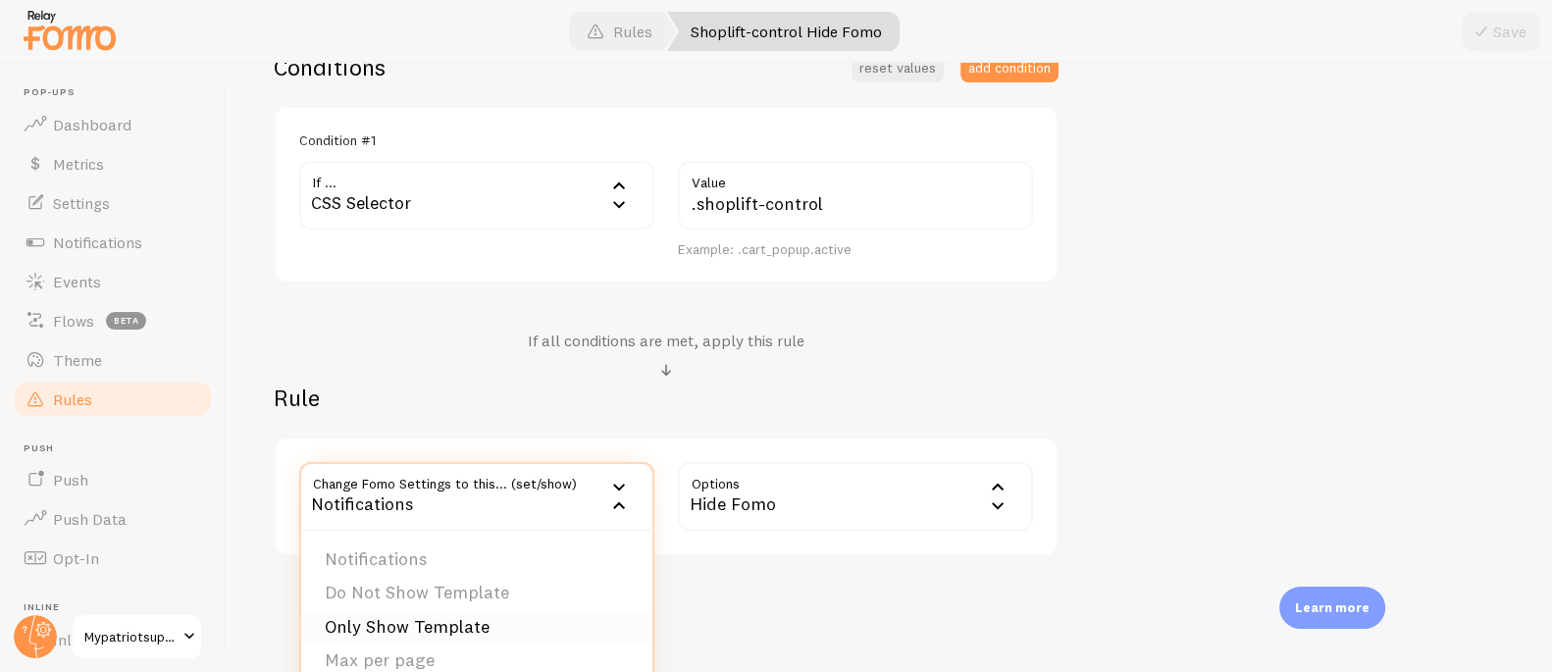
click at [474, 623] on li "Only Show Template" at bounding box center [476, 627] width 351 height 34
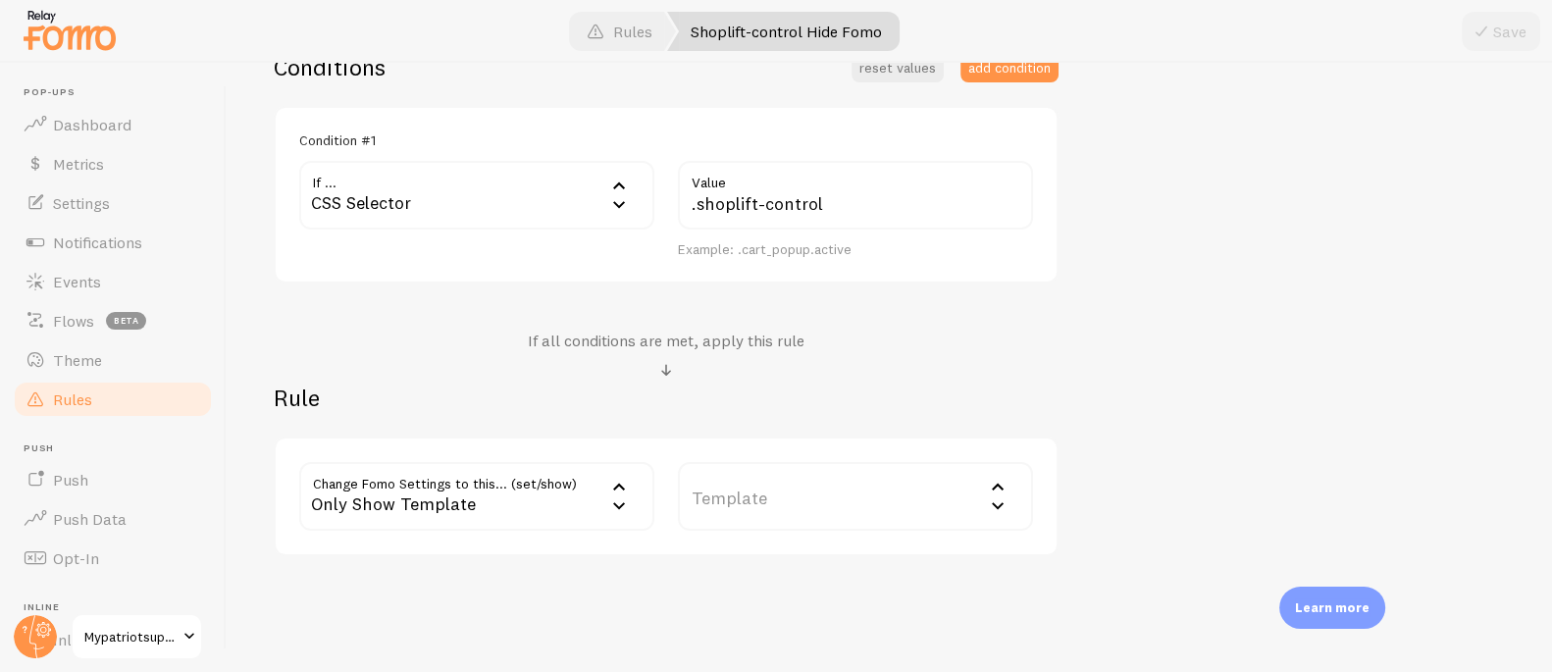
click at [775, 494] on label "Template" at bounding box center [855, 496] width 355 height 69
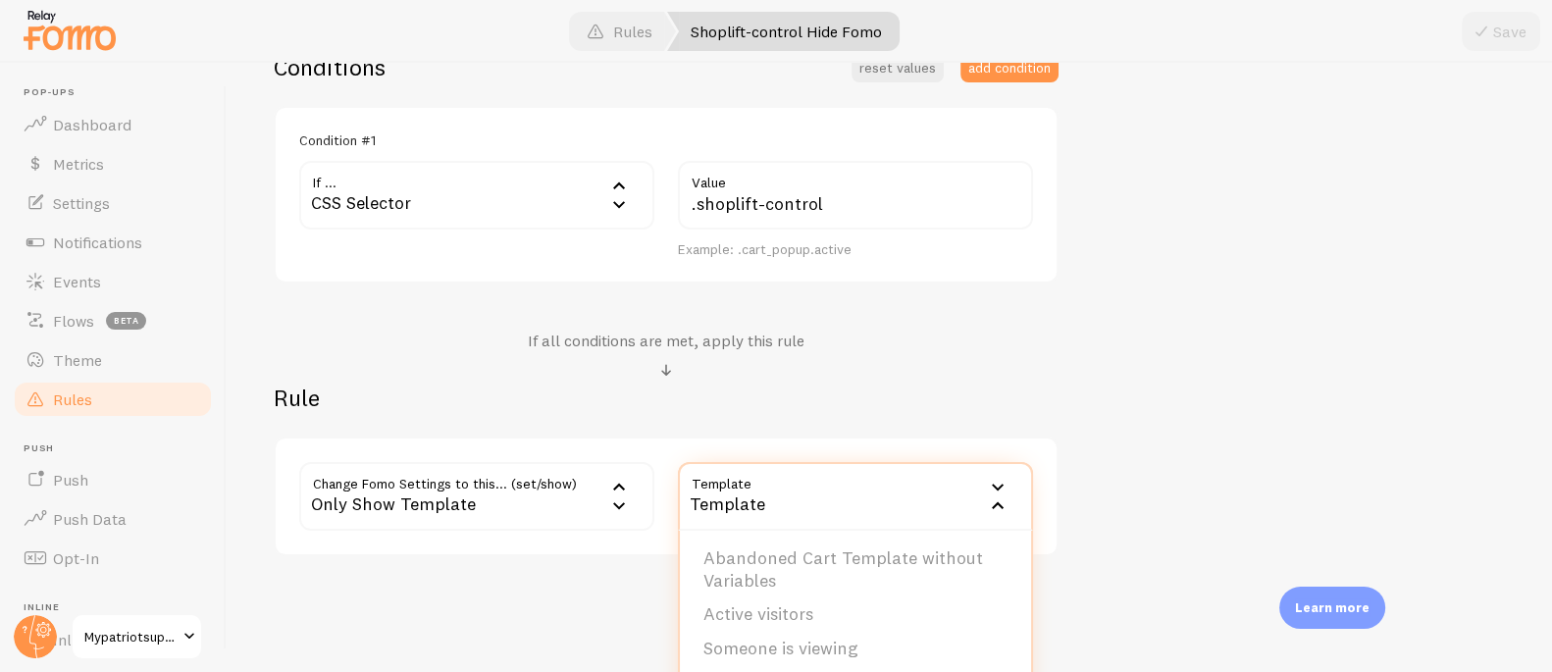
scroll to position [108, 0]
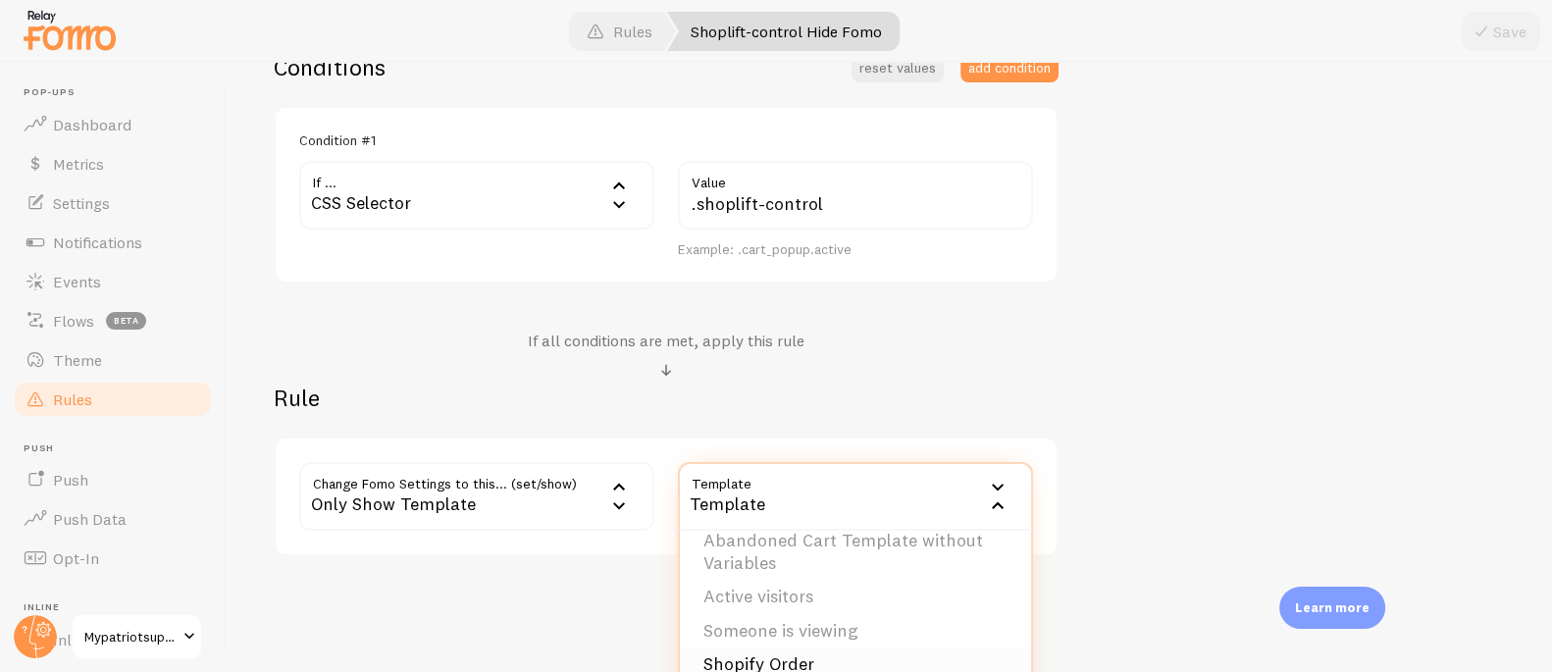
click at [782, 658] on li "Shopify Order" at bounding box center [855, 664] width 351 height 34
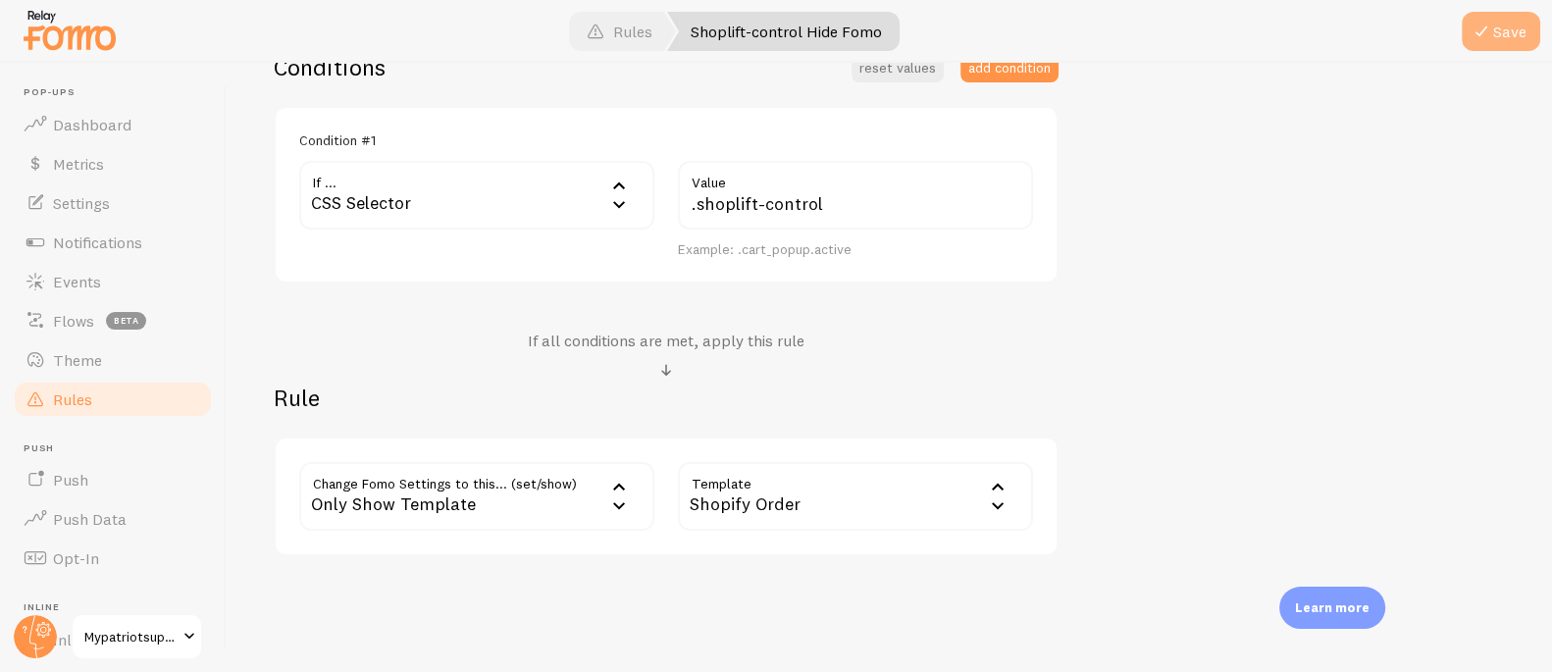
click at [1531, 31] on button "Save" at bounding box center [1500, 31] width 78 height 39
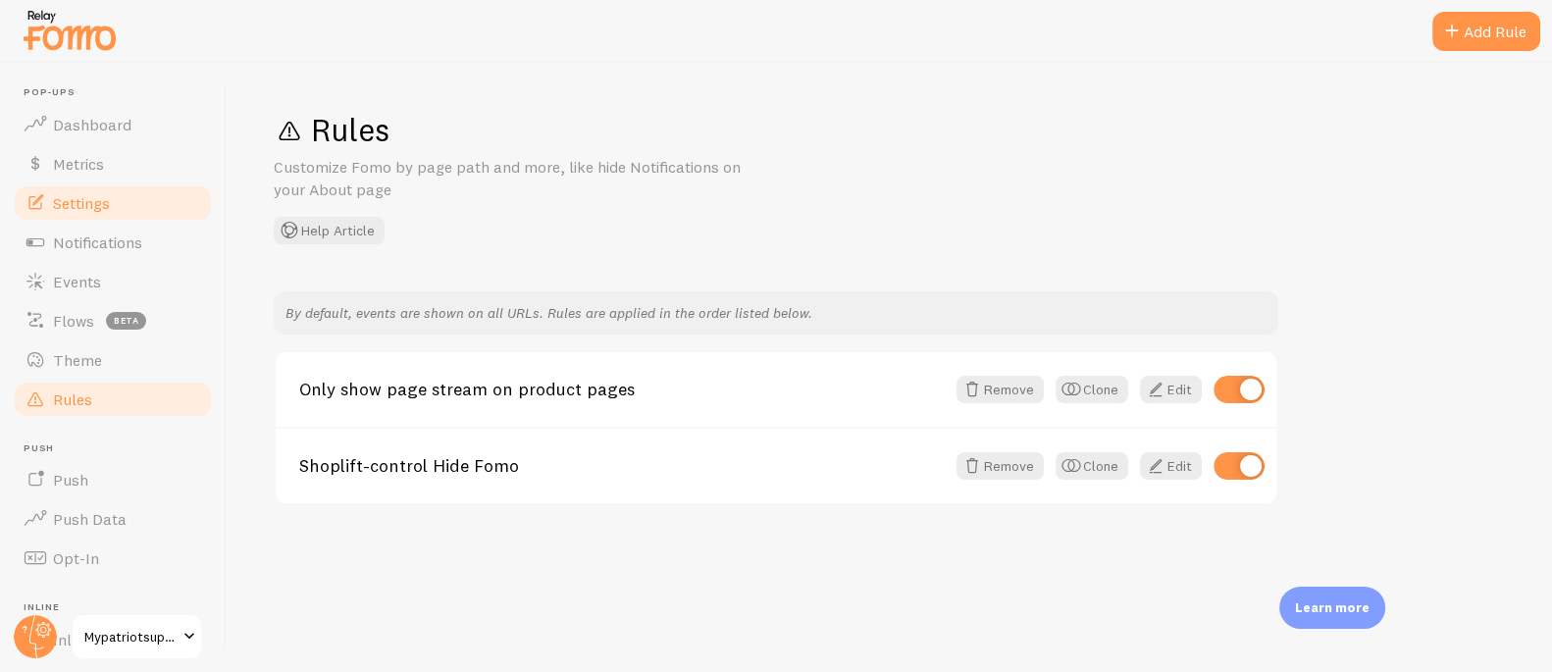
click at [109, 198] on span "Settings" at bounding box center [81, 203] width 57 height 20
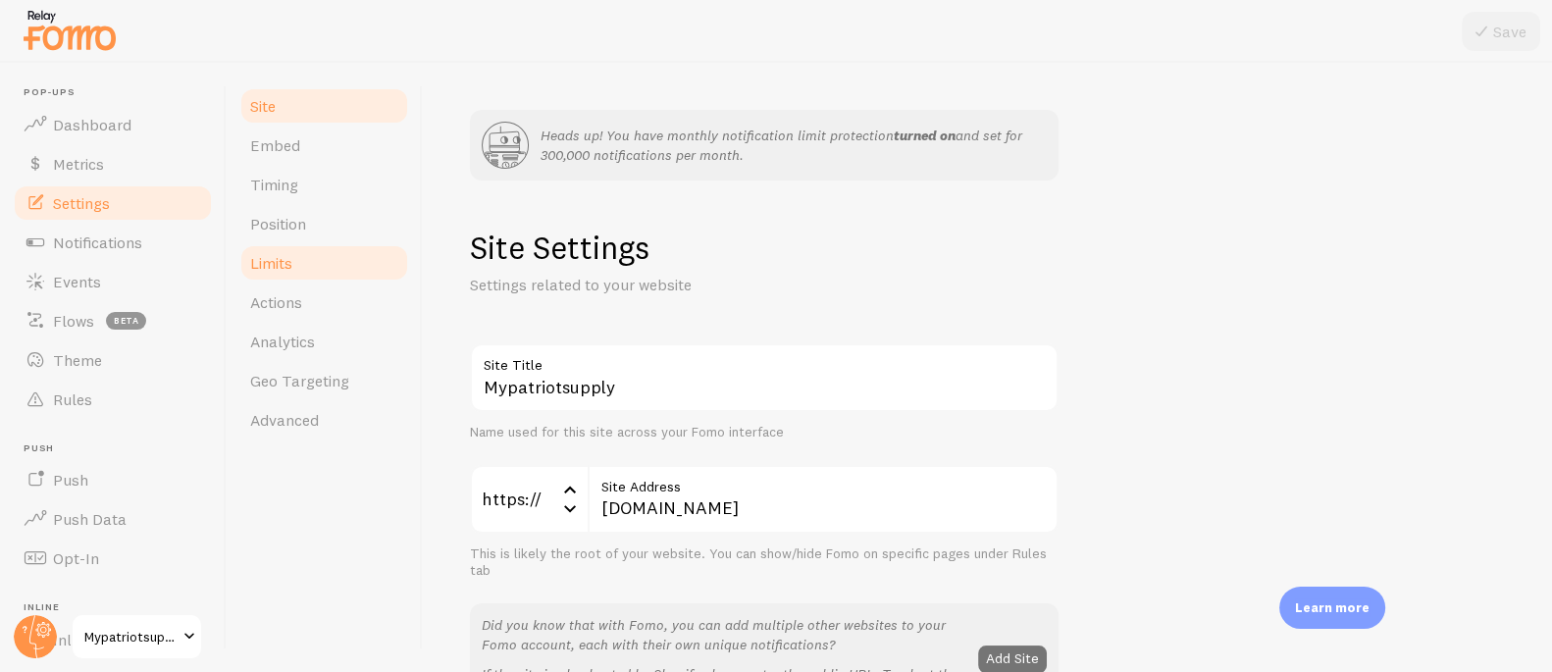
click at [292, 254] on span "Limits" at bounding box center [271, 263] width 42 height 20
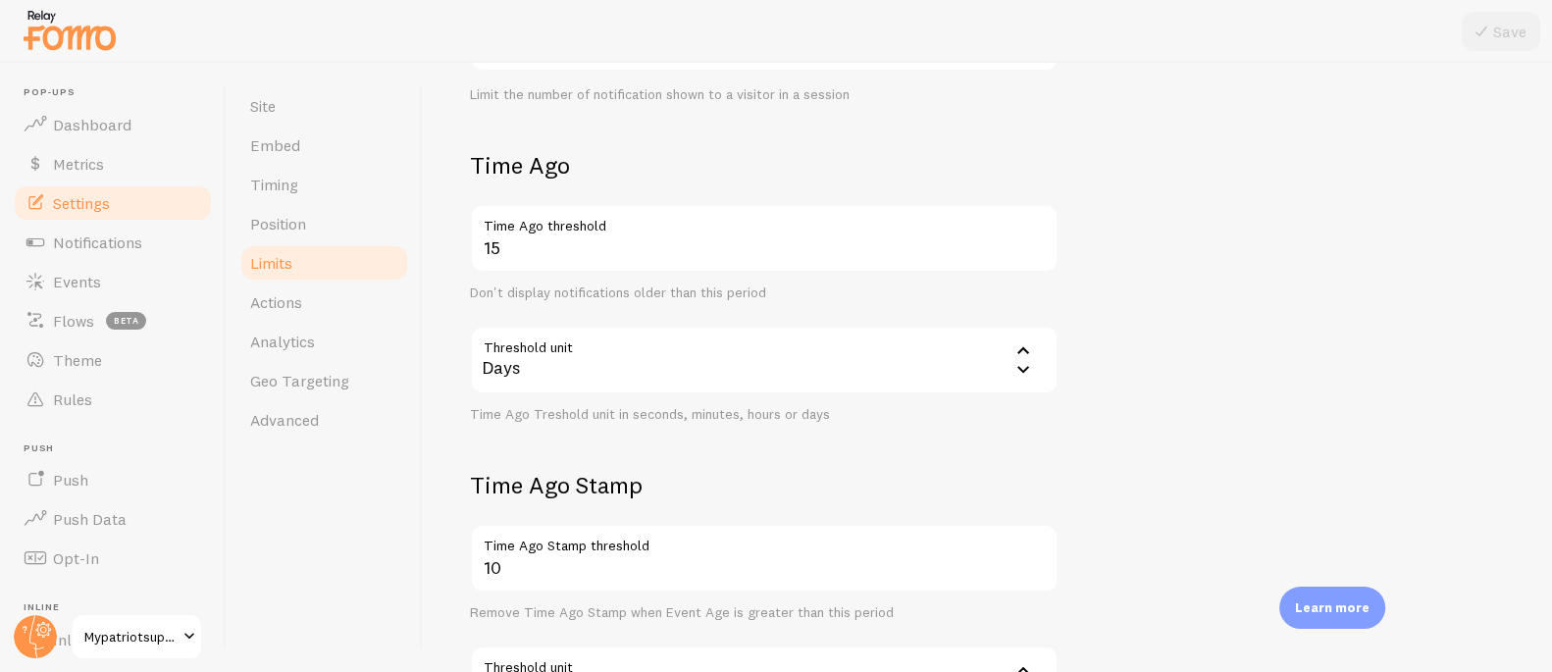
scroll to position [533, 0]
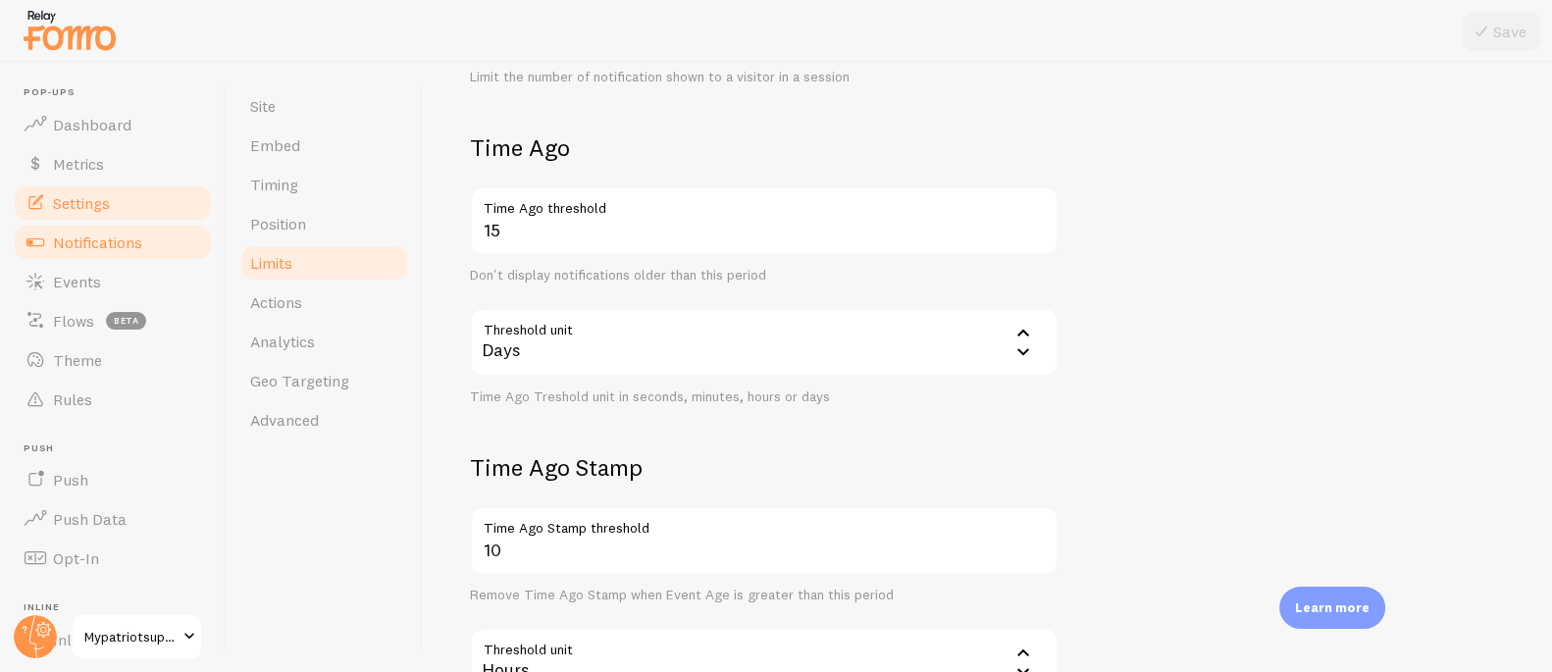
click at [117, 243] on span "Notifications" at bounding box center [97, 242] width 89 height 20
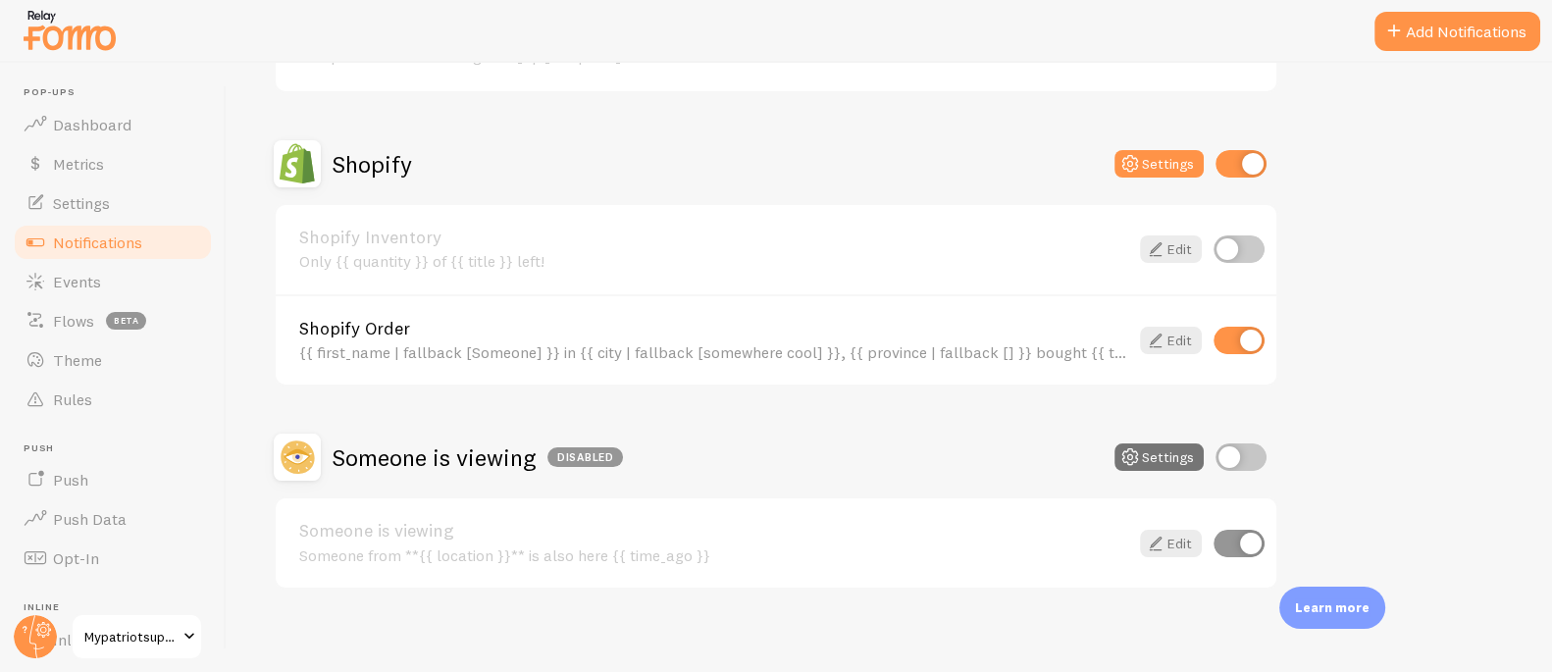
scroll to position [865, 0]
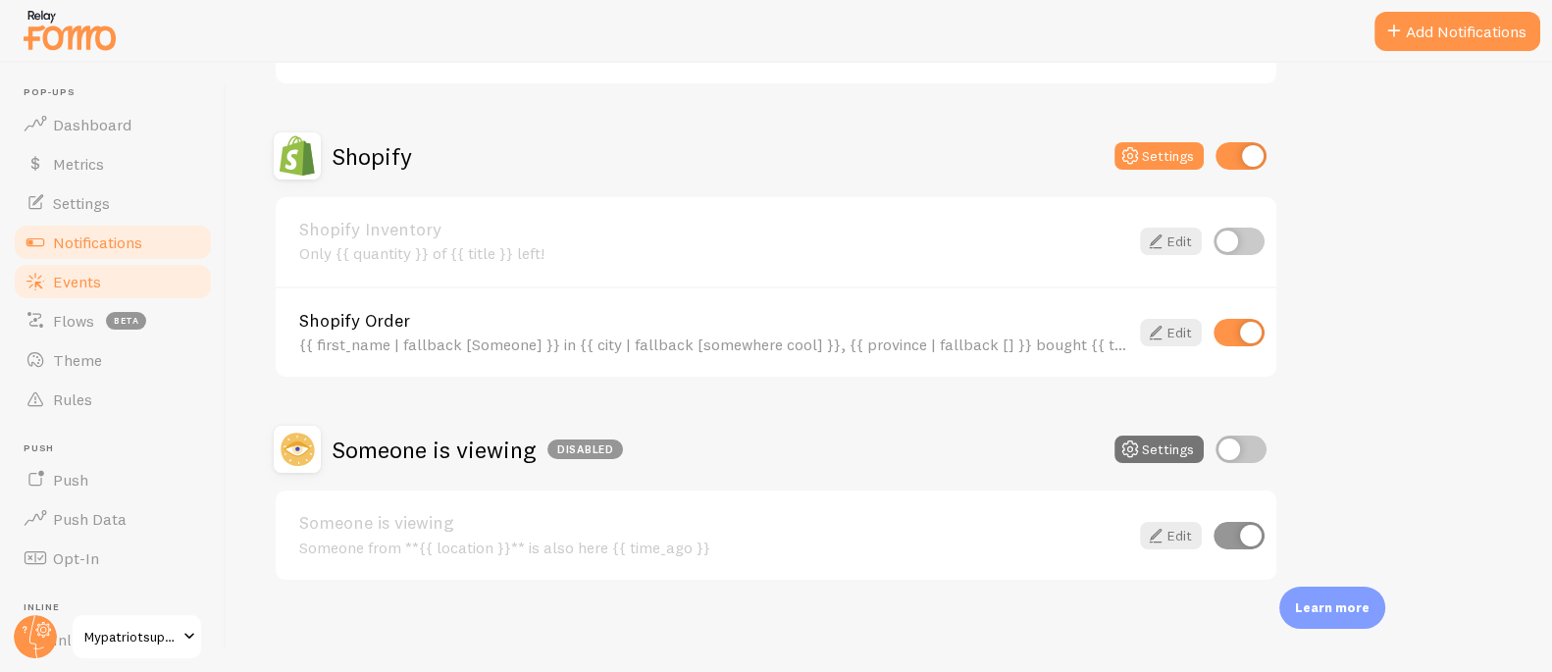
click at [93, 268] on link "Events" at bounding box center [113, 281] width 202 height 39
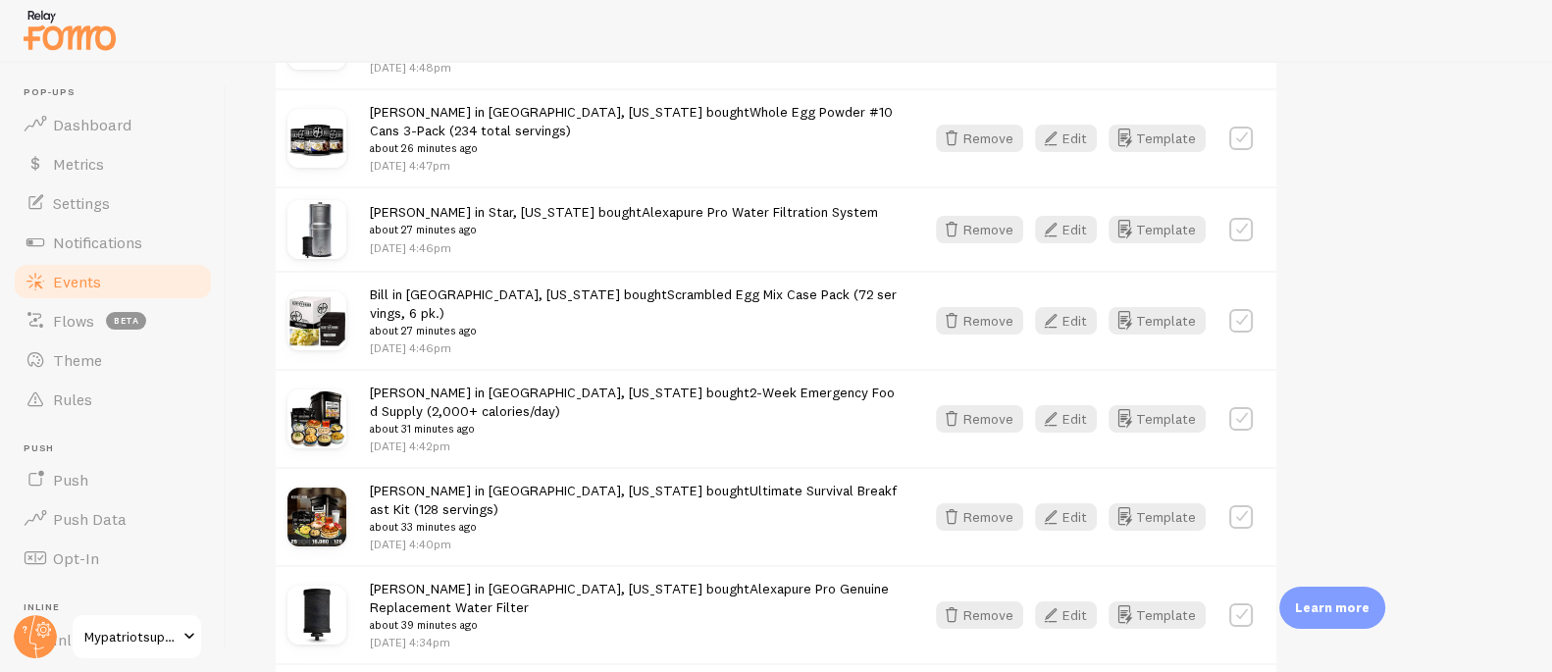
scroll to position [1195, 0]
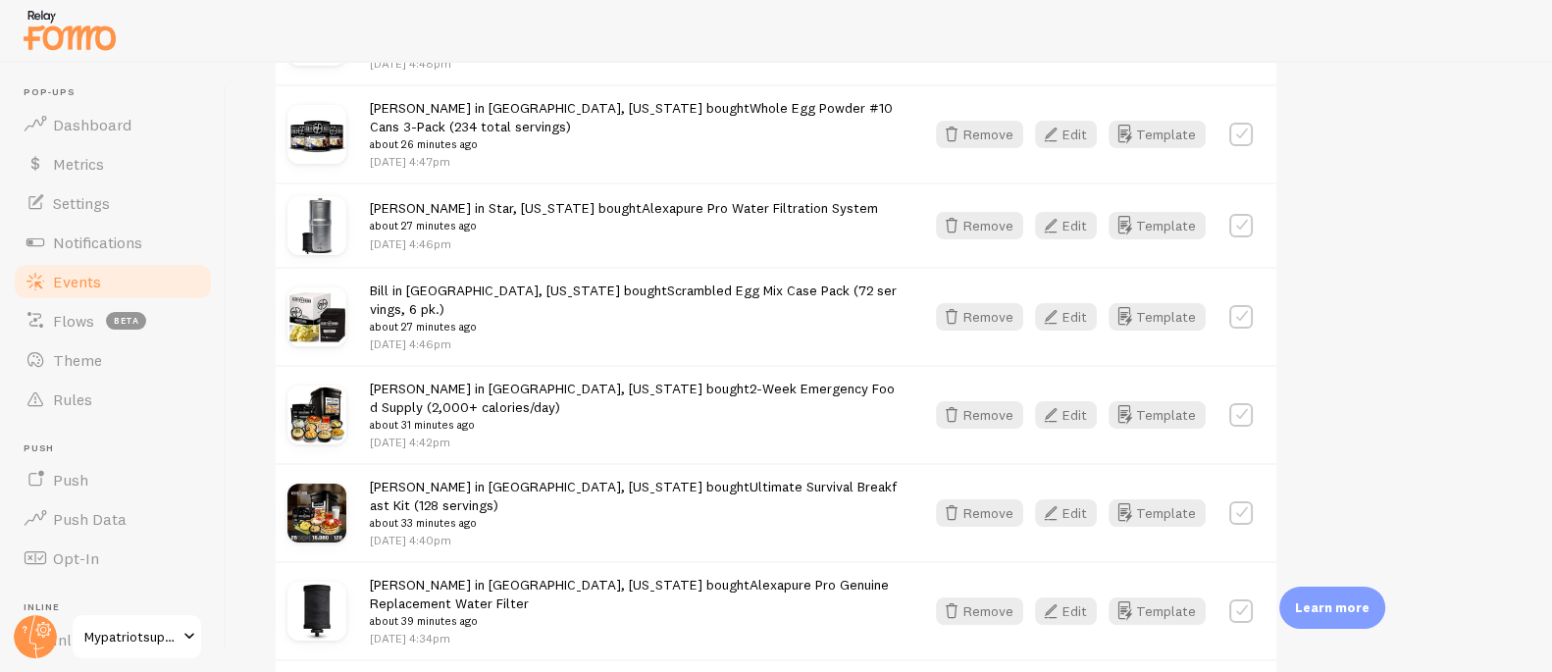
click at [641, 576] on link "Alexapure Pro Genuine Replacement Water Filter" at bounding box center [629, 594] width 519 height 36
